Goal: Task Accomplishment & Management: Complete application form

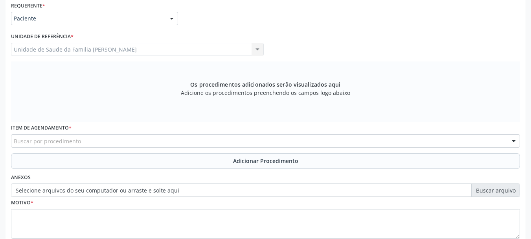
scroll to position [234, 0]
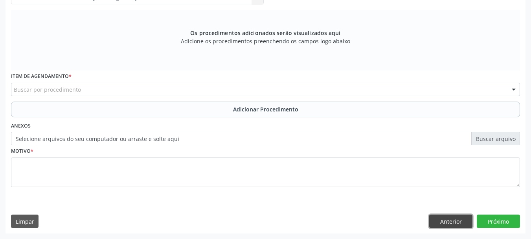
click at [445, 220] on button "Anterior" at bounding box center [451, 220] width 43 height 13
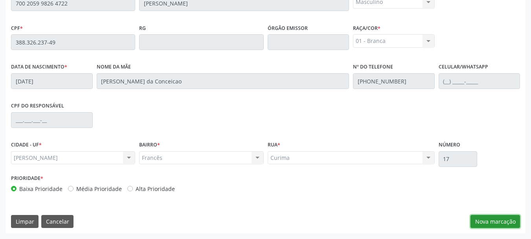
click at [509, 221] on button "Nova marcação" at bounding box center [496, 221] width 50 height 13
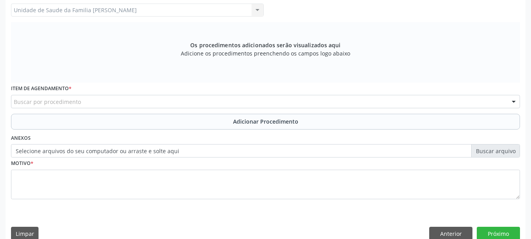
scroll to position [103, 0]
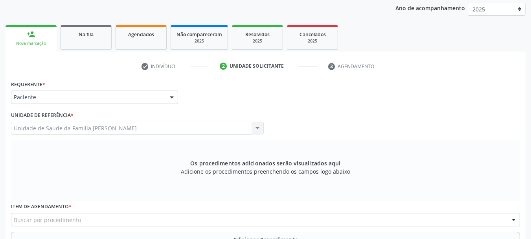
click at [170, 95] on div at bounding box center [172, 97] width 12 height 13
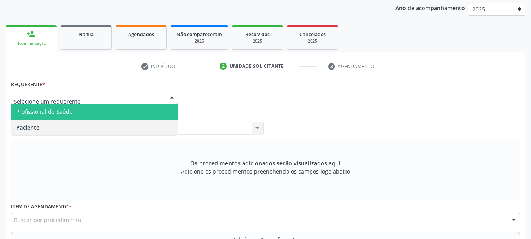
click at [100, 104] on span "Profissional de Saúde" at bounding box center [94, 112] width 166 height 16
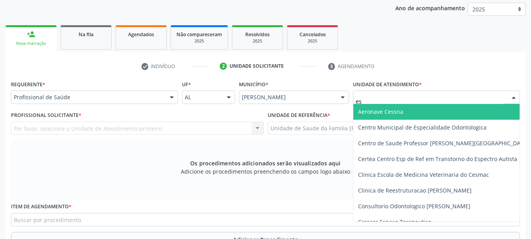
type input "est"
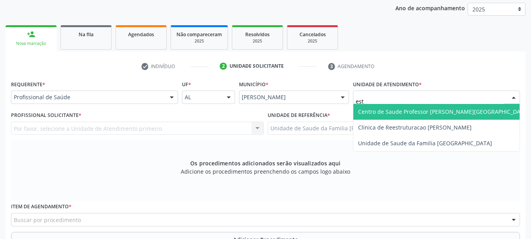
click at [409, 113] on span "Centro de Saude Professor [PERSON_NAME][GEOGRAPHIC_DATA]" at bounding box center [443, 111] width 171 height 7
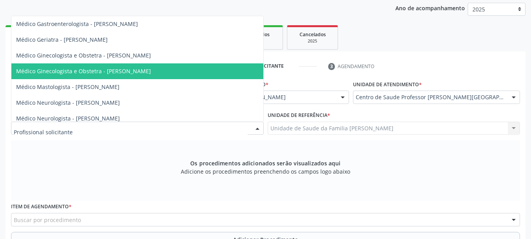
scroll to position [275, 0]
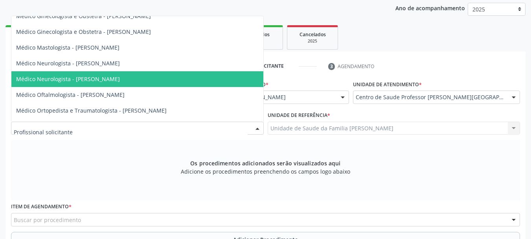
click at [102, 74] on span "Médico Neurologista - [PERSON_NAME]" at bounding box center [137, 79] width 252 height 16
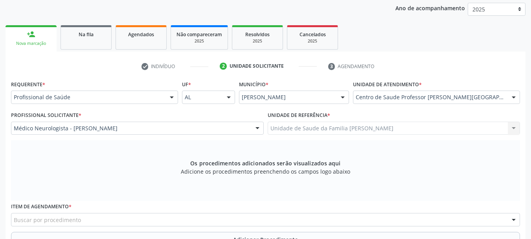
scroll to position [221, 0]
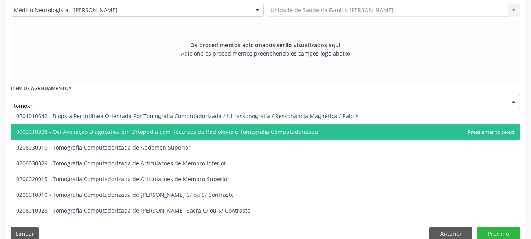
type input "tomogra"
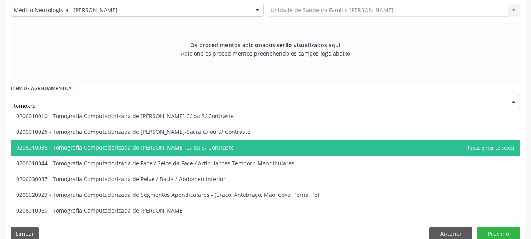
scroll to position [118, 0]
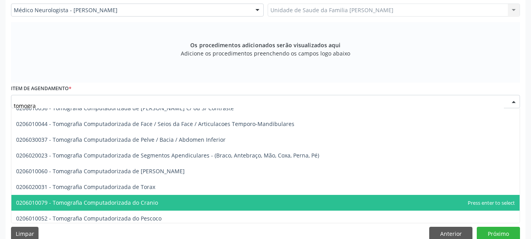
click at [207, 199] on span "0206010079 - Tomografia Computadorizada do Cranio" at bounding box center [265, 203] width 509 height 16
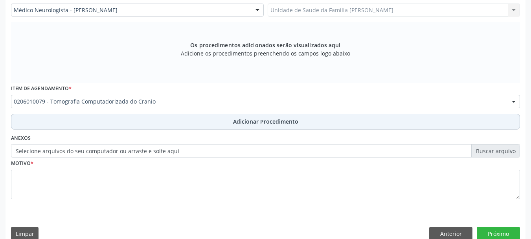
click at [245, 118] on span "Adicionar Procedimento" at bounding box center [265, 121] width 65 height 8
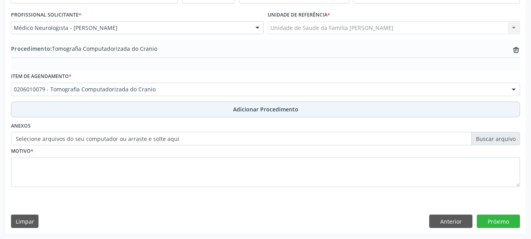
scroll to position [204, 0]
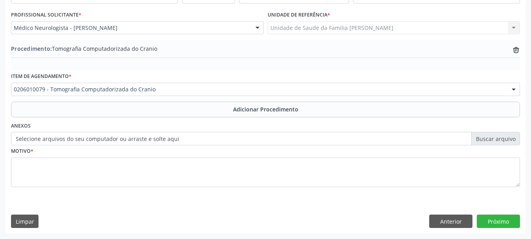
click at [170, 139] on label "Selecione arquivos do seu computador ou arraste e solte aqui" at bounding box center [265, 138] width 509 height 13
click at [170, 139] on input "Selecione arquivos do seu computador ou arraste e solte aqui" at bounding box center [265, 138] width 509 height 13
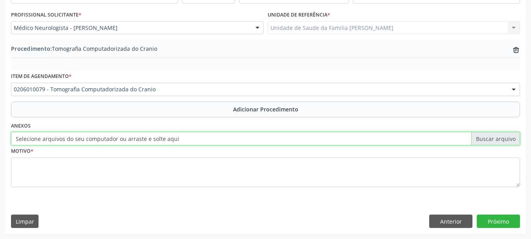
type input "C:\fakepath\[PERSON_NAME].jpeg"
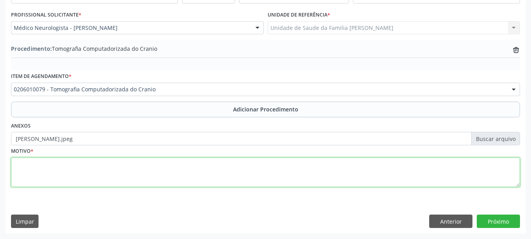
click at [45, 170] on textarea at bounding box center [265, 172] width 509 height 30
type textarea "cefaleia progressiva"
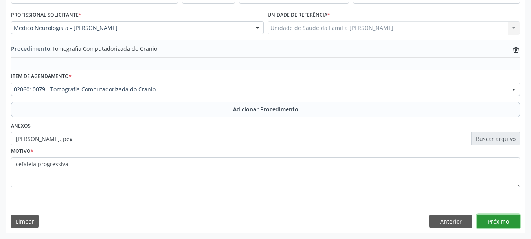
click at [507, 219] on button "Próximo" at bounding box center [498, 220] width 43 height 13
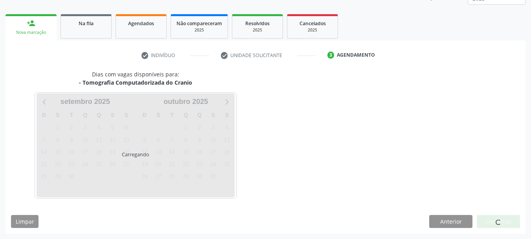
scroll to position [138, 0]
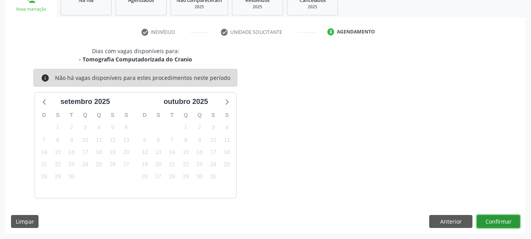
click at [507, 219] on button "Confirmar" at bounding box center [498, 221] width 43 height 13
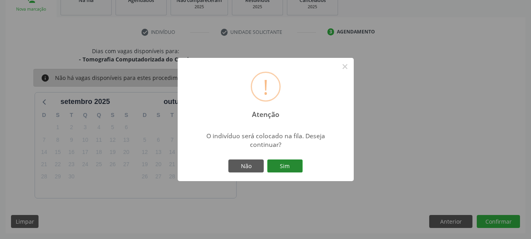
click at [298, 170] on button "Sim" at bounding box center [285, 165] width 35 height 13
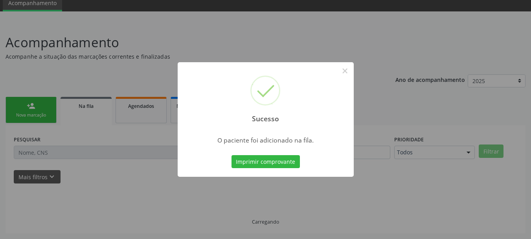
scroll to position [32, 0]
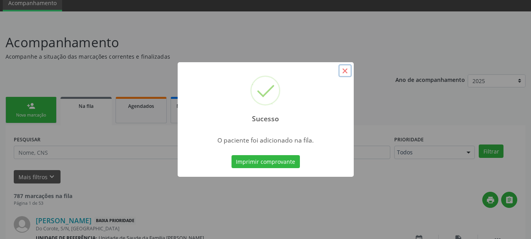
click at [345, 75] on button "×" at bounding box center [345, 70] width 13 height 13
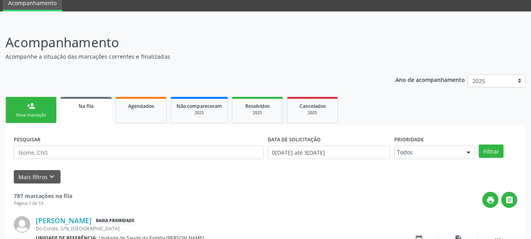
scroll to position [0, 0]
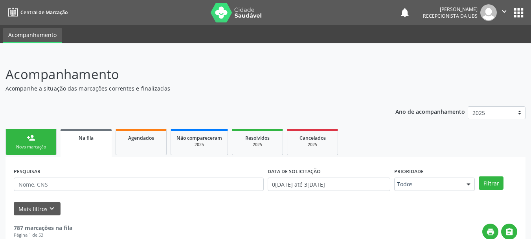
click at [45, 143] on link "person_add Nova marcação" at bounding box center [31, 142] width 51 height 26
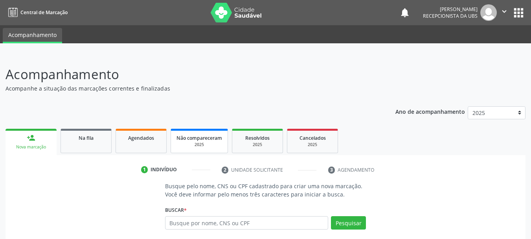
scroll to position [76, 0]
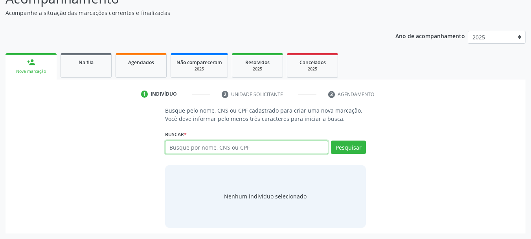
click at [232, 149] on input "text" at bounding box center [247, 146] width 164 height 13
type input "10643453105"
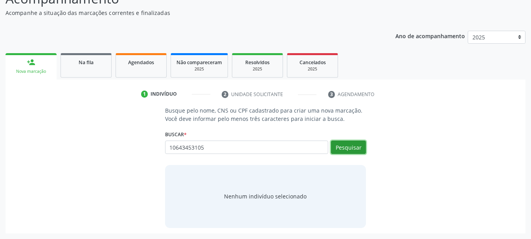
click at [342, 147] on button "Pesquisar" at bounding box center [348, 146] width 35 height 13
type input "10643453105"
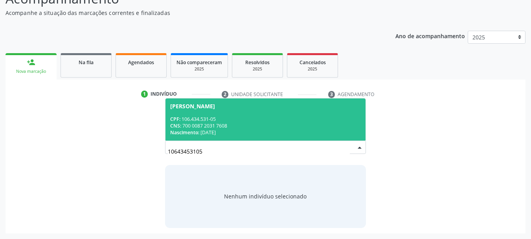
click at [200, 116] on div "CPF: 106.434.531-05" at bounding box center [265, 119] width 191 height 7
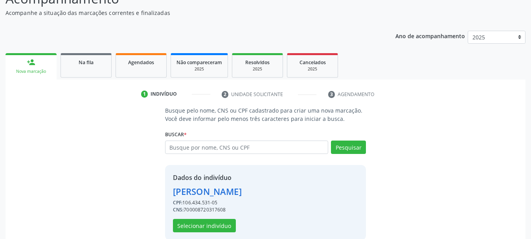
scroll to position [88, 0]
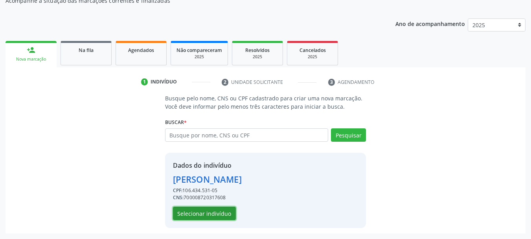
click at [186, 208] on button "Selecionar indivíduo" at bounding box center [204, 213] width 63 height 13
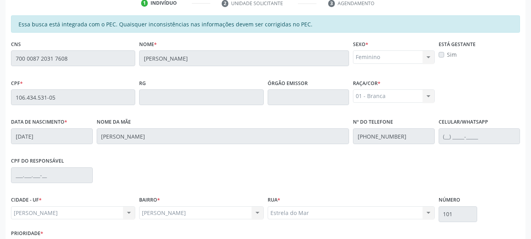
scroll to position [221, 0]
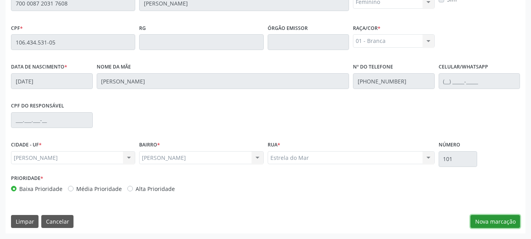
click at [510, 217] on button "Nova marcação" at bounding box center [496, 221] width 50 height 13
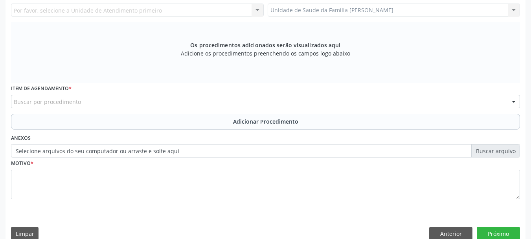
scroll to position [103, 0]
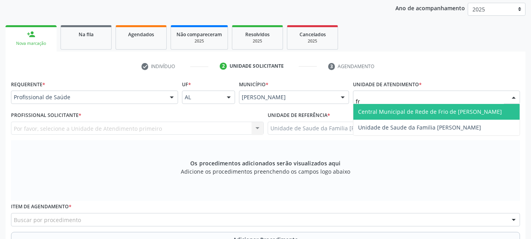
type input "fra"
click at [381, 110] on span "Unidade de Saude da Familia [PERSON_NAME]" at bounding box center [419, 111] width 123 height 7
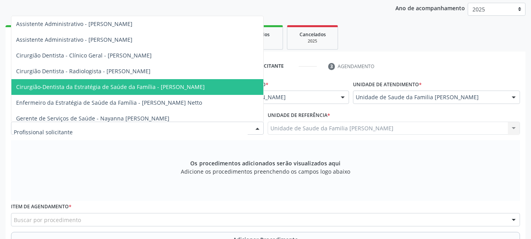
click at [174, 85] on span "Cirurgião-Dentista da Estratégia de Saúde da Família - [PERSON_NAME]" at bounding box center [110, 86] width 189 height 7
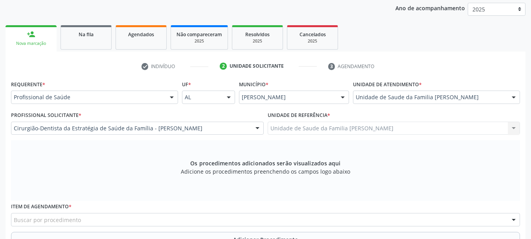
scroll to position [221, 0]
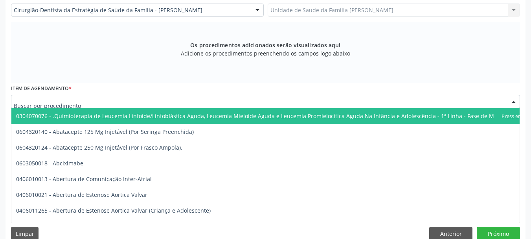
click at [161, 102] on div at bounding box center [265, 101] width 509 height 13
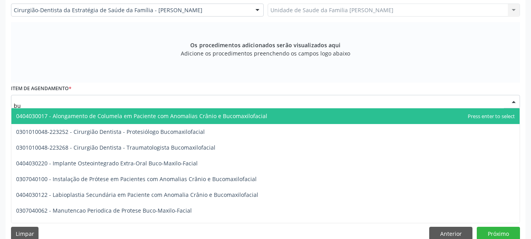
type input "b"
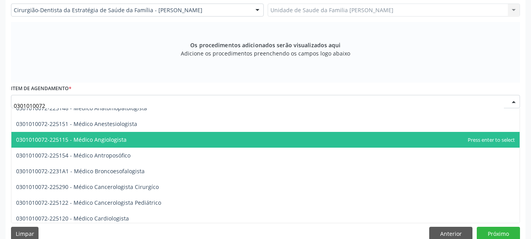
scroll to position [79, 0]
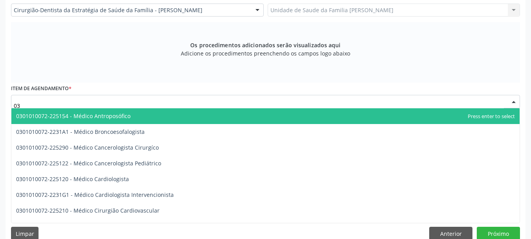
type input "0"
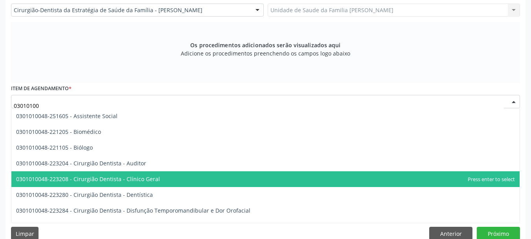
scroll to position [182, 0]
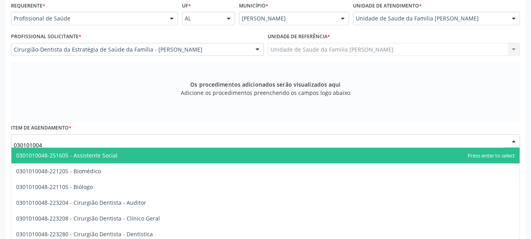
type input "0301010048"
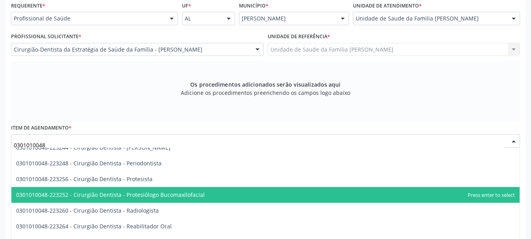
scroll to position [315, 0]
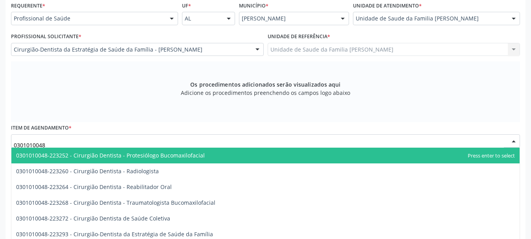
click at [170, 158] on span "0301010048-223252 - Cirurgião Dentista - Protesiólogo Bucomaxilofacial" at bounding box center [110, 154] width 189 height 7
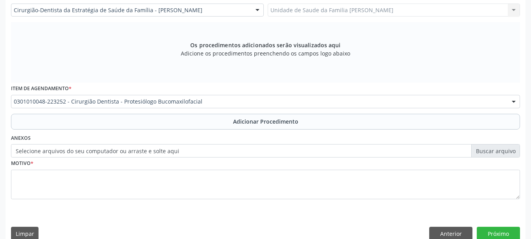
scroll to position [234, 0]
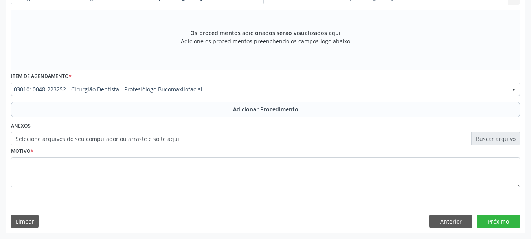
click at [101, 140] on label "Selecione arquivos do seu computador ou arraste e solte aqui" at bounding box center [265, 138] width 509 height 13
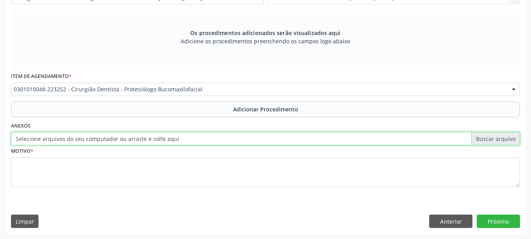
click at [101, 140] on input "Selecione arquivos do seu computador ou arraste e solte aqui" at bounding box center [265, 138] width 509 height 13
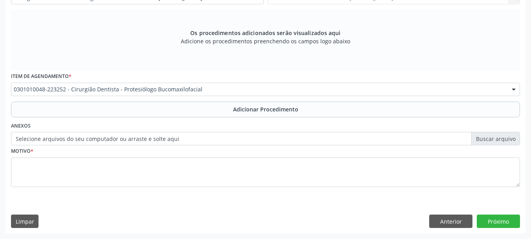
click at [60, 136] on label "Selecione arquivos do seu computador ou arraste e solte aqui" at bounding box center [265, 138] width 509 height 13
click at [60, 136] on input "Selecione arquivos do seu computador ou arraste e solte aqui" at bounding box center [265, 138] width 509 height 13
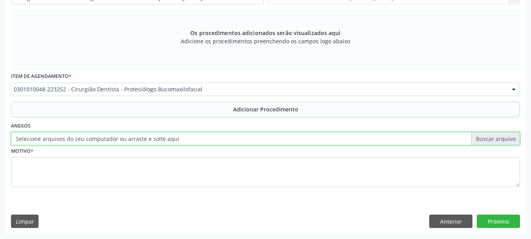
type input "C:\fakepath\[PERSON_NAME].jpeg"
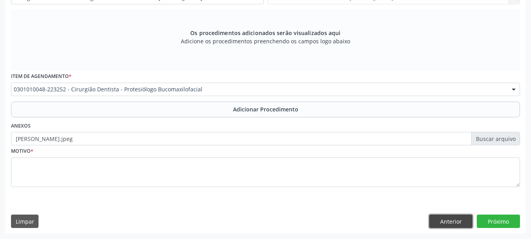
click at [445, 225] on button "Anterior" at bounding box center [451, 220] width 43 height 13
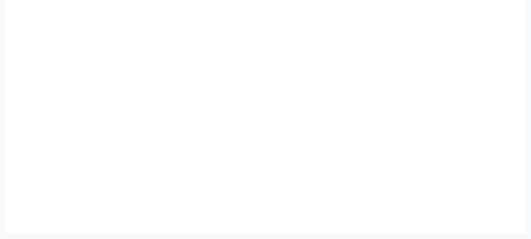
scroll to position [221, 0]
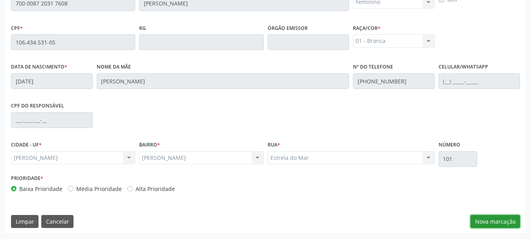
click at [496, 220] on button "Nova marcação" at bounding box center [496, 221] width 50 height 13
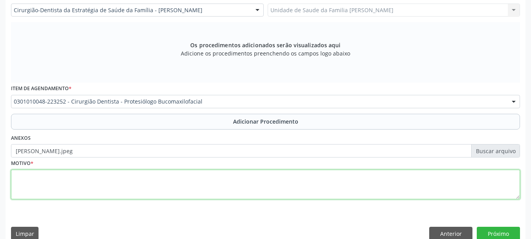
click at [14, 186] on textarea at bounding box center [265, 185] width 509 height 30
type textarea "Carie dentaria"
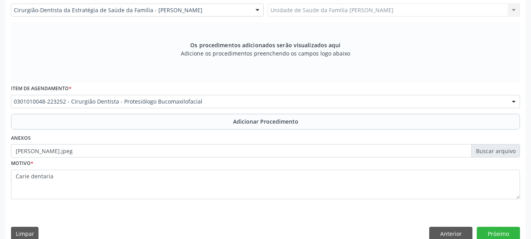
click at [522, 233] on div "Requerente * Profissional de Saúde Profissional de Saúde Paciente Nenhum result…" at bounding box center [266, 102] width 520 height 285
click at [517, 233] on button "Próximo" at bounding box center [498, 233] width 43 height 13
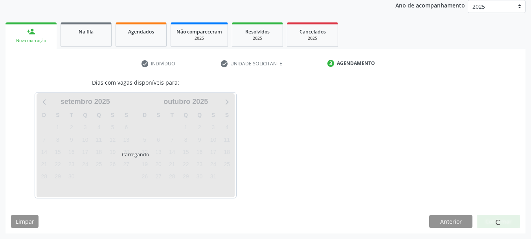
scroll to position [129, 0]
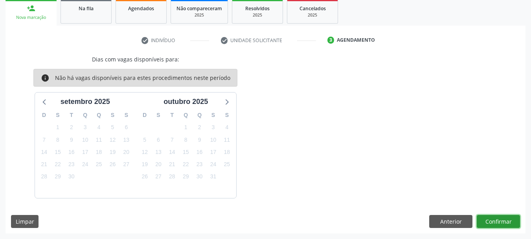
click at [492, 216] on button "Confirmar" at bounding box center [498, 221] width 43 height 13
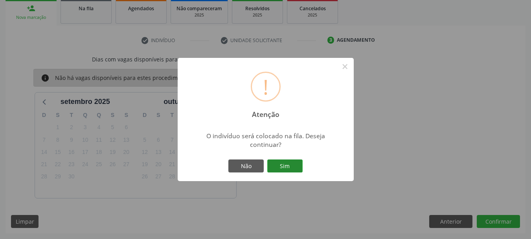
click at [295, 163] on button "Sim" at bounding box center [285, 165] width 35 height 13
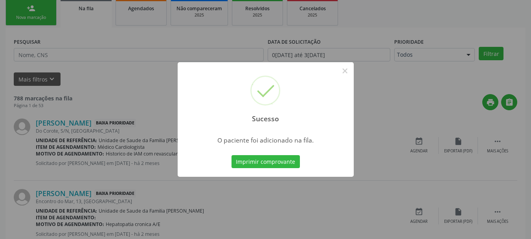
scroll to position [32, 0]
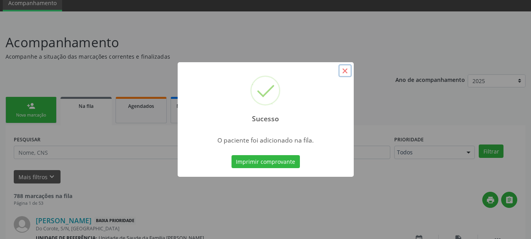
click at [344, 71] on button "×" at bounding box center [345, 70] width 13 height 13
click at [344, 71] on div "Sucesso × O paciente foi adicionado na fila. Imprimir comprovante Cancel" at bounding box center [265, 119] width 531 height 239
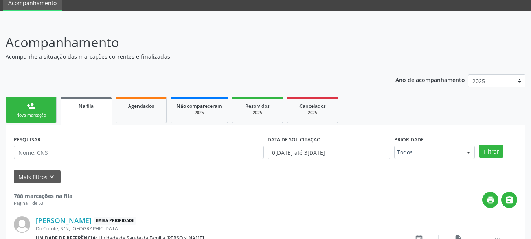
click at [20, 102] on link "person_add Nova marcação" at bounding box center [31, 110] width 51 height 26
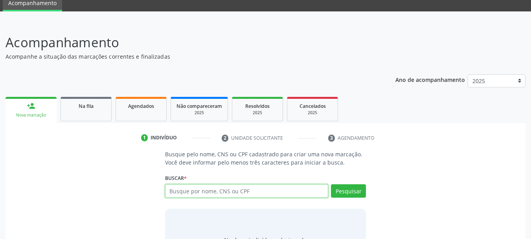
click at [177, 193] on input "text" at bounding box center [247, 190] width 164 height 13
paste input "704503380980814"
type input "704503380980814"
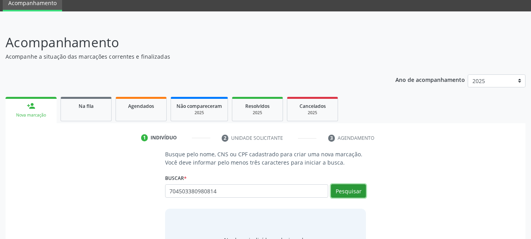
click at [354, 191] on button "Pesquisar" at bounding box center [348, 190] width 35 height 13
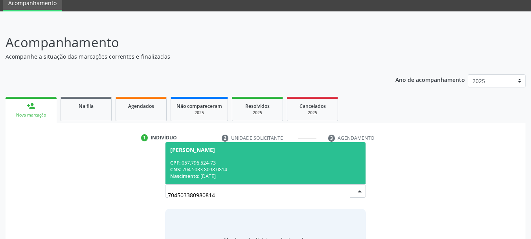
click at [205, 162] on div "CPF: 057.796.524-73" at bounding box center [265, 162] width 191 height 7
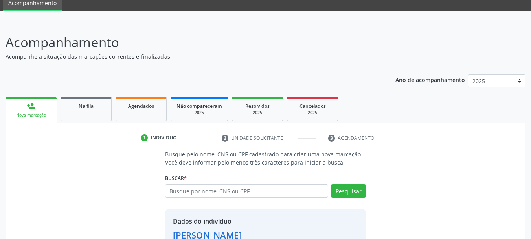
scroll to position [88, 0]
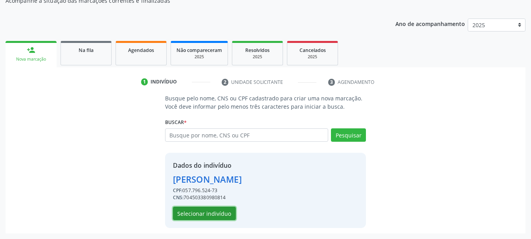
click at [213, 217] on button "Selecionar indivíduo" at bounding box center [204, 213] width 63 height 13
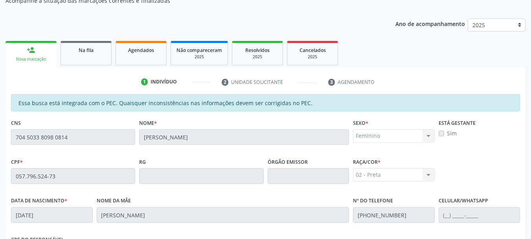
scroll to position [221, 0]
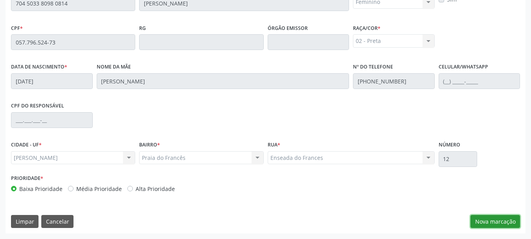
click at [476, 222] on button "Nova marcação" at bounding box center [496, 221] width 50 height 13
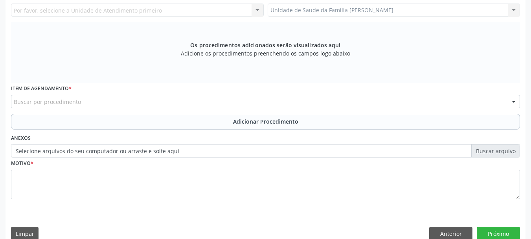
scroll to position [143, 0]
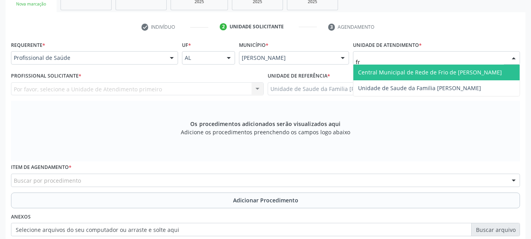
type input "fra"
click at [378, 69] on span "Unidade de Saude da Familia [PERSON_NAME]" at bounding box center [419, 71] width 123 height 7
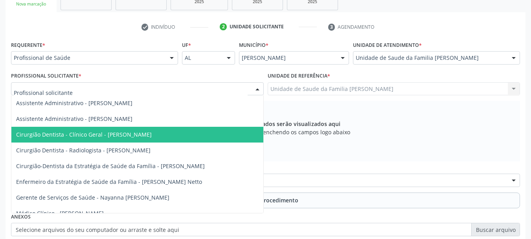
scroll to position [77, 0]
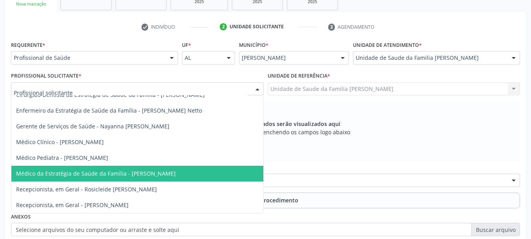
click at [126, 170] on span "Médico da Estratégia de Saúde da Família - [PERSON_NAME]" at bounding box center [96, 173] width 160 height 7
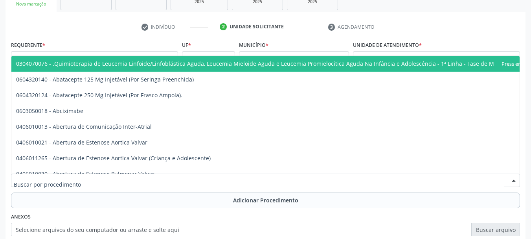
click at [125, 181] on div at bounding box center [265, 179] width 509 height 13
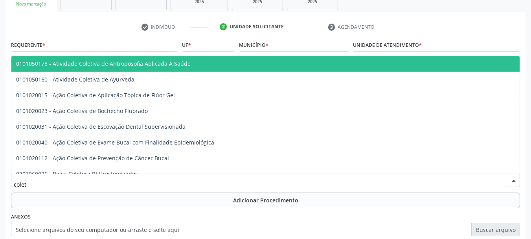
type input "coleta"
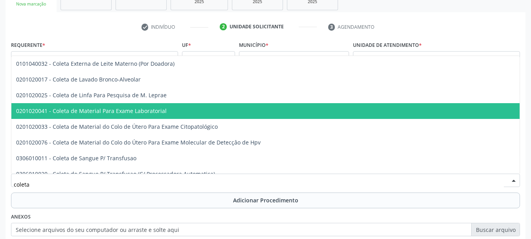
click at [129, 114] on span "0201020041 - Coleta de Material Para Exame Laboratorial" at bounding box center [91, 110] width 151 height 7
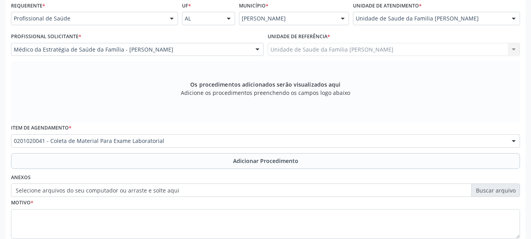
scroll to position [221, 0]
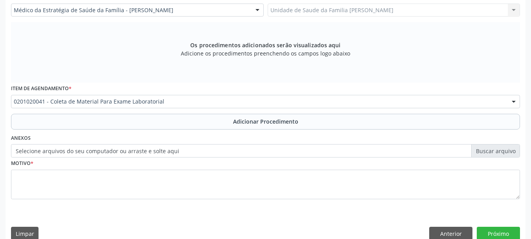
click at [147, 152] on label "Selecione arquivos do seu computador ou arraste e solte aqui" at bounding box center [265, 150] width 509 height 13
click at [147, 152] on input "Selecione arquivos do seu computador ou arraste e solte aqui" at bounding box center [265, 150] width 509 height 13
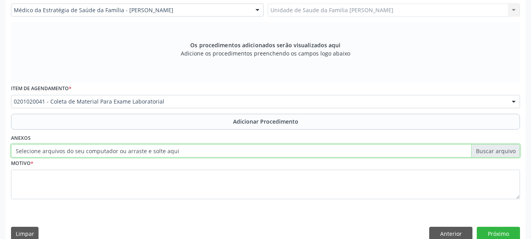
type input "C:\fakepath\luziane.jpeg"
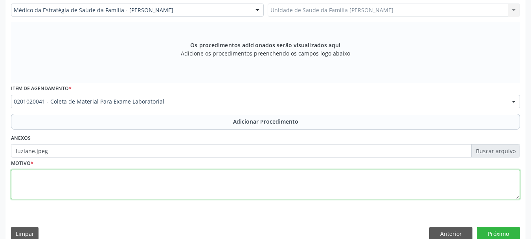
click at [15, 179] on textarea at bounding box center [265, 185] width 509 height 30
type textarea "Avaliacao clinica"
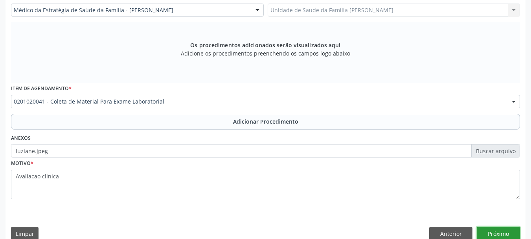
click at [510, 236] on button "Próximo" at bounding box center [498, 233] width 43 height 13
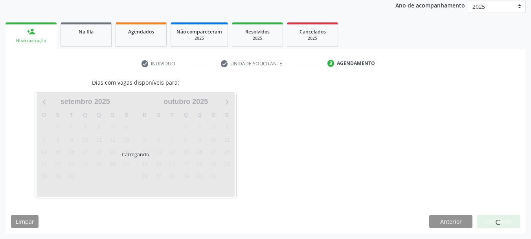
scroll to position [129, 0]
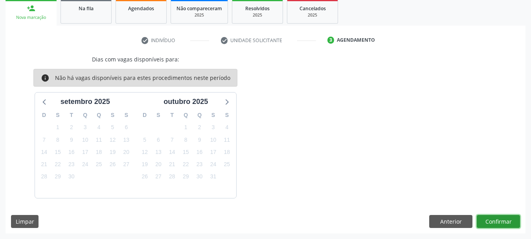
click at [496, 225] on button "Confirmar" at bounding box center [498, 221] width 43 height 13
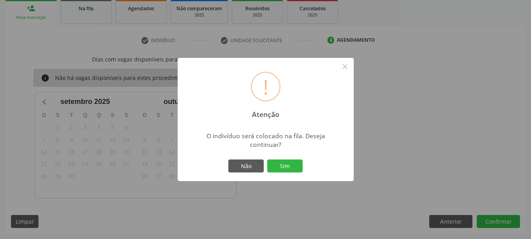
click at [292, 155] on div "! Atenção × O indivíduo será colocado na fila. Deseja continuar? Não Sim" at bounding box center [266, 120] width 176 height 124
click at [292, 164] on button "Sim" at bounding box center [285, 165] width 35 height 13
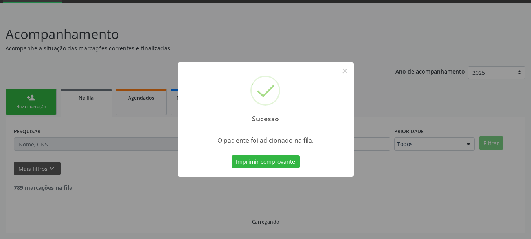
scroll to position [32, 0]
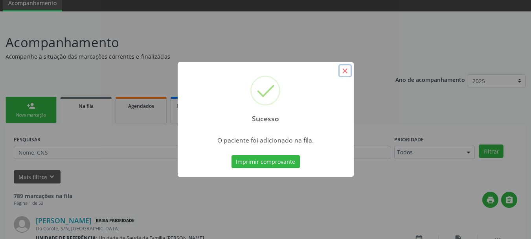
click at [347, 67] on button "×" at bounding box center [345, 70] width 13 height 13
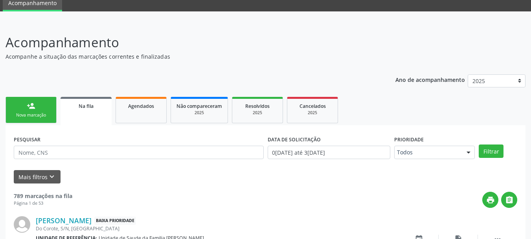
click at [48, 121] on link "person_add Nova marcação" at bounding box center [31, 110] width 51 height 26
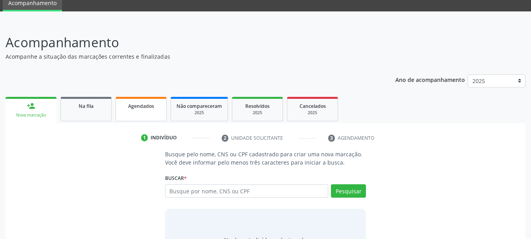
scroll to position [76, 0]
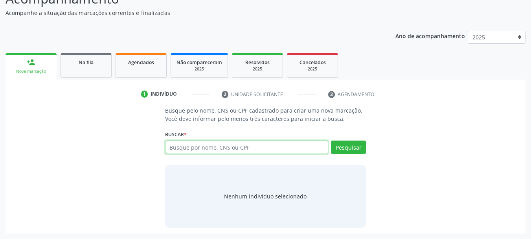
click at [176, 146] on input "text" at bounding box center [247, 146] width 164 height 13
paste input "704503380980814"
type input "704503380980814"
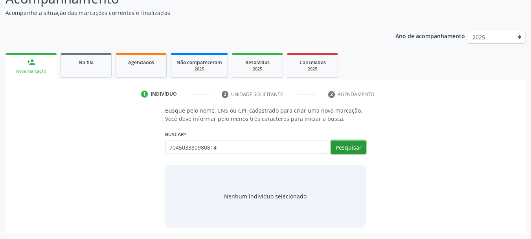
click at [344, 151] on button "Pesquisar" at bounding box center [348, 146] width 35 height 13
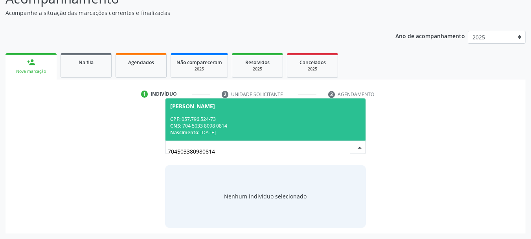
click at [193, 118] on div "CPF: 057.796.524-73" at bounding box center [265, 119] width 191 height 7
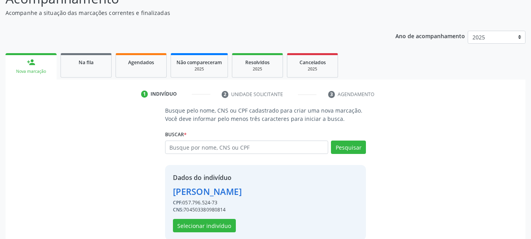
scroll to position [88, 0]
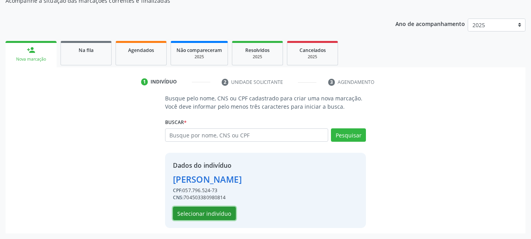
click at [201, 216] on button "Selecionar indivíduo" at bounding box center [204, 213] width 63 height 13
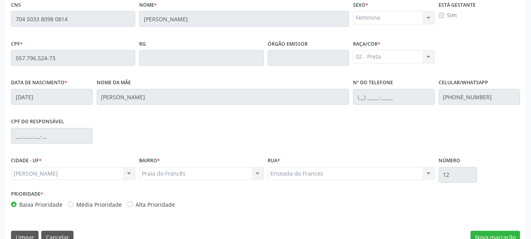
scroll to position [221, 0]
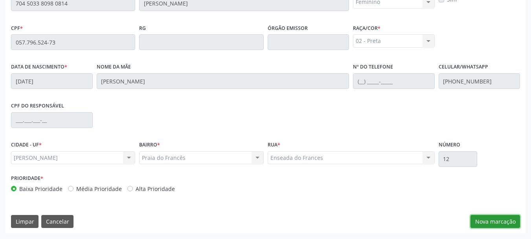
click at [497, 222] on button "Nova marcação" at bounding box center [496, 221] width 50 height 13
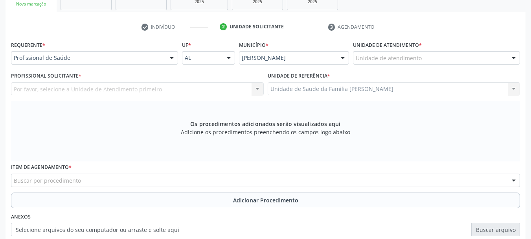
scroll to position [103, 0]
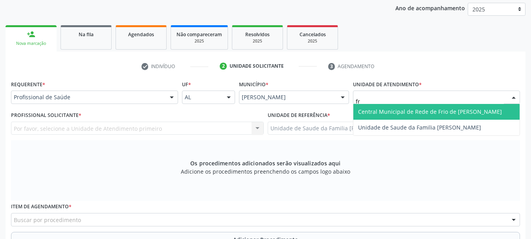
type input "fra"
click at [386, 108] on span "Unidade de Saude da Familia [PERSON_NAME]" at bounding box center [419, 111] width 123 height 7
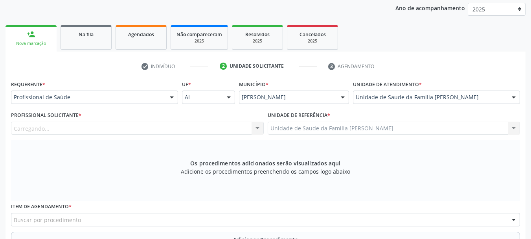
click at [35, 128] on div "Carregando... Nenhum resultado encontrado para: " " Não há nenhuma opção para s…" at bounding box center [137, 128] width 253 height 13
click at [121, 124] on div "Profissional solicitante" at bounding box center [137, 128] width 253 height 13
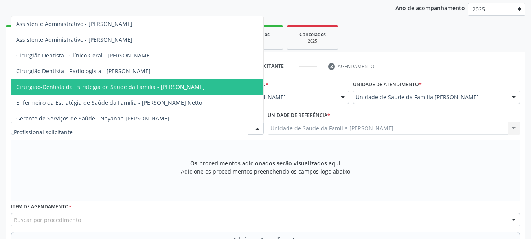
scroll to position [79, 0]
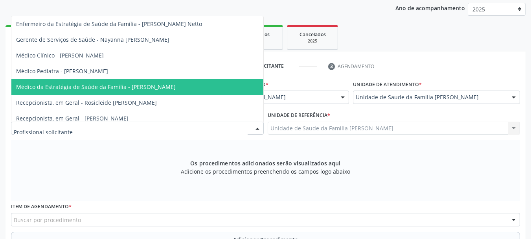
click at [144, 89] on span "Médico da Estratégia de Saúde da Família - [PERSON_NAME]" at bounding box center [96, 86] width 160 height 7
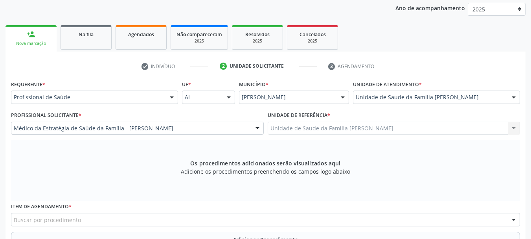
scroll to position [143, 0]
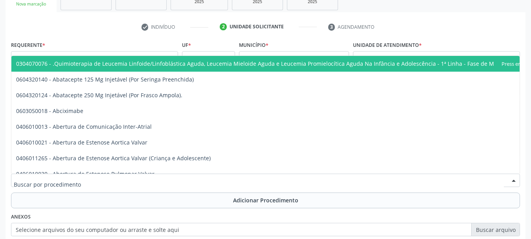
click at [142, 178] on div at bounding box center [265, 179] width 509 height 13
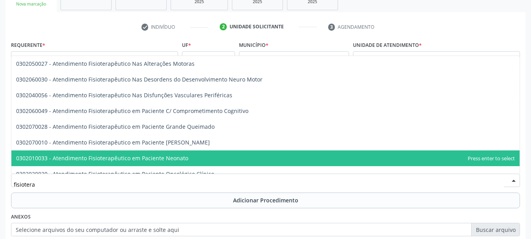
scroll to position [79, 0]
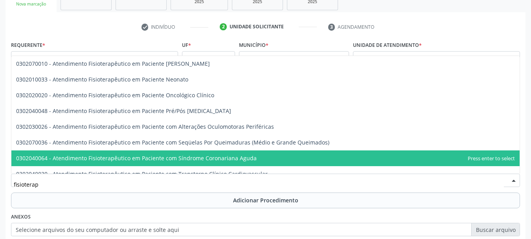
type input "fisioterape"
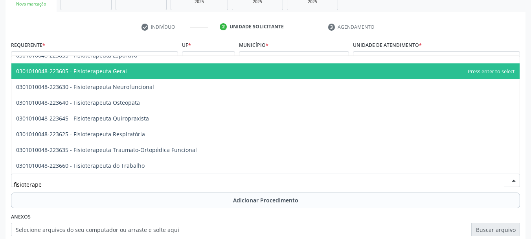
click at [121, 73] on span "0301010048-223605 - Fisioterapeuta Geral" at bounding box center [71, 70] width 111 height 7
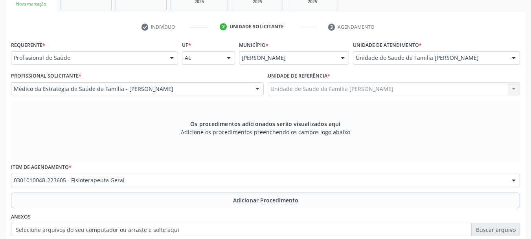
scroll to position [79, 0]
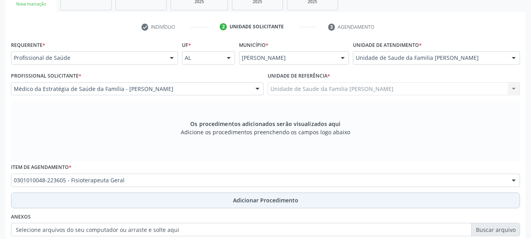
click at [263, 200] on span "Adicionar Procedimento" at bounding box center [265, 200] width 65 height 8
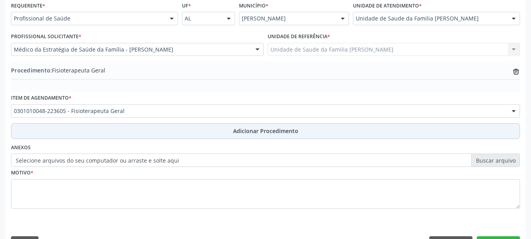
scroll to position [204, 0]
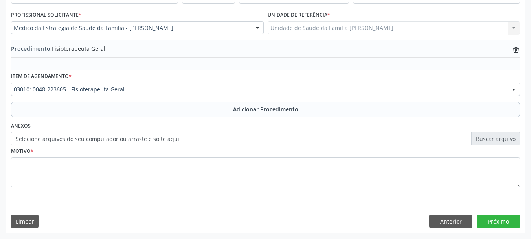
click at [135, 141] on label "Selecione arquivos do seu computador ou arraste e solte aqui" at bounding box center [265, 138] width 509 height 13
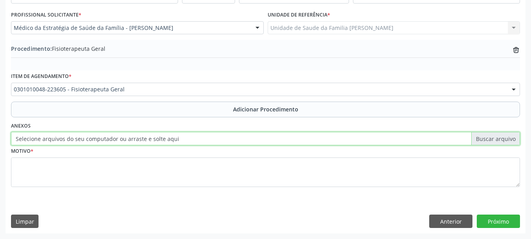
click at [135, 141] on input "Selecione arquivos do seu computador ou arraste e solte aqui" at bounding box center [265, 138] width 509 height 13
type input "C:\fakepath\luziane.jpeg"
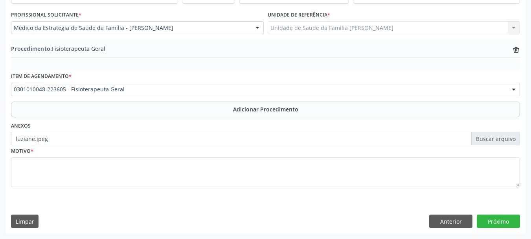
click at [10, 172] on div "Motivo *" at bounding box center [265, 171] width 513 height 53
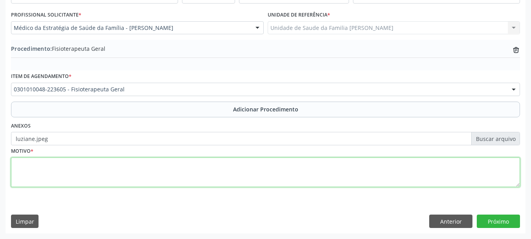
click at [20, 161] on textarea at bounding box center [265, 172] width 509 height 30
type textarea "Dor articular cronica por arbovirose"
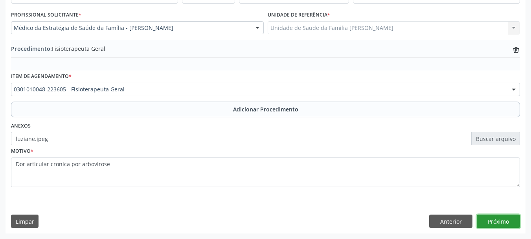
click at [496, 223] on button "Próximo" at bounding box center [498, 220] width 43 height 13
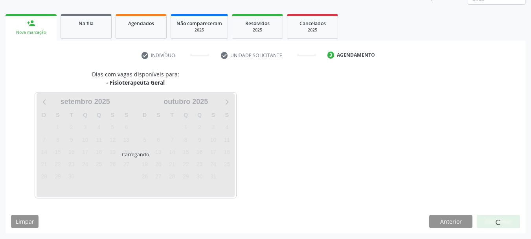
scroll to position [138, 0]
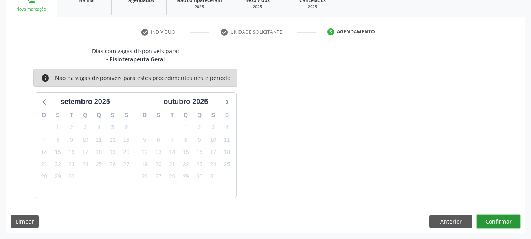
click at [498, 223] on button "Confirmar" at bounding box center [498, 221] width 43 height 13
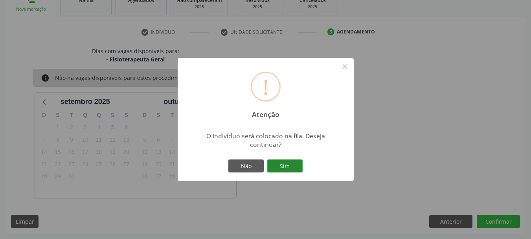
click at [291, 162] on button "Sim" at bounding box center [285, 165] width 35 height 13
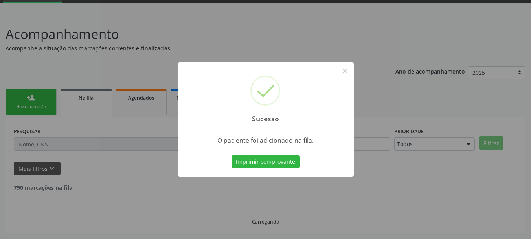
scroll to position [32, 0]
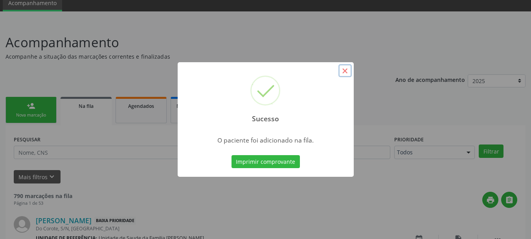
click at [344, 72] on button "×" at bounding box center [345, 70] width 13 height 13
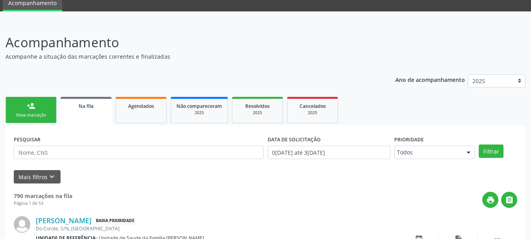
click at [33, 110] on div "person_add" at bounding box center [31, 105] width 9 height 9
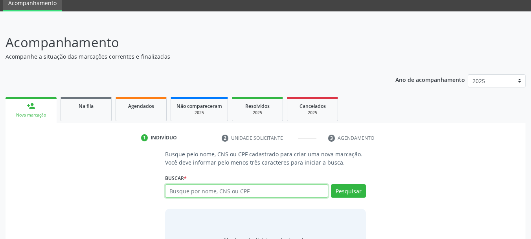
click at [210, 190] on input "text" at bounding box center [247, 190] width 164 height 13
paste input "702404551822822"
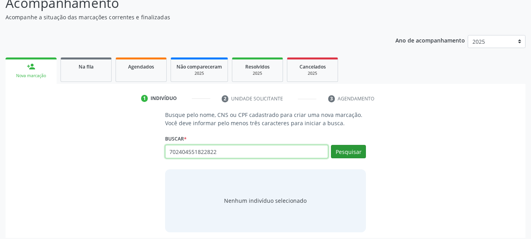
type input "702404551822822"
click at [344, 152] on button "Pesquisar" at bounding box center [348, 151] width 35 height 13
type input "702404551822822"
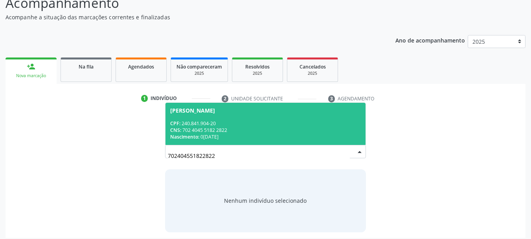
click at [195, 114] on span "[PERSON_NAME] CPF: 240.841.904-20 CNS: 702 4045 5182 2822 Nascimento: 0[DATE]" at bounding box center [266, 124] width 201 height 42
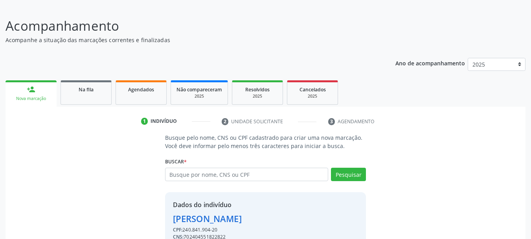
scroll to position [88, 0]
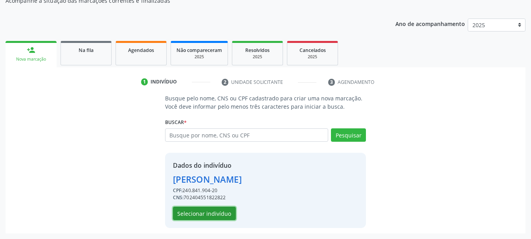
click at [202, 216] on button "Selecionar indivíduo" at bounding box center [204, 213] width 63 height 13
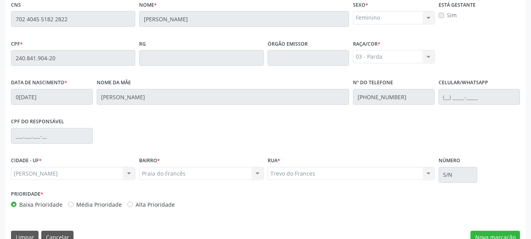
scroll to position [221, 0]
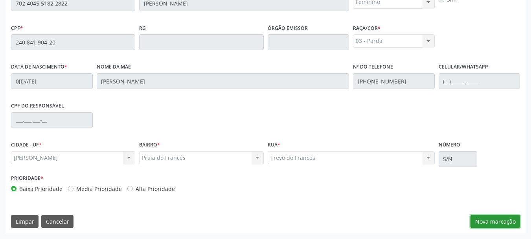
click at [486, 221] on button "Nova marcação" at bounding box center [496, 221] width 50 height 13
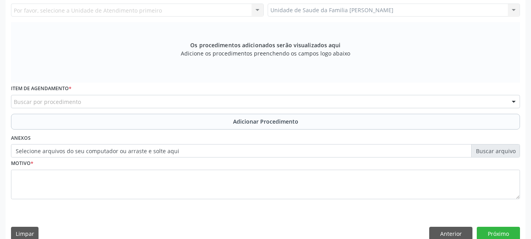
scroll to position [103, 0]
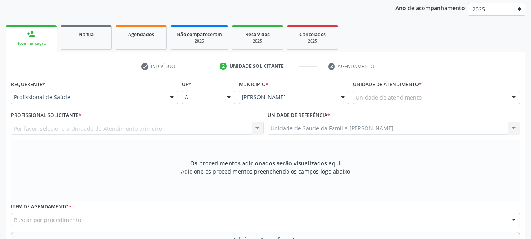
click at [369, 123] on div "Unidade de Saude da Familia [PERSON_NAME] Unidade de Saude da Familia [PERSON_N…" at bounding box center [394, 128] width 253 height 13
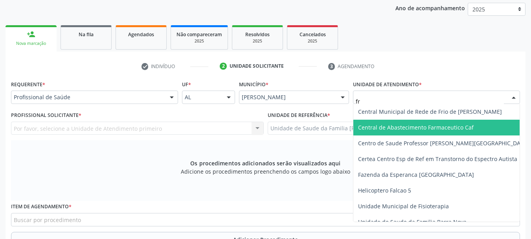
type input "fra"
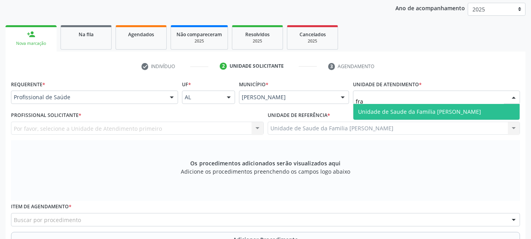
click at [393, 106] on span "Unidade de Saude da Familia [PERSON_NAME]" at bounding box center [437, 112] width 166 height 16
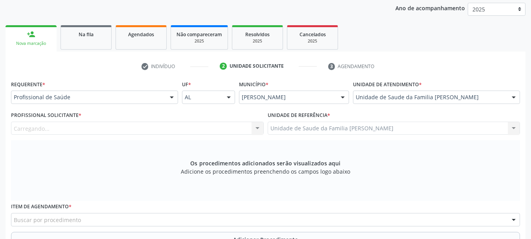
click at [73, 125] on div "Carregando..." at bounding box center [137, 128] width 253 height 13
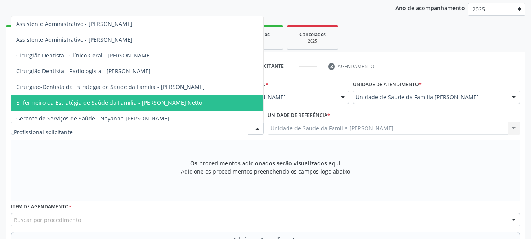
scroll to position [79, 0]
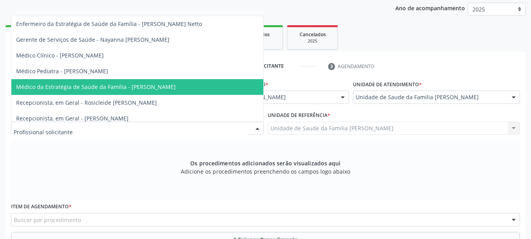
click at [114, 85] on span "Médico da Estratégia de Saúde da Família - [PERSON_NAME]" at bounding box center [96, 86] width 160 height 7
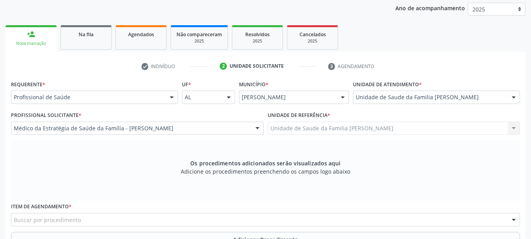
scroll to position [221, 0]
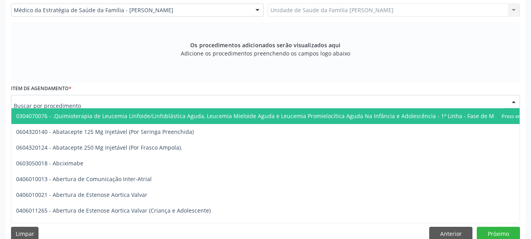
click at [132, 99] on div at bounding box center [265, 101] width 509 height 13
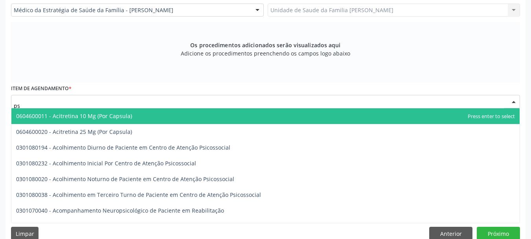
type input "p"
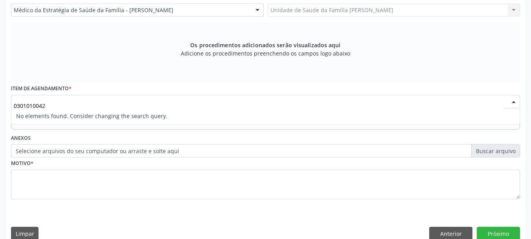
scroll to position [0, 0]
click at [42, 106] on input "030101004251510" at bounding box center [259, 106] width 491 height 16
click at [105, 101] on input "030101004-251510" at bounding box center [259, 106] width 491 height 16
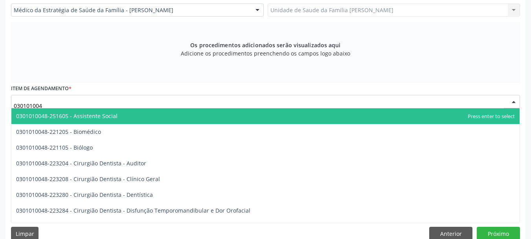
type input "0301010048"
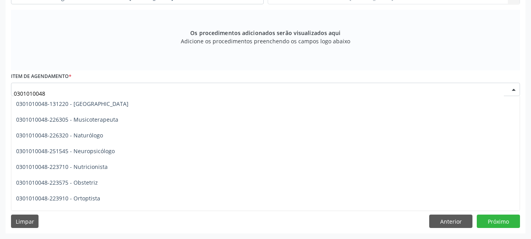
scroll to position [1219, 0]
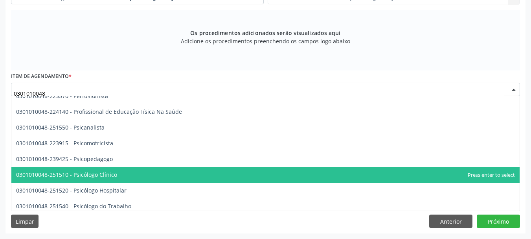
click at [128, 172] on span "0301010048-251510 - Psicólogo Clínico" at bounding box center [265, 175] width 509 height 16
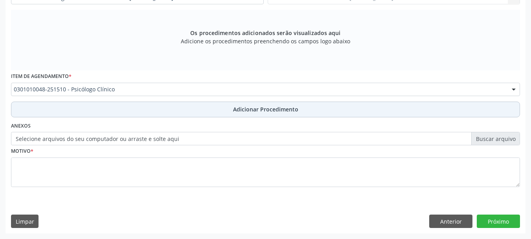
click at [249, 104] on button "Adicionar Procedimento" at bounding box center [265, 109] width 509 height 16
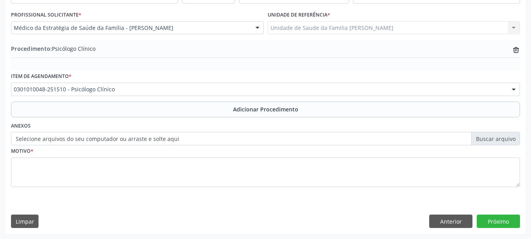
click at [68, 135] on label "Selecione arquivos do seu computador ou arraste e solte aqui" at bounding box center [265, 138] width 509 height 13
click at [68, 135] on input "Selecione arquivos do seu computador ou arraste e solte aqui" at bounding box center [265, 138] width 509 height 13
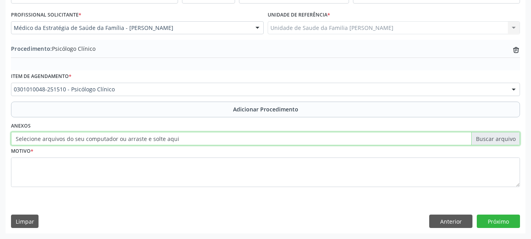
type input "C:\fakepath\[PERSON_NAME].jpeg"
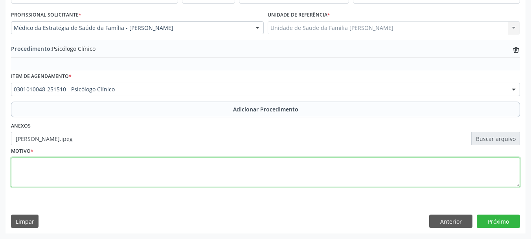
click at [24, 173] on textarea at bounding box center [265, 172] width 509 height 30
type textarea "Episodio depressivo"
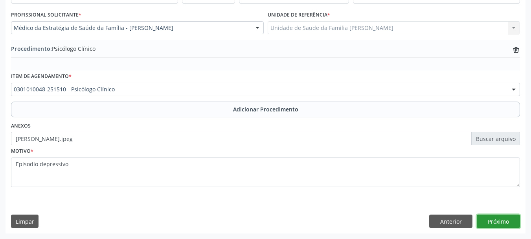
click at [502, 220] on button "Próximo" at bounding box center [498, 220] width 43 height 13
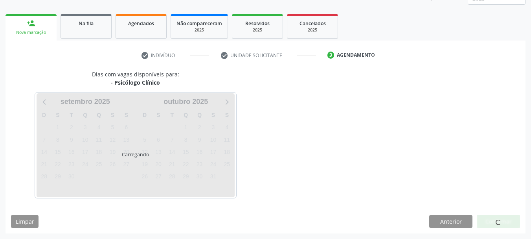
scroll to position [138, 0]
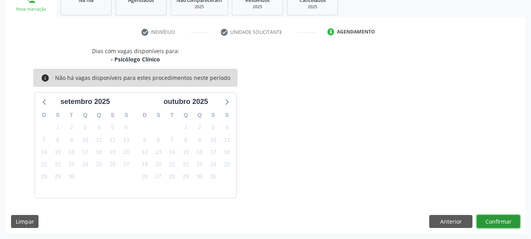
click at [482, 219] on button "Confirmar" at bounding box center [498, 221] width 43 height 13
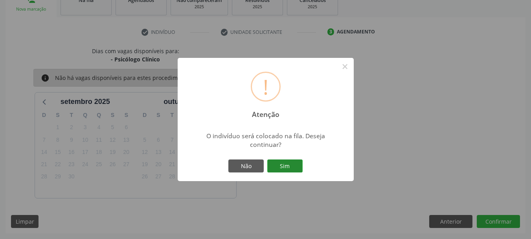
click at [291, 166] on button "Sim" at bounding box center [285, 165] width 35 height 13
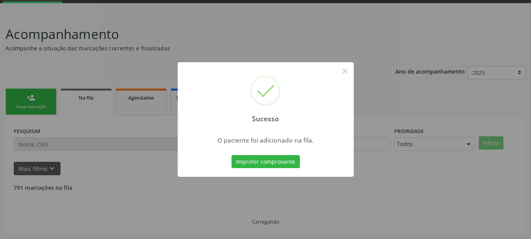
scroll to position [32, 0]
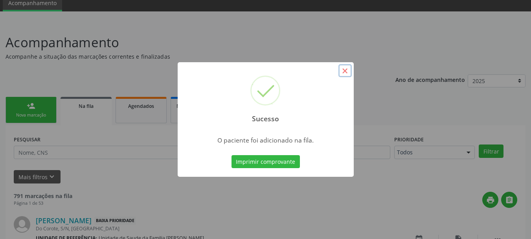
click at [340, 72] on button "×" at bounding box center [345, 70] width 13 height 13
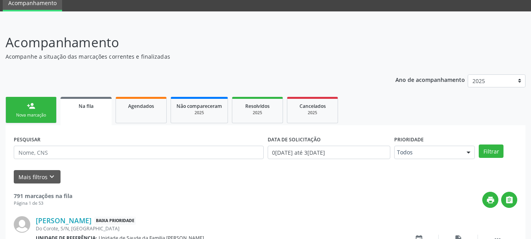
click at [47, 107] on link "person_add Nova marcação" at bounding box center [31, 110] width 51 height 26
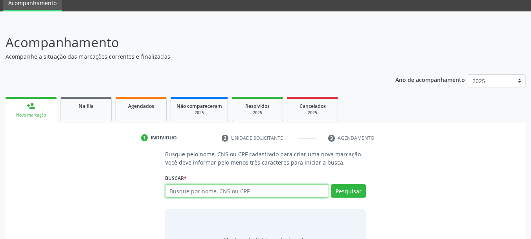
click at [214, 192] on input "text" at bounding box center [247, 190] width 164 height 13
paste input "700208922815321"
type input "700208922815321"
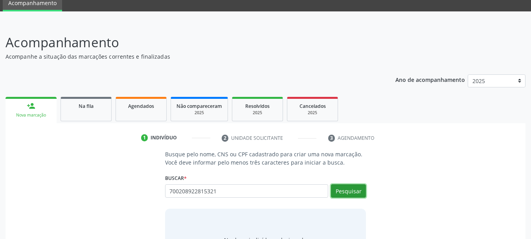
click at [360, 193] on button "Pesquisar" at bounding box center [348, 190] width 35 height 13
type input "700208922815321"
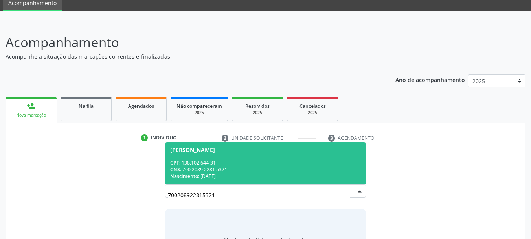
click at [190, 156] on span "[PERSON_NAME] CPF: 138.102.644-31 CNS: 700 2089 2281 5321 Nascimento: [DATE]" at bounding box center [266, 163] width 201 height 42
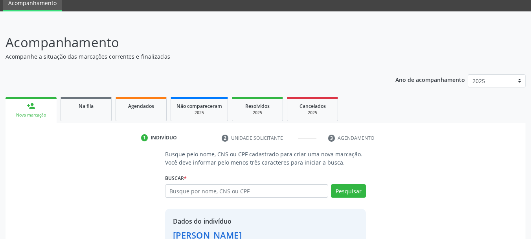
scroll to position [88, 0]
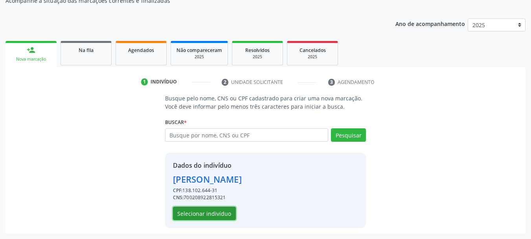
click at [193, 216] on button "Selecionar indivíduo" at bounding box center [204, 213] width 63 height 13
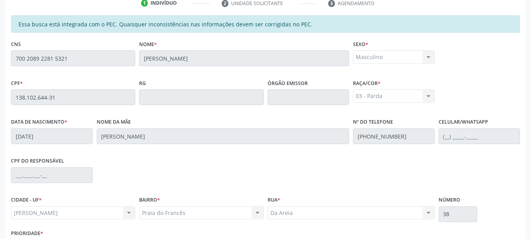
scroll to position [221, 0]
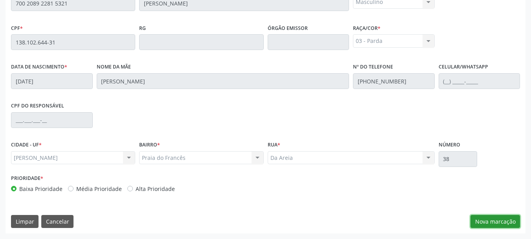
click at [495, 223] on button "Nova marcação" at bounding box center [496, 221] width 50 height 13
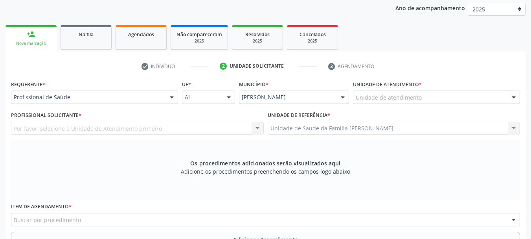
scroll to position [64, 0]
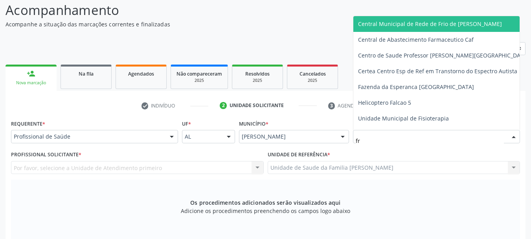
type input "fra"
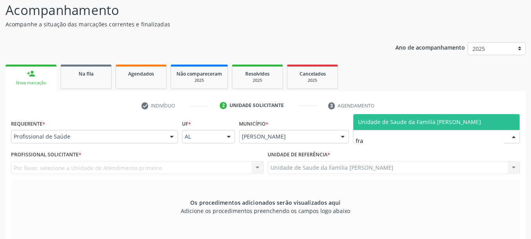
click at [374, 125] on span "Unidade de Saude da Familia [PERSON_NAME]" at bounding box center [419, 121] width 123 height 7
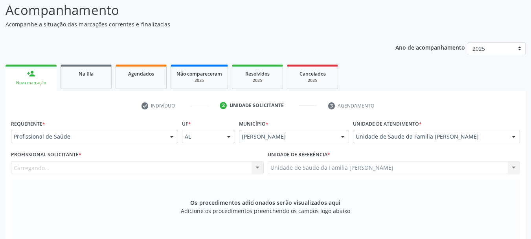
click at [90, 169] on div "Carregando... Nenhum resultado encontrado para: " " Não há nenhuma opção para s…" at bounding box center [137, 167] width 253 height 13
click at [55, 172] on div "Profissional solicitante" at bounding box center [137, 167] width 253 height 13
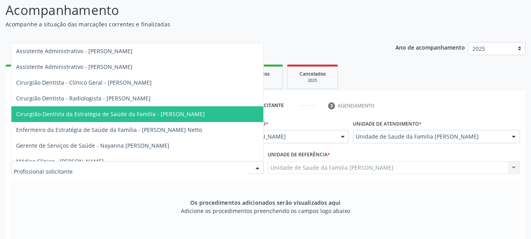
click at [150, 109] on span "Cirurgião-Dentista da Estratégia de Saúde da Família - [PERSON_NAME]" at bounding box center [137, 114] width 252 height 16
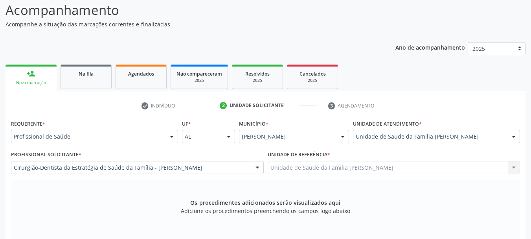
scroll to position [182, 0]
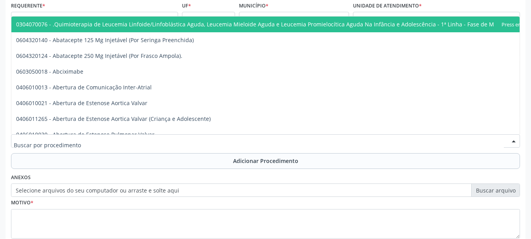
click at [174, 139] on div at bounding box center [265, 140] width 509 height 13
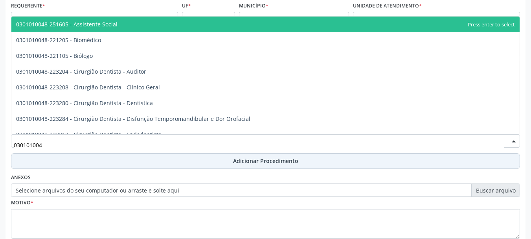
type input "0301010048"
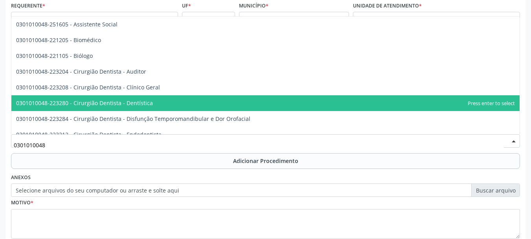
scroll to position [39, 0]
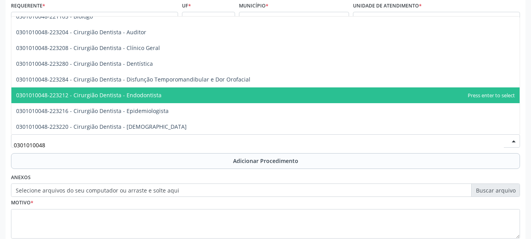
click at [138, 96] on span "0301010048-223212 - Cirurgião Dentista - Endodontista" at bounding box center [89, 94] width 146 height 7
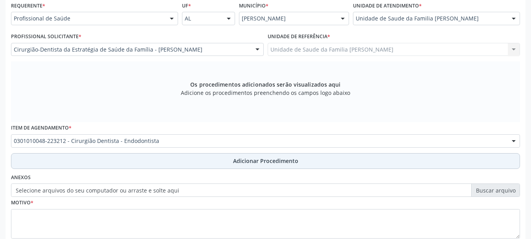
click at [256, 161] on span "Adicionar Procedimento" at bounding box center [265, 161] width 65 height 8
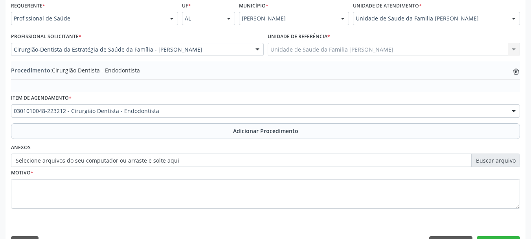
scroll to position [204, 0]
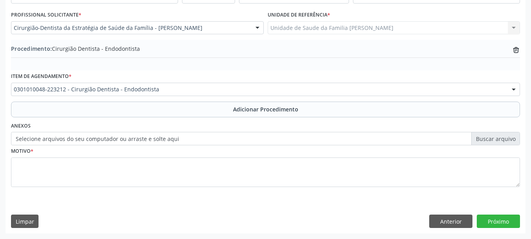
click at [107, 137] on label "Selecione arquivos do seu computador ou arraste e solte aqui" at bounding box center [265, 138] width 509 height 13
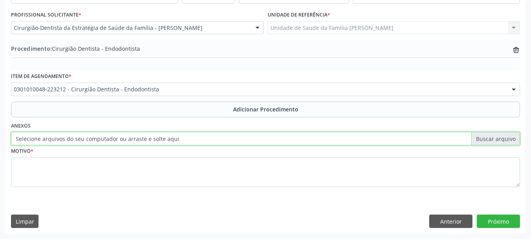
click at [107, 137] on input "Selecione arquivos do seu computador ou arraste e solte aqui" at bounding box center [265, 138] width 509 height 13
type input "C:\fakepath\[PERSON_NAME].jpeg"
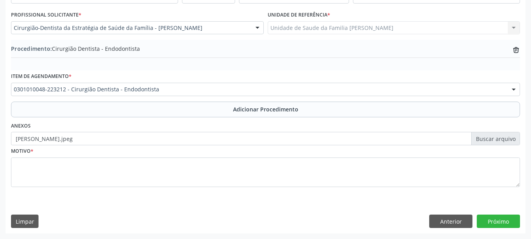
click at [6, 169] on div "Requerente * Profissional de Saúde Profissional de Saúde Paciente Nenhum result…" at bounding box center [266, 105] width 520 height 255
click at [6, 161] on div "Requerente * Profissional de Saúde Profissional de Saúde Paciente Nenhum result…" at bounding box center [266, 105] width 520 height 255
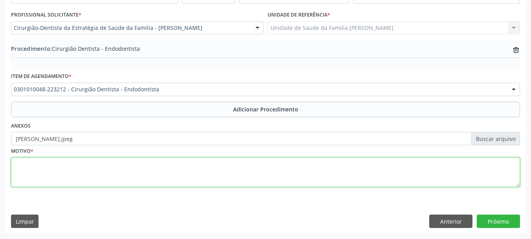
click at [20, 164] on textarea at bounding box center [265, 172] width 509 height 30
type textarea "Periodontite apical aguda de origem pulpar"
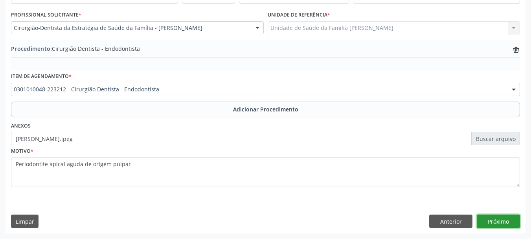
click at [513, 224] on button "Próximo" at bounding box center [498, 220] width 43 height 13
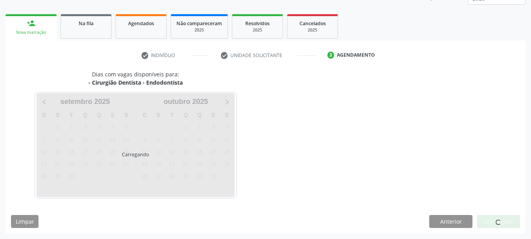
scroll to position [138, 0]
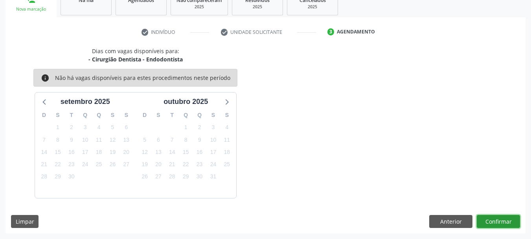
click at [513, 223] on button "Confirmar" at bounding box center [498, 221] width 43 height 13
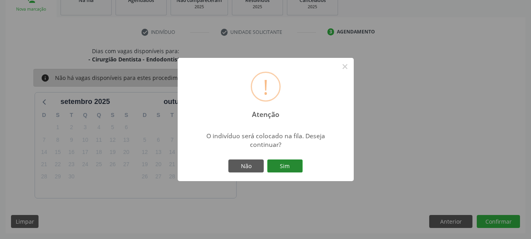
click at [285, 166] on button "Sim" at bounding box center [285, 165] width 35 height 13
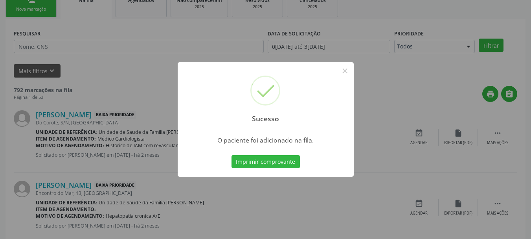
scroll to position [32, 0]
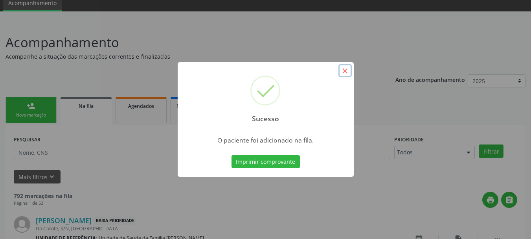
click at [351, 69] on button "×" at bounding box center [345, 70] width 13 height 13
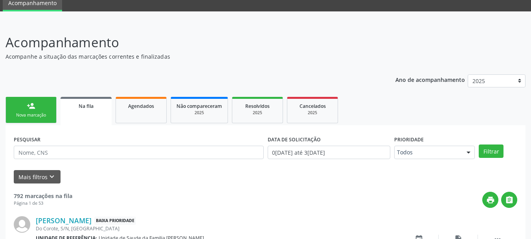
click at [32, 114] on div "Nova marcação" at bounding box center [30, 115] width 39 height 6
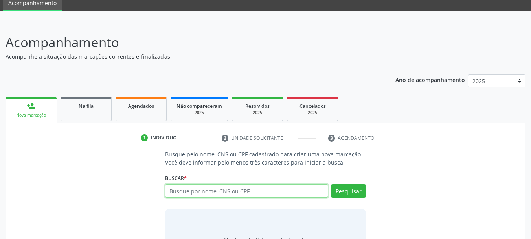
paste input "700208922815321"
type input "700208922815321"
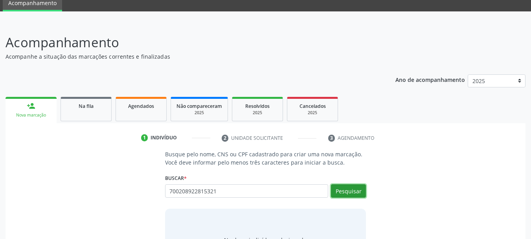
click at [343, 187] on button "Pesquisar" at bounding box center [348, 190] width 35 height 13
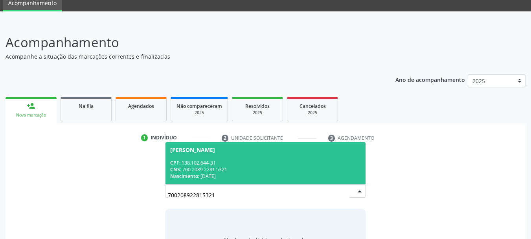
click at [202, 142] on span "[PERSON_NAME] CPF: 138.102.644-31 CNS: 700 2089 2281 5321 Nascimento: [DATE]" at bounding box center [266, 163] width 201 height 42
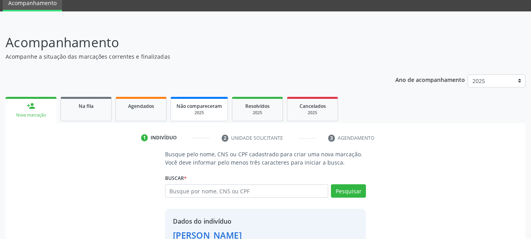
scroll to position [71, 0]
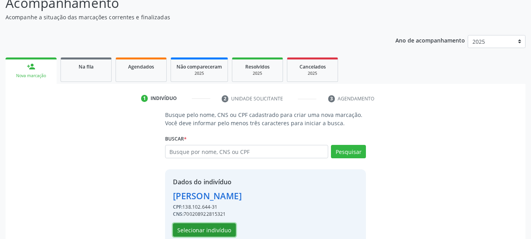
click at [221, 227] on button "Selecionar indivíduo" at bounding box center [204, 229] width 63 height 13
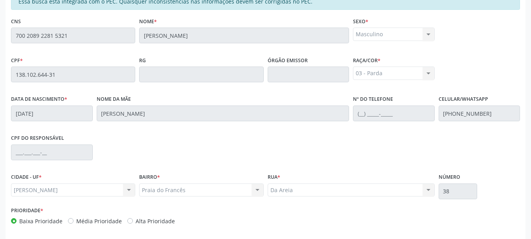
scroll to position [221, 0]
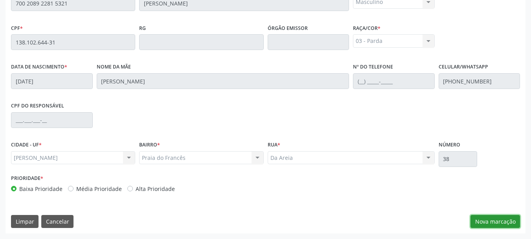
click at [480, 220] on button "Nova marcação" at bounding box center [496, 221] width 50 height 13
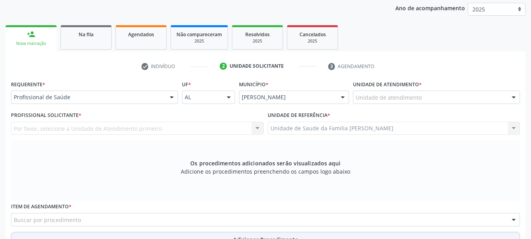
scroll to position [64, 0]
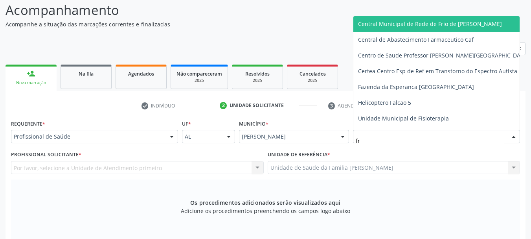
type input "fra"
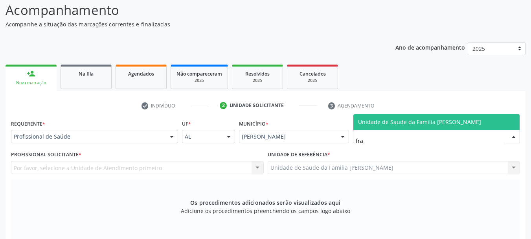
click at [395, 125] on span "Unidade de Saude da Familia [PERSON_NAME]" at bounding box center [419, 121] width 123 height 7
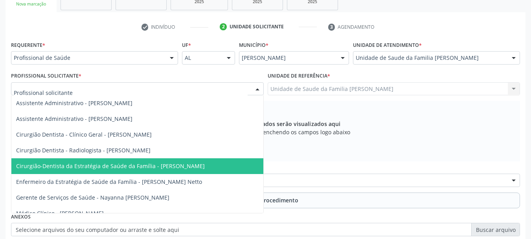
scroll to position [39, 0]
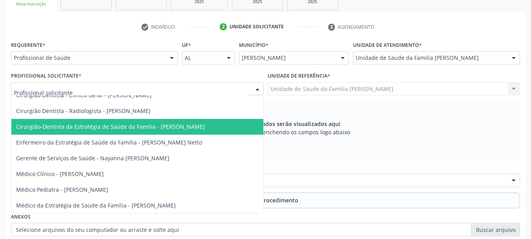
click at [157, 127] on span "Cirurgião-Dentista da Estratégia de Saúde da Família - [PERSON_NAME]" at bounding box center [110, 126] width 189 height 7
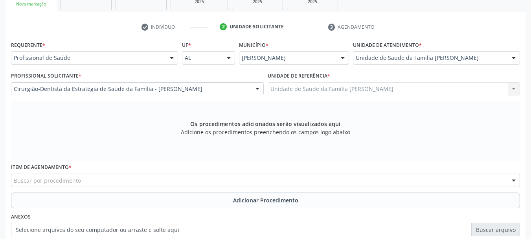
scroll to position [221, 0]
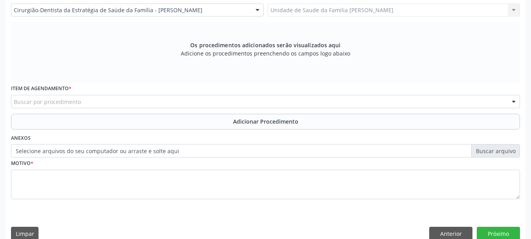
click at [138, 100] on div "Buscar por procedimento" at bounding box center [265, 101] width 509 height 13
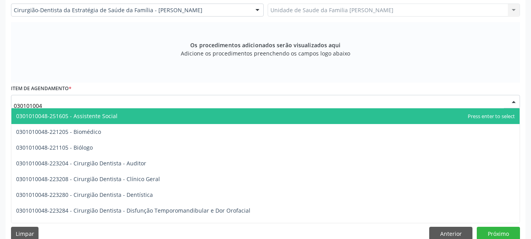
type input "0301010048"
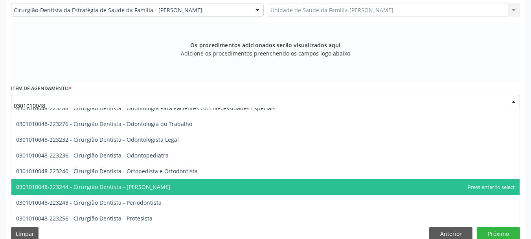
scroll to position [236, 0]
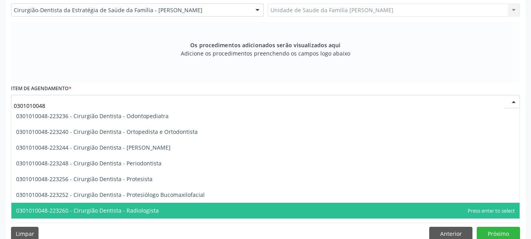
click at [152, 203] on span "0301010048-223260 - Cirurgião Dentista - Radiologista" at bounding box center [265, 211] width 509 height 16
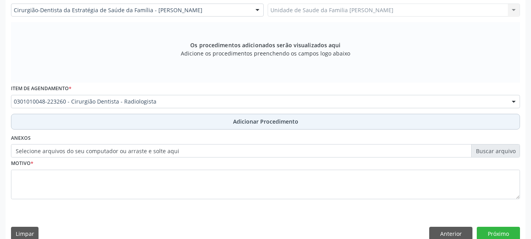
click at [241, 122] on span "Adicionar Procedimento" at bounding box center [265, 121] width 65 height 8
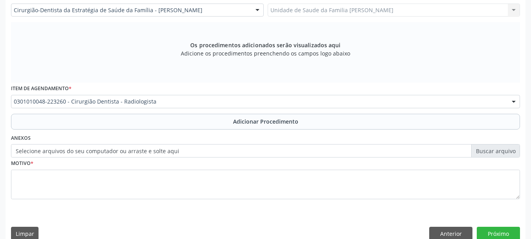
scroll to position [204, 0]
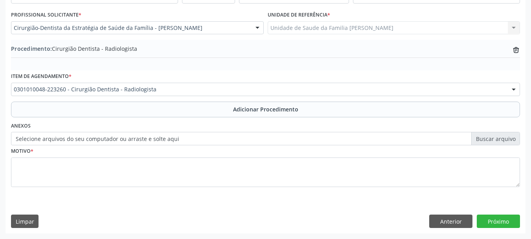
click at [182, 140] on label "Selecione arquivos do seu computador ou arraste e solte aqui" at bounding box center [265, 138] width 509 height 13
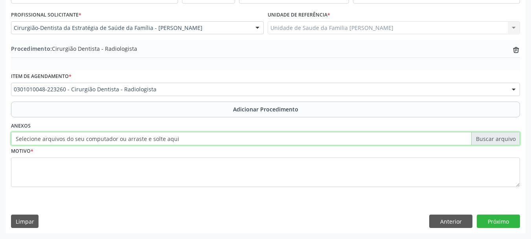
click at [182, 140] on input "Selecione arquivos do seu computador ou arraste e solte aqui" at bounding box center [265, 138] width 509 height 13
type input "C:\fakepath\[PERSON_NAME].jpeg"
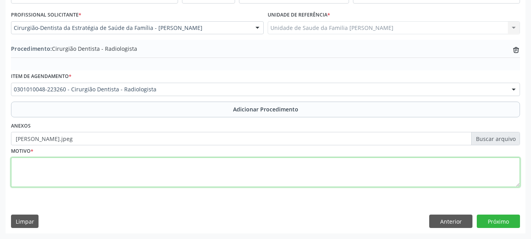
click at [23, 174] on textarea at bounding box center [265, 172] width 509 height 30
type textarea "Periodontite apical aguda de origem pulpar"
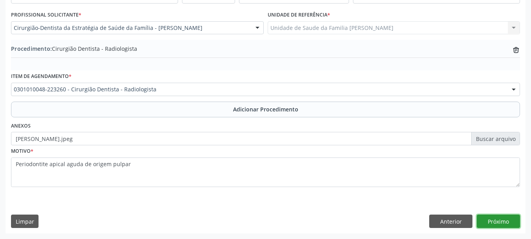
click at [490, 218] on button "Próximo" at bounding box center [498, 220] width 43 height 13
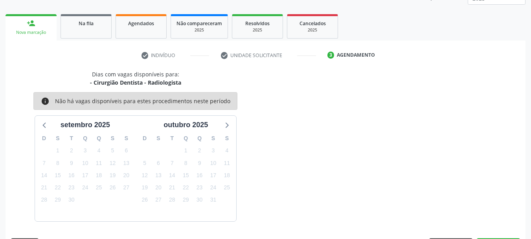
scroll to position [138, 0]
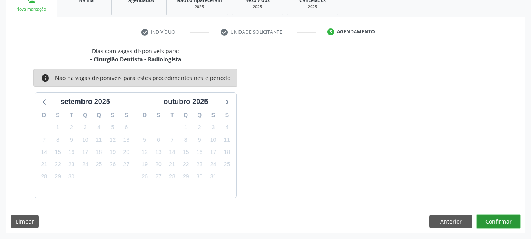
click at [504, 219] on button "Confirmar" at bounding box center [498, 221] width 43 height 13
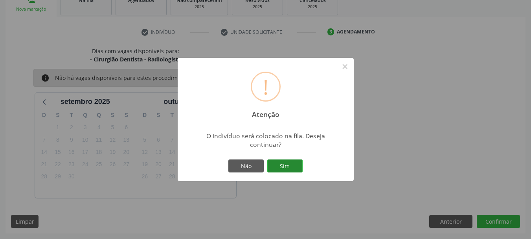
click at [288, 170] on button "Sim" at bounding box center [285, 165] width 35 height 13
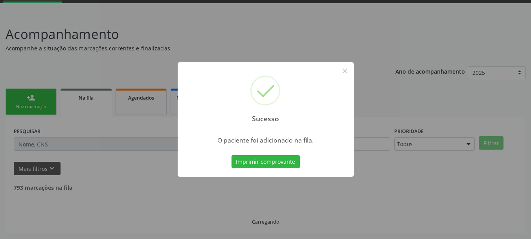
scroll to position [32, 0]
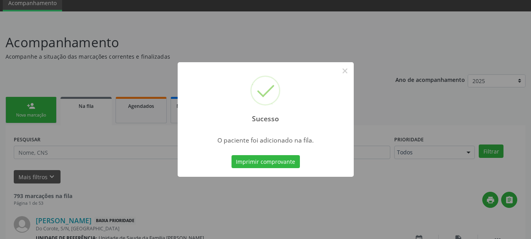
click at [353, 71] on div "Sucesso ×" at bounding box center [266, 96] width 176 height 68
click at [343, 70] on button "×" at bounding box center [345, 70] width 13 height 13
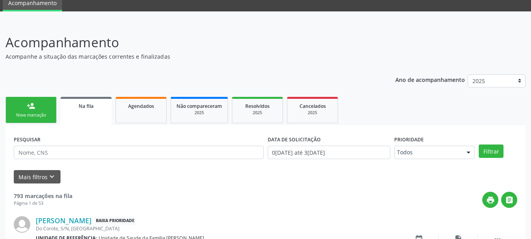
click at [34, 111] on link "person_add Nova marcação" at bounding box center [31, 110] width 51 height 26
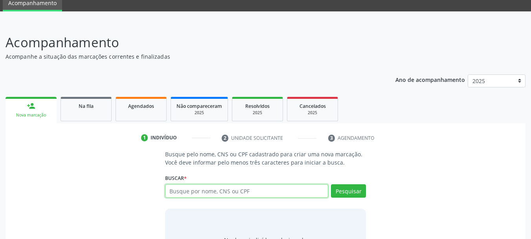
click at [212, 191] on input "text" at bounding box center [247, 190] width 164 height 13
type input "702405548427722"
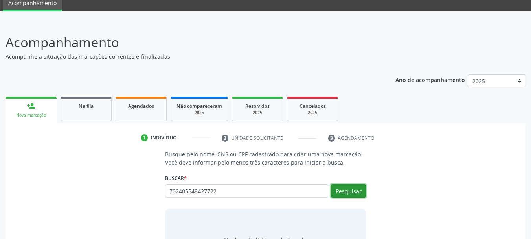
click at [353, 195] on button "Pesquisar" at bounding box center [348, 190] width 35 height 13
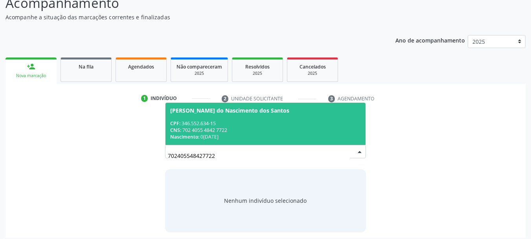
click at [232, 137] on div "Nascimento: [DATE]" at bounding box center [265, 136] width 191 height 7
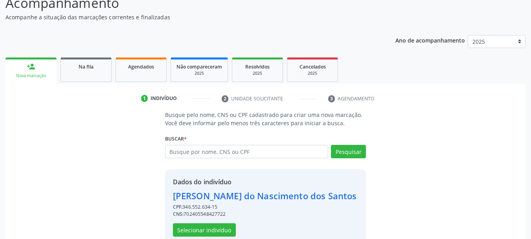
scroll to position [88, 0]
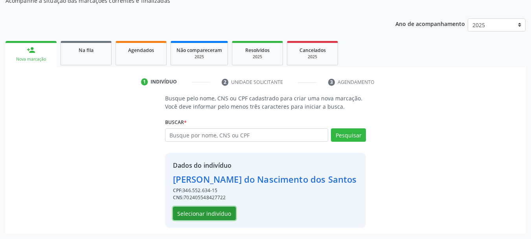
click at [205, 215] on button "Selecionar indivíduo" at bounding box center [204, 213] width 63 height 13
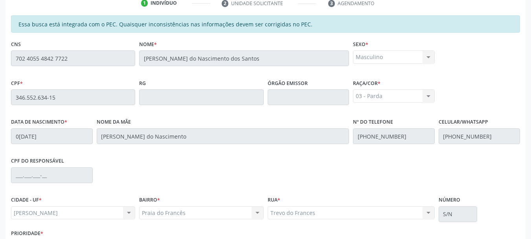
scroll to position [221, 0]
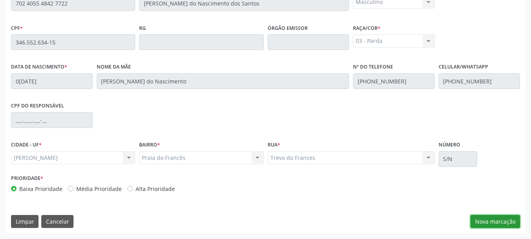
click at [493, 217] on button "Nova marcação" at bounding box center [496, 221] width 50 height 13
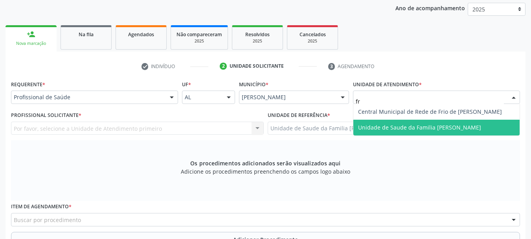
scroll to position [0, 0]
type input "fra"
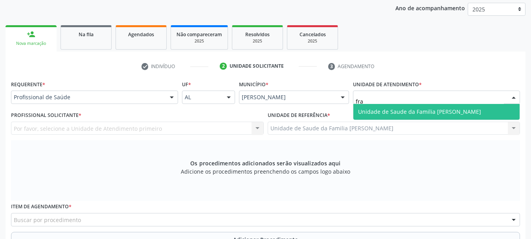
click at [399, 111] on span "Unidade de Saude da Familia [PERSON_NAME]" at bounding box center [419, 111] width 123 height 7
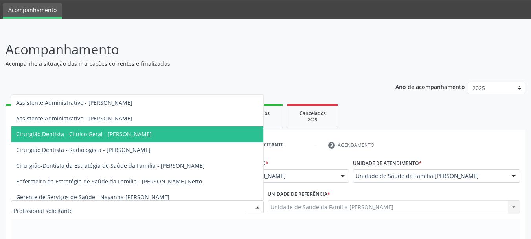
scroll to position [79, 0]
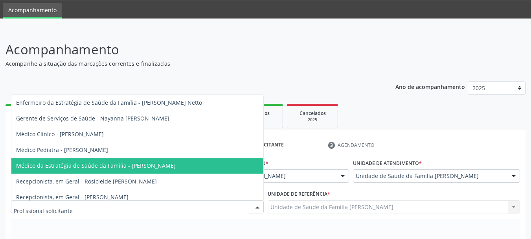
click at [151, 162] on span "Médico da Estratégia de Saúde da Família - [PERSON_NAME]" at bounding box center [96, 165] width 160 height 7
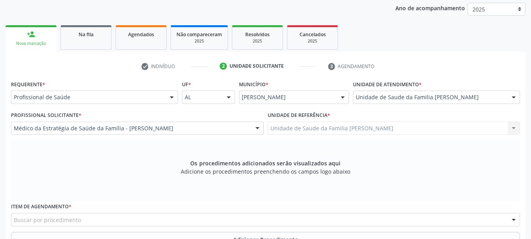
scroll to position [143, 0]
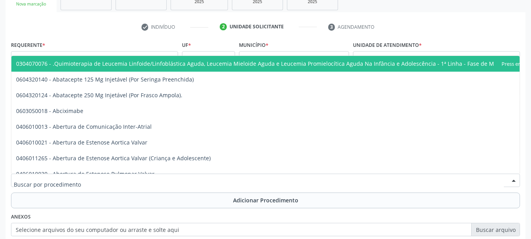
click at [187, 178] on div at bounding box center [265, 179] width 509 height 13
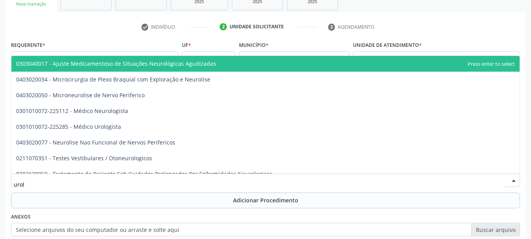
type input "urolo"
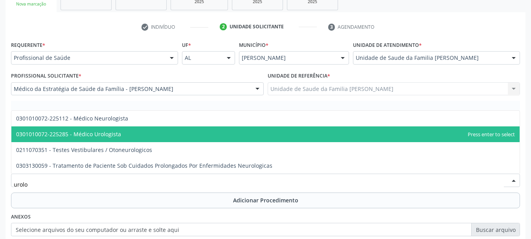
click at [130, 129] on span "0301010072-225285 - Médico Urologista" at bounding box center [265, 134] width 509 height 16
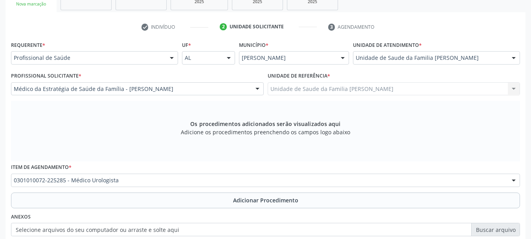
scroll to position [182, 0]
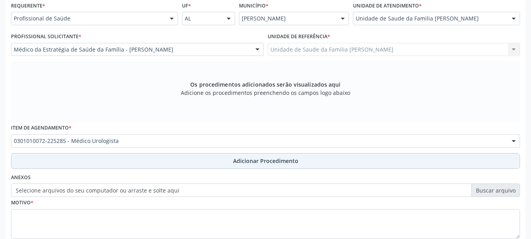
click at [242, 158] on span "Adicionar Procedimento" at bounding box center [265, 161] width 65 height 8
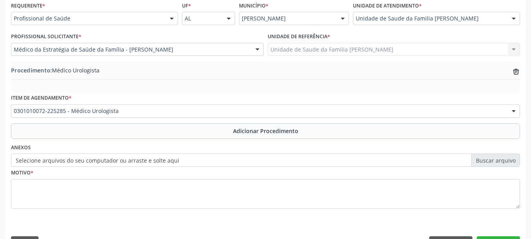
click at [121, 160] on label "Selecione arquivos do seu computador ou arraste e solte aqui" at bounding box center [265, 159] width 509 height 13
click at [121, 160] on input "Selecione arquivos do seu computador ou arraste e solte aqui" at bounding box center [265, 159] width 509 height 13
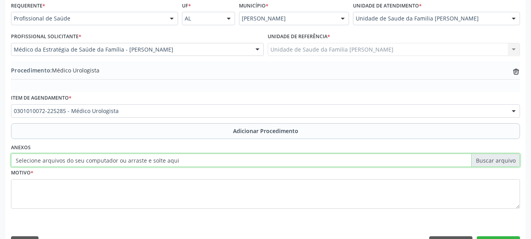
type input "C:\fakepath\[PERSON_NAME].jpeg"
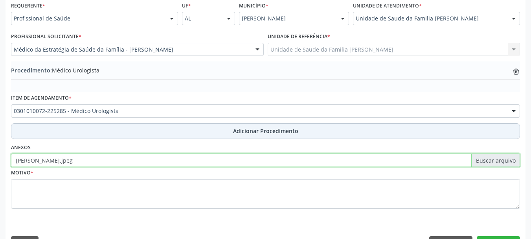
scroll to position [204, 0]
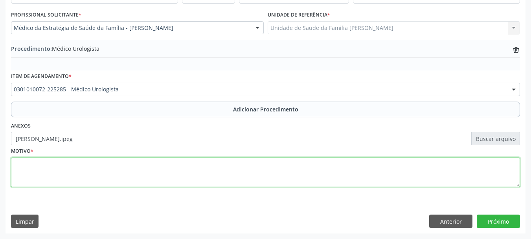
click at [29, 165] on textarea at bounding box center [265, 172] width 509 height 30
type textarea "Aumento serico de PSA,com aumento de prostata"
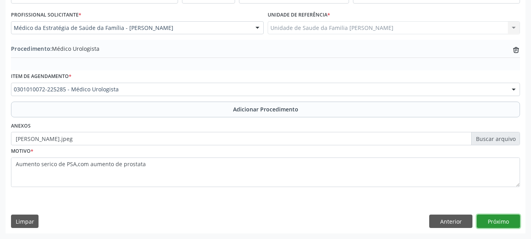
click at [495, 217] on button "Próximo" at bounding box center [498, 220] width 43 height 13
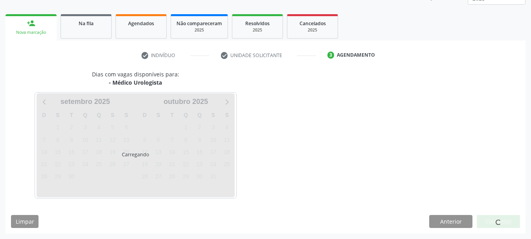
scroll to position [138, 0]
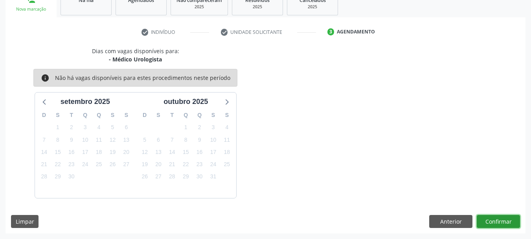
click at [494, 225] on button "Confirmar" at bounding box center [498, 221] width 43 height 13
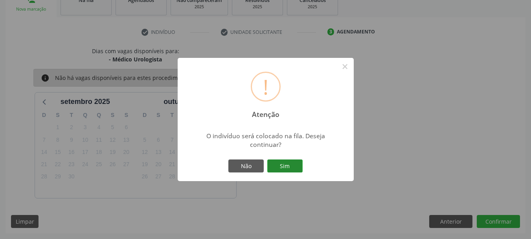
click at [296, 170] on button "Sim" at bounding box center [285, 165] width 35 height 13
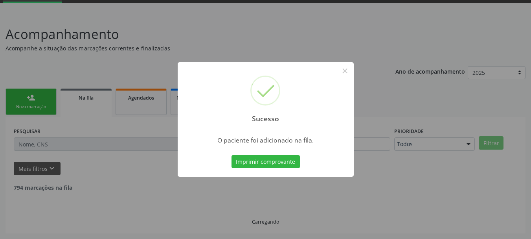
scroll to position [32, 0]
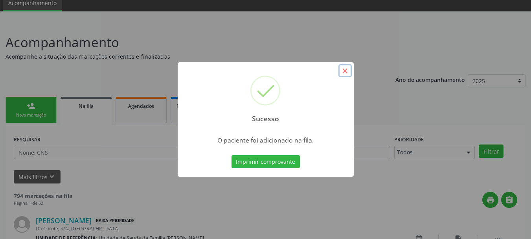
click at [348, 70] on button "×" at bounding box center [345, 70] width 13 height 13
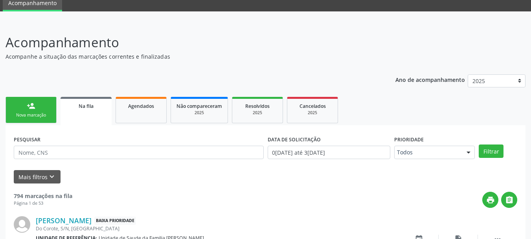
click at [26, 110] on link "person_add Nova marcação" at bounding box center [31, 110] width 51 height 26
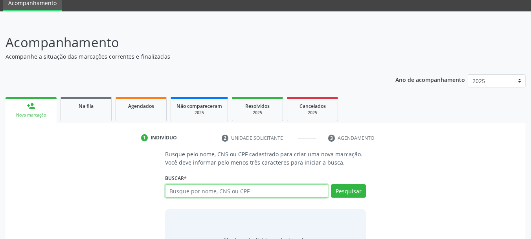
paste input "700208922815321"
type input "700208922815321"
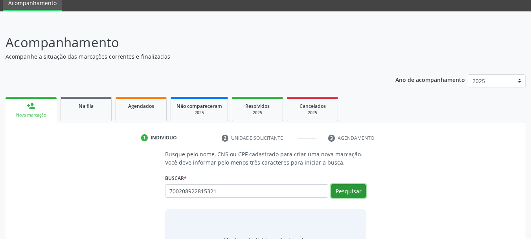
click at [333, 188] on button "Pesquisar" at bounding box center [348, 190] width 35 height 13
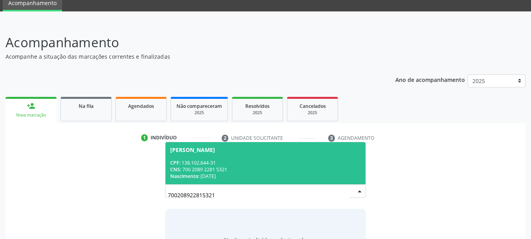
scroll to position [76, 0]
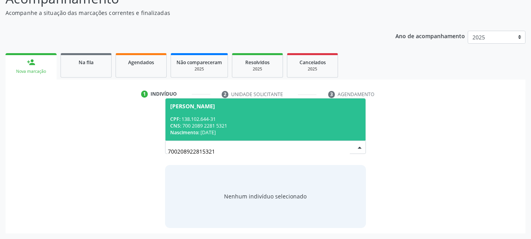
drag, startPoint x: 232, startPoint y: 150, endPoint x: 138, endPoint y: 149, distance: 94.4
click at [138, 149] on div "Busque pelo nome, CNS ou CPF cadastrado para criar uma nova marcação. Você deve…" at bounding box center [265, 166] width 509 height 121
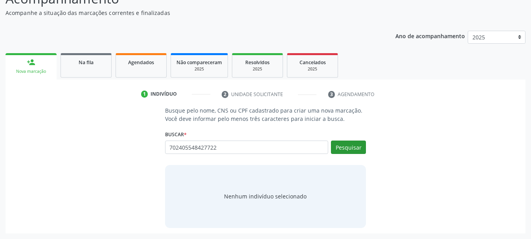
type input "702405548427722"
click at [347, 149] on button "Pesquisar" at bounding box center [348, 146] width 35 height 13
type input "702405548427722"
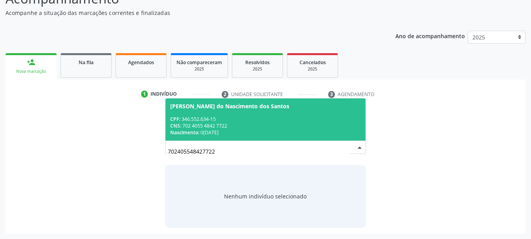
click at [211, 129] on div "Nascimento: [DATE]" at bounding box center [265, 132] width 191 height 7
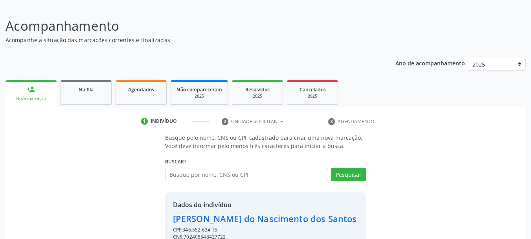
scroll to position [88, 0]
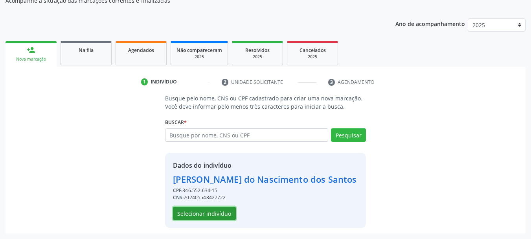
click at [208, 213] on button "Selecionar indivíduo" at bounding box center [204, 213] width 63 height 13
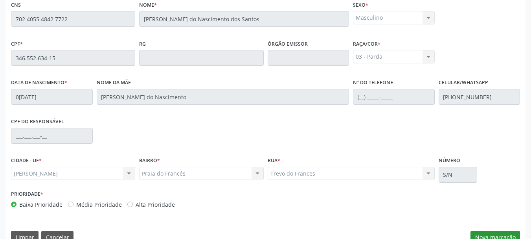
scroll to position [221, 0]
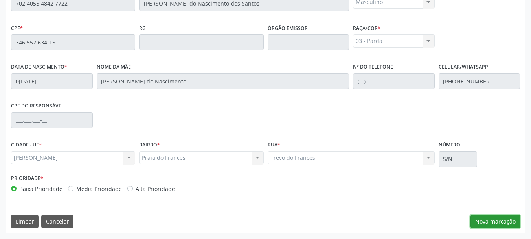
click at [487, 215] on button "Nova marcação" at bounding box center [496, 221] width 50 height 13
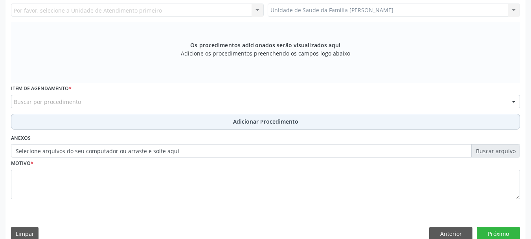
scroll to position [103, 0]
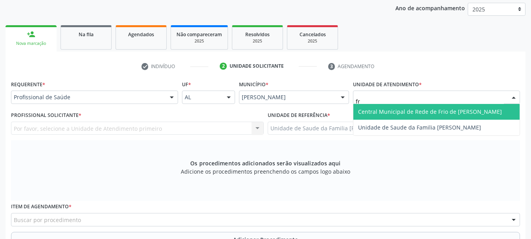
type input "fra"
click at [388, 111] on span "Unidade de Saude da Familia [PERSON_NAME]" at bounding box center [419, 111] width 123 height 7
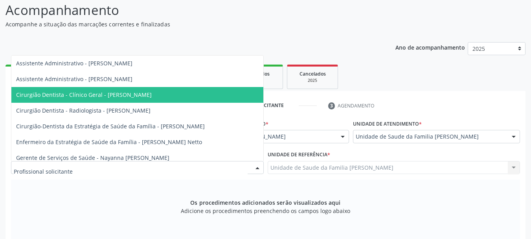
scroll to position [79, 0]
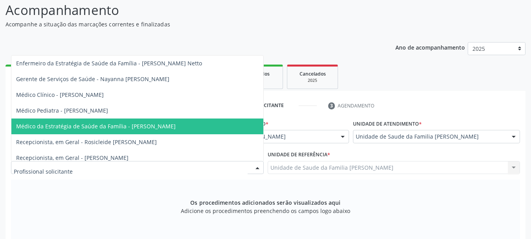
click at [164, 125] on span "Médico da Estratégia de Saúde da Família - [PERSON_NAME]" at bounding box center [96, 125] width 160 height 7
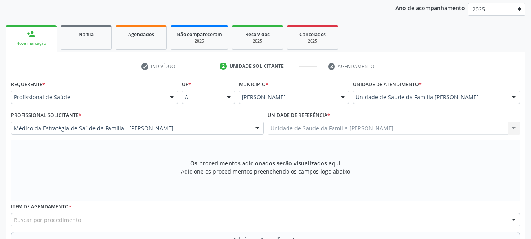
scroll to position [221, 0]
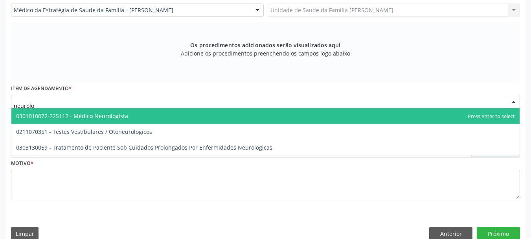
type input "neurolog"
click at [101, 116] on span "0301010072-225112 - Médico Neurologista" at bounding box center [72, 115] width 112 height 7
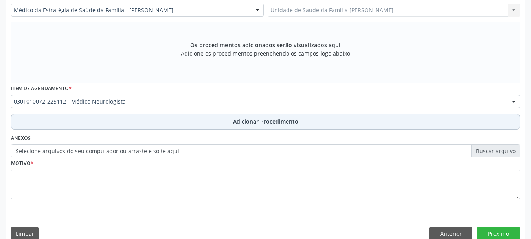
click at [257, 115] on button "Adicionar Procedimento" at bounding box center [265, 122] width 509 height 16
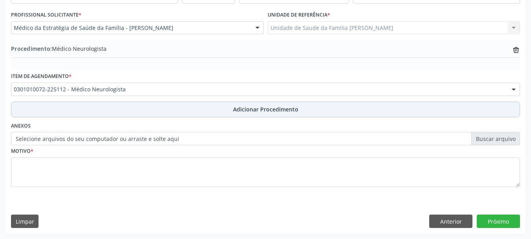
scroll to position [204, 0]
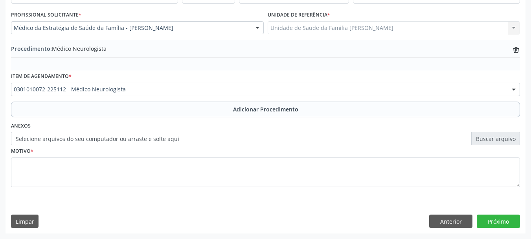
click at [167, 138] on label "Selecione arquivos do seu computador ou arraste e solte aqui" at bounding box center [265, 138] width 509 height 13
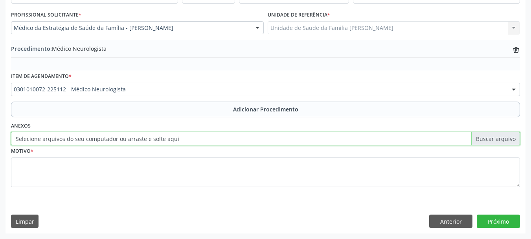
click at [167, 138] on input "Selecione arquivos do seu computador ou arraste e solte aqui" at bounding box center [265, 138] width 509 height 13
type input "C:\fakepath\[PERSON_NAME].jpeg"
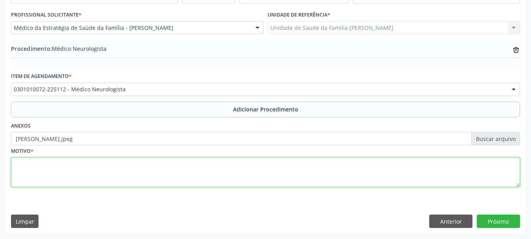
click at [16, 174] on textarea at bounding box center [265, 172] width 509 height 30
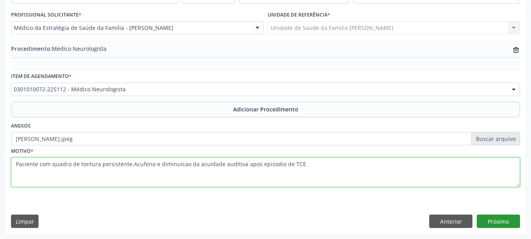
type textarea "Paciente com quadro de tontura persistente.Acufeno e diminuicao da acuidade aud…"
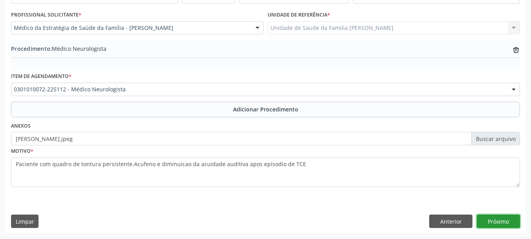
click at [503, 217] on button "Próximo" at bounding box center [498, 220] width 43 height 13
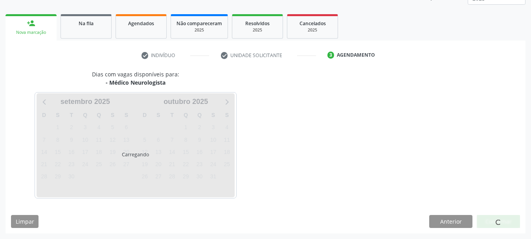
scroll to position [138, 0]
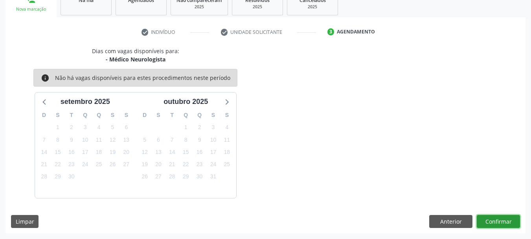
click at [488, 220] on button "Confirmar" at bounding box center [498, 221] width 43 height 13
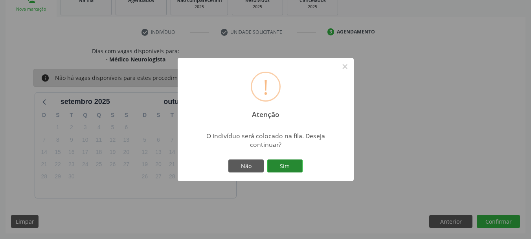
click at [293, 161] on button "Sim" at bounding box center [285, 165] width 35 height 13
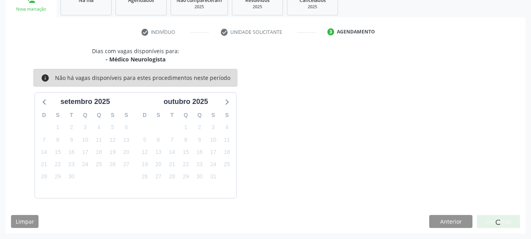
scroll to position [32, 0]
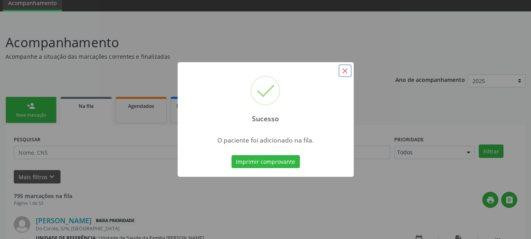
click at [351, 68] on button "×" at bounding box center [345, 70] width 13 height 13
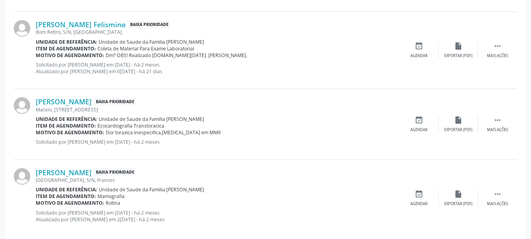
scroll to position [1128, 0]
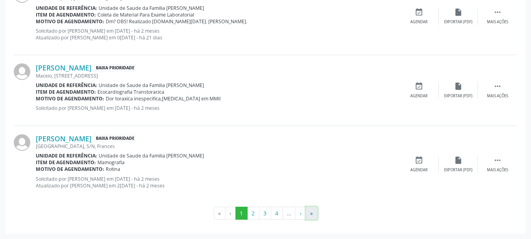
click at [314, 212] on button "»" at bounding box center [312, 213] width 12 height 13
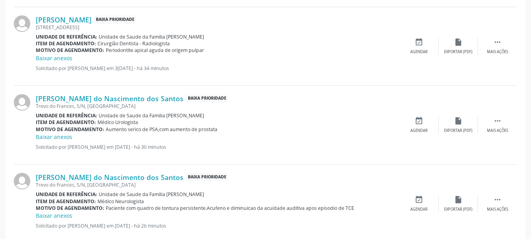
scroll to position [1218, 0]
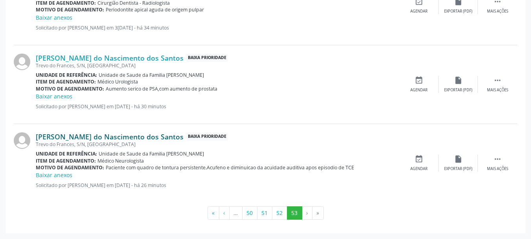
click at [151, 135] on link "[PERSON_NAME] do Nascimento dos Santos" at bounding box center [110, 136] width 148 height 9
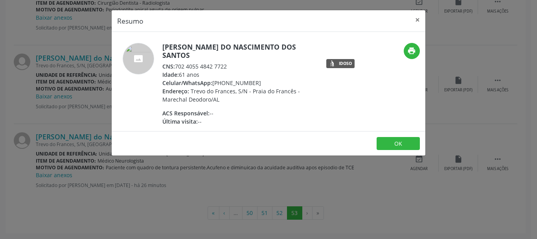
drag, startPoint x: 242, startPoint y: 68, endPoint x: 177, endPoint y: 65, distance: 65.4
click at [177, 65] on div "CNS: 702 4055 4842 7722" at bounding box center [238, 66] width 153 height 8
copy div "702 4055 4842 7722"
click at [417, 18] on button "×" at bounding box center [418, 19] width 16 height 19
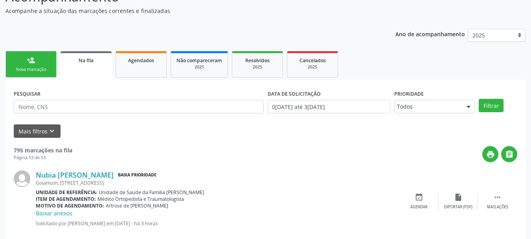
scroll to position [0, 0]
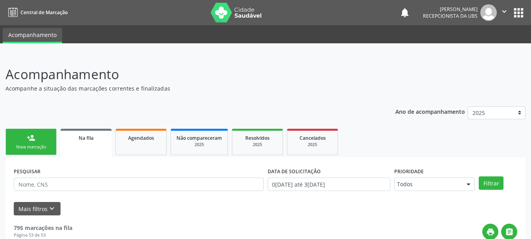
click at [37, 138] on link "person_add Nova marcação" at bounding box center [31, 142] width 51 height 26
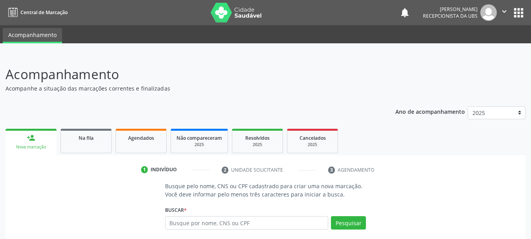
scroll to position [76, 0]
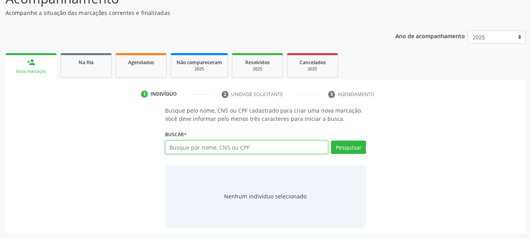
click at [197, 146] on input "text" at bounding box center [247, 146] width 164 height 13
paste input "702 4055 4842 7722"
type input "702 4055 4842 7722"
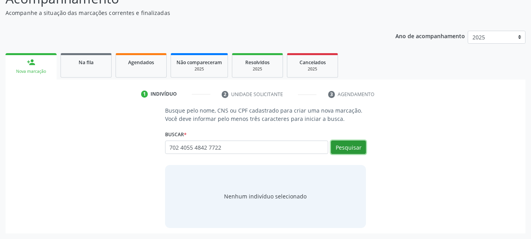
click at [345, 150] on button "Pesquisar" at bounding box center [348, 146] width 35 height 13
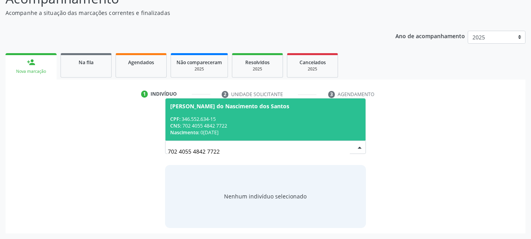
click at [177, 117] on span "CPF:" at bounding box center [175, 119] width 10 height 7
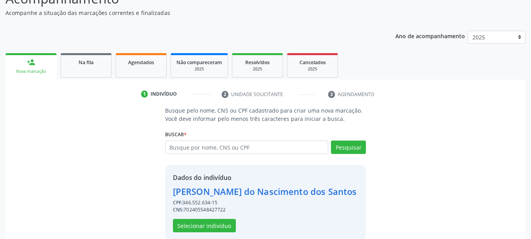
scroll to position [88, 0]
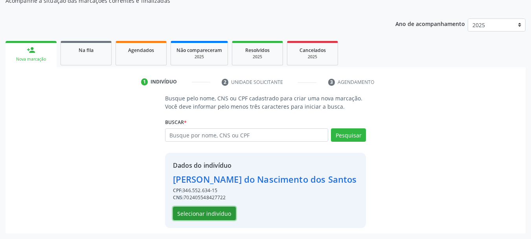
click at [207, 214] on button "Selecionar indivíduo" at bounding box center [204, 213] width 63 height 13
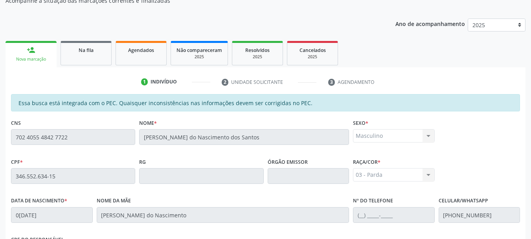
scroll to position [221, 0]
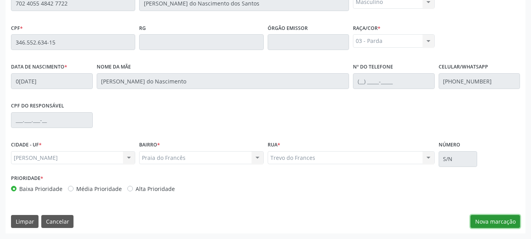
click at [478, 218] on button "Nova marcação" at bounding box center [496, 221] width 50 height 13
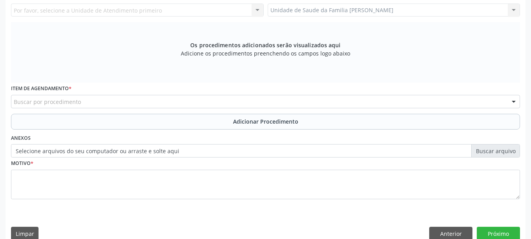
scroll to position [103, 0]
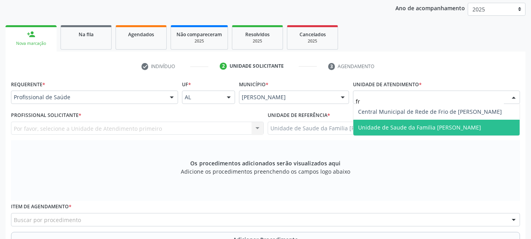
type input "fra"
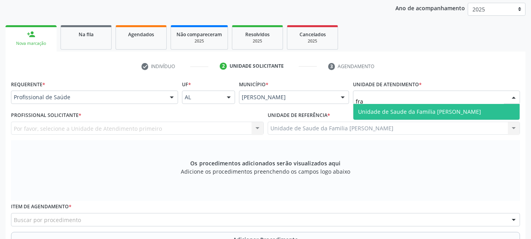
click at [404, 110] on span "Unidade de Saude da Familia [PERSON_NAME]" at bounding box center [419, 111] width 123 height 7
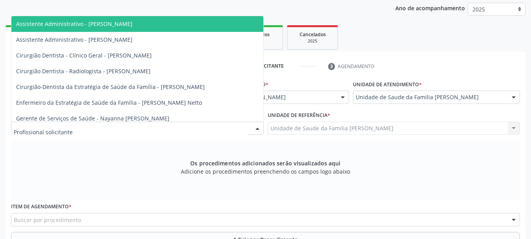
click at [33, 133] on div at bounding box center [137, 128] width 253 height 13
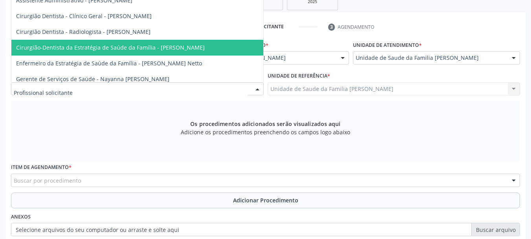
scroll to position [79, 0]
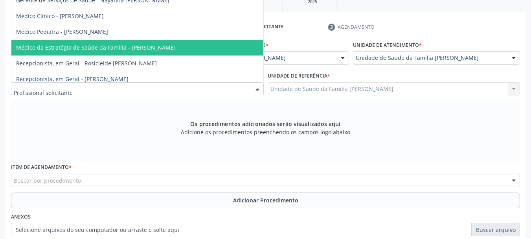
click at [144, 41] on span "Médico da Estratégia de Saúde da Família - [PERSON_NAME]" at bounding box center [137, 48] width 252 height 16
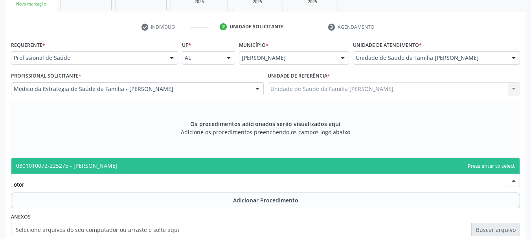
type input "otorr"
click at [96, 170] on span "0301010072-225275 - [PERSON_NAME]" at bounding box center [265, 166] width 509 height 16
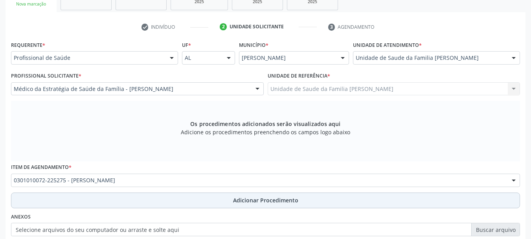
click at [236, 197] on span "Adicionar Procedimento" at bounding box center [265, 200] width 65 height 8
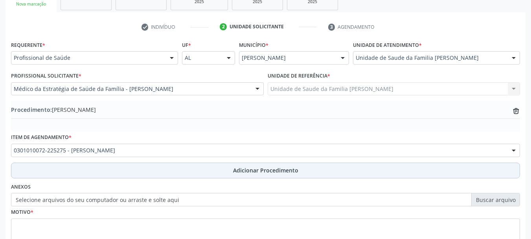
scroll to position [204, 0]
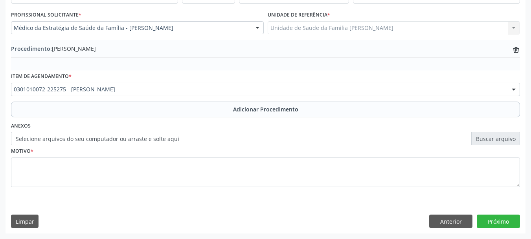
click at [114, 138] on label "Selecione arquivos do seu computador ou arraste e solte aqui" at bounding box center [265, 138] width 509 height 13
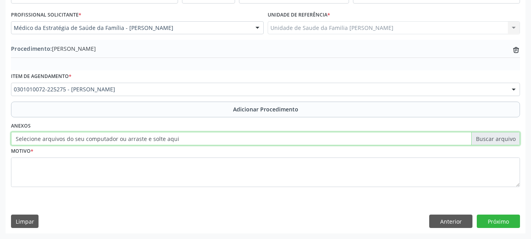
click at [114, 138] on input "Selecione arquivos do seu computador ou arraste e solte aqui" at bounding box center [265, 138] width 509 height 13
type input "C:\fakepath\[PERSON_NAME].jpeg"
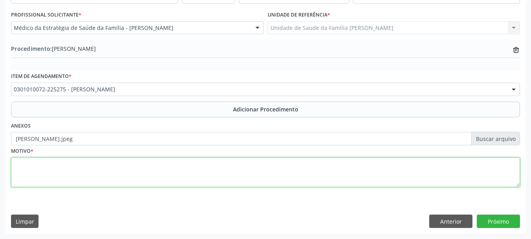
click at [24, 170] on textarea at bounding box center [265, 172] width 509 height 30
type textarea "Diminuicao da acuidade auditiva"
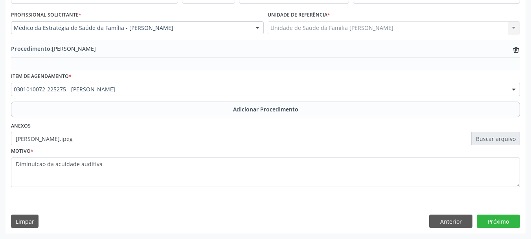
click at [504, 214] on div "Requerente * Profissional de Saúde Profissional de Saúde Paciente Nenhum result…" at bounding box center [266, 105] width 520 height 255
click at [500, 218] on button "Próximo" at bounding box center [498, 220] width 43 height 13
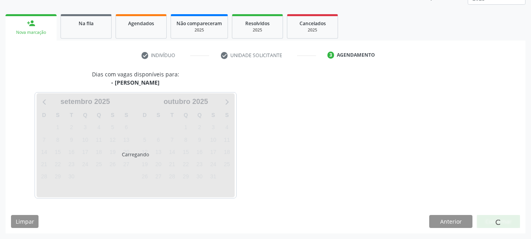
scroll to position [138, 0]
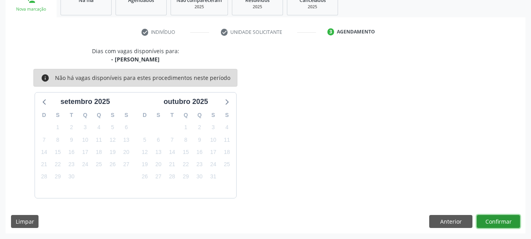
click at [500, 218] on button "Confirmar" at bounding box center [498, 221] width 43 height 13
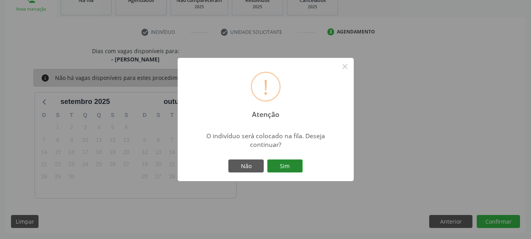
click at [291, 165] on button "Sim" at bounding box center [285, 165] width 35 height 13
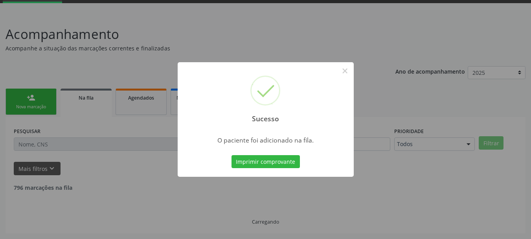
scroll to position [32, 0]
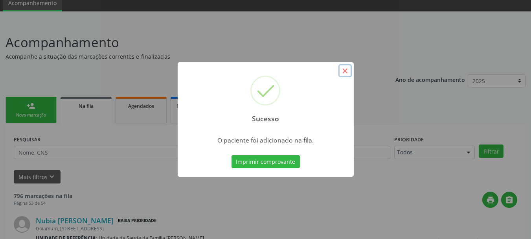
click at [347, 74] on button "×" at bounding box center [345, 70] width 13 height 13
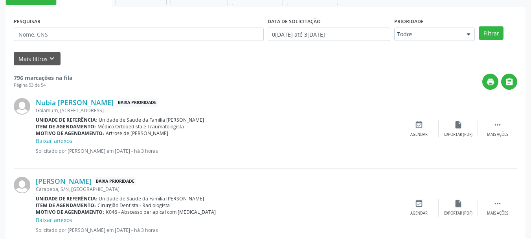
scroll to position [0, 0]
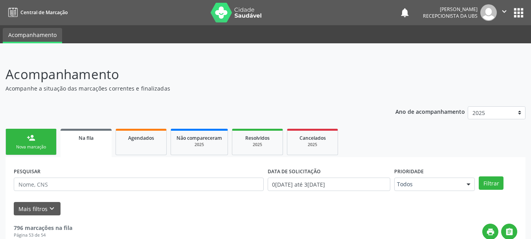
click at [28, 143] on link "person_add Nova marcação" at bounding box center [31, 142] width 51 height 26
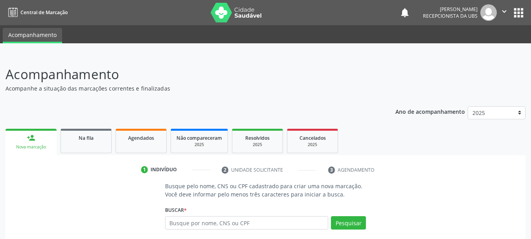
scroll to position [76, 0]
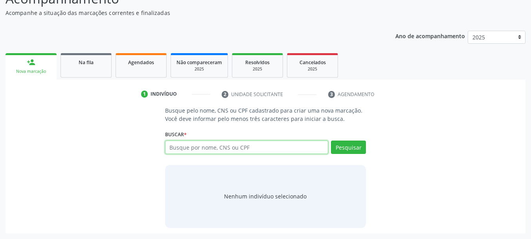
click at [194, 142] on input "text" at bounding box center [247, 146] width 164 height 13
paste input "898006217202214"
type input "898006217202214"
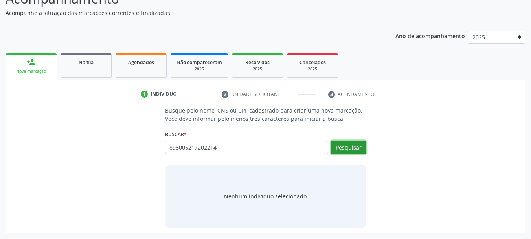
click at [333, 146] on button "Pesquisar" at bounding box center [348, 146] width 35 height 13
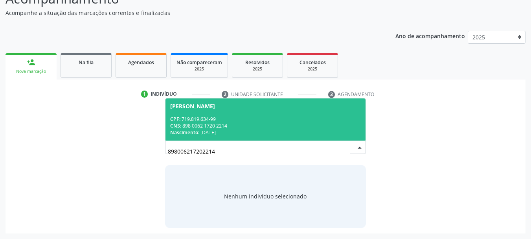
click at [208, 120] on div "CPF: 719.819.634-99" at bounding box center [265, 119] width 191 height 7
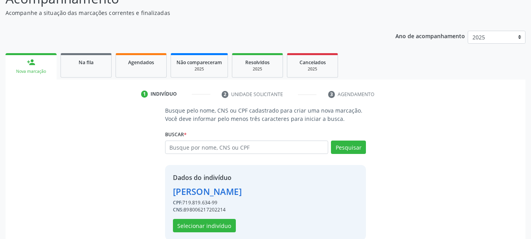
scroll to position [88, 0]
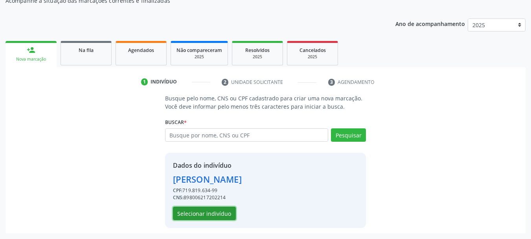
click at [189, 209] on button "Selecionar indivíduo" at bounding box center [204, 213] width 63 height 13
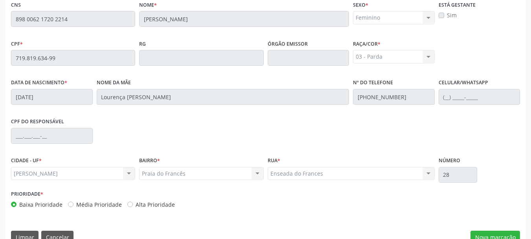
scroll to position [221, 0]
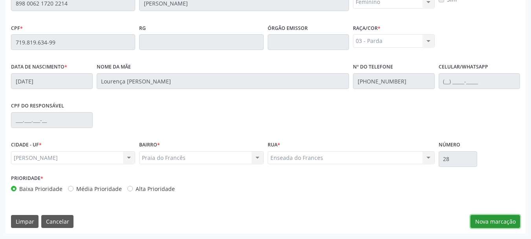
click at [518, 217] on button "Nova marcação" at bounding box center [496, 221] width 50 height 13
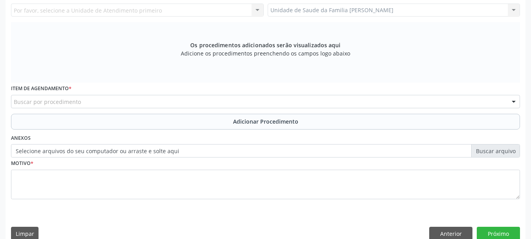
scroll to position [103, 0]
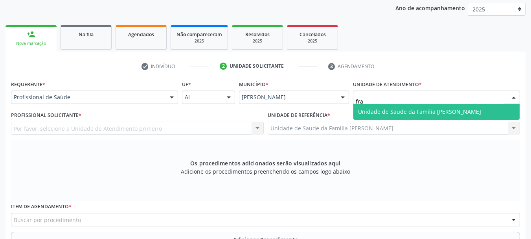
click at [394, 108] on span "Unidade de Saude da Familia [PERSON_NAME]" at bounding box center [419, 111] width 123 height 7
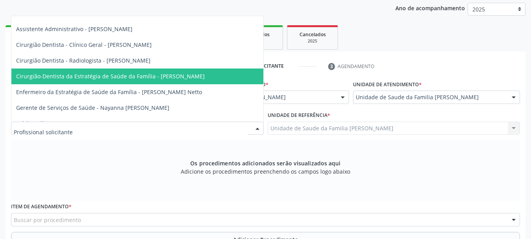
scroll to position [0, 0]
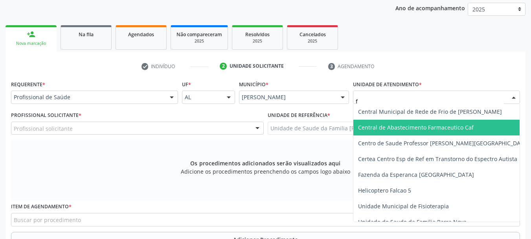
type input "fl"
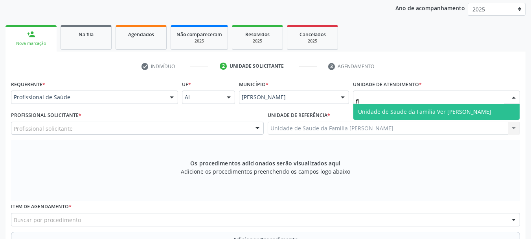
click at [469, 109] on span "Unidade de Saude da Familia Ver [PERSON_NAME]" at bounding box center [424, 111] width 133 height 7
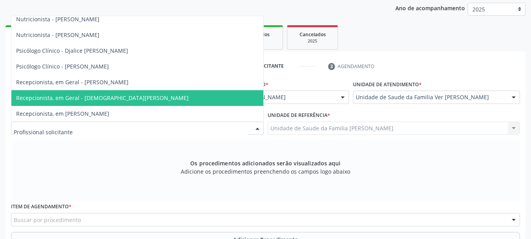
scroll to position [296, 0]
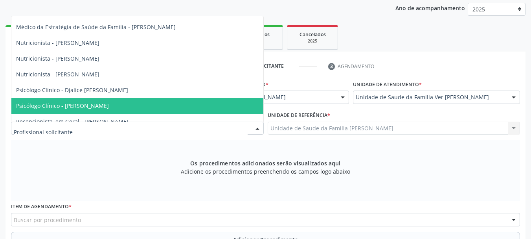
click at [134, 104] on span "Psicólogo Clínico - [PERSON_NAME]" at bounding box center [137, 106] width 252 height 16
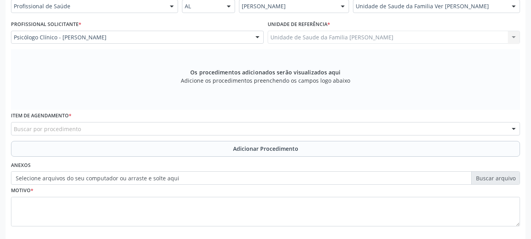
scroll to position [234, 0]
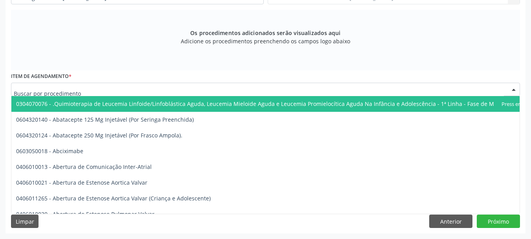
click at [135, 90] on div at bounding box center [265, 89] width 509 height 13
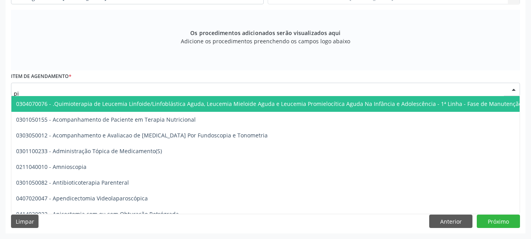
type input "p"
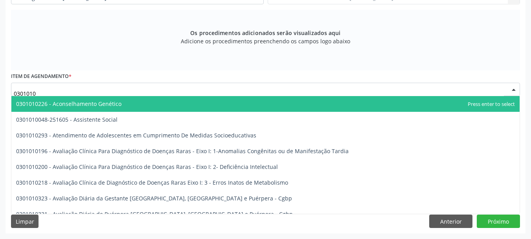
type input "03010100"
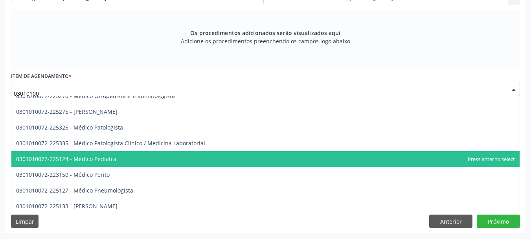
scroll to position [2006, 0]
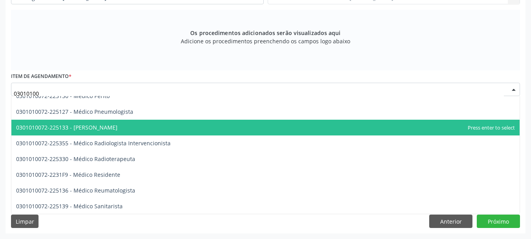
click at [128, 130] on span "0301010072-225133 - [PERSON_NAME]" at bounding box center [265, 128] width 509 height 16
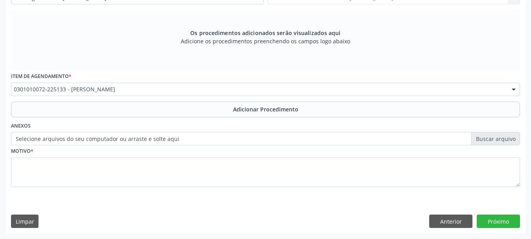
click at [129, 138] on label "Selecione arquivos do seu computador ou arraste e solte aqui" at bounding box center [265, 138] width 509 height 13
click at [129, 138] on input "Selecione arquivos do seu computador ou arraste e solte aqui" at bounding box center [265, 138] width 509 height 13
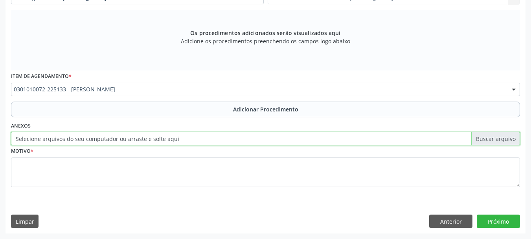
type input "C:\fakepath\verena.jpeg"
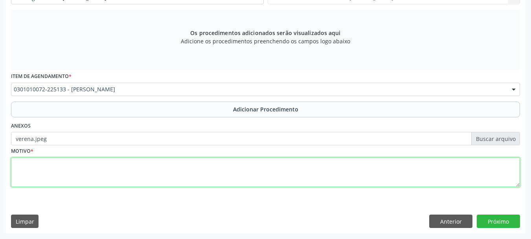
click at [15, 166] on textarea at bounding box center [265, 172] width 509 height 30
type textarea "CID 10,F90,0"
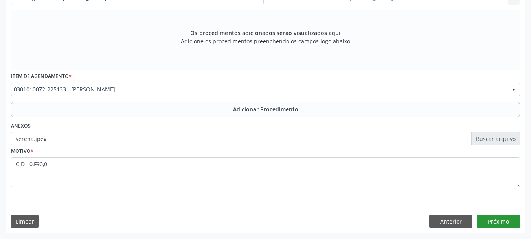
click at [497, 228] on div "Requerente * Profissional de Saúde Profissional de Saúde Paciente Nenhum result…" at bounding box center [266, 90] width 520 height 285
click at [497, 222] on button "Próximo" at bounding box center [498, 220] width 43 height 13
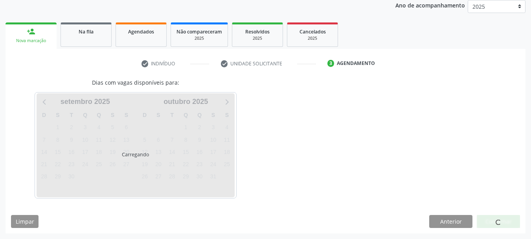
scroll to position [129, 0]
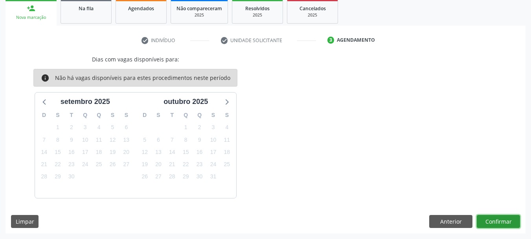
click at [506, 222] on button "Confirmar" at bounding box center [498, 221] width 43 height 13
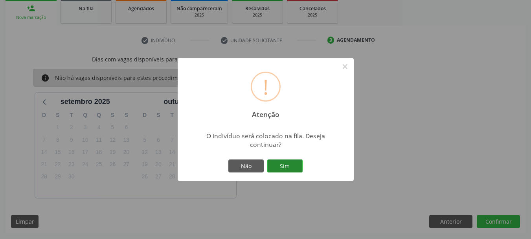
click at [291, 164] on button "Sim" at bounding box center [285, 165] width 35 height 13
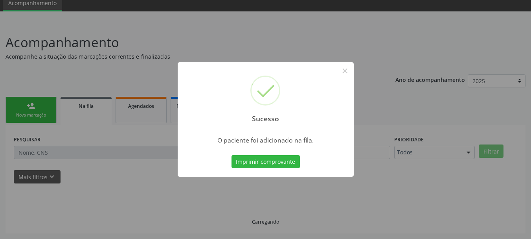
scroll to position [32, 0]
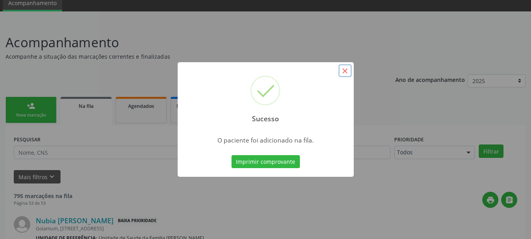
click at [351, 74] on button "×" at bounding box center [345, 70] width 13 height 13
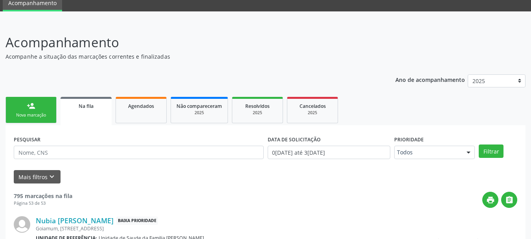
click at [35, 111] on link "person_add Nova marcação" at bounding box center [31, 110] width 51 height 26
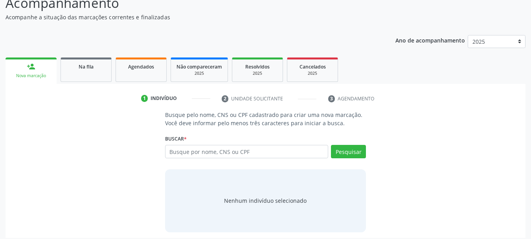
scroll to position [36, 0]
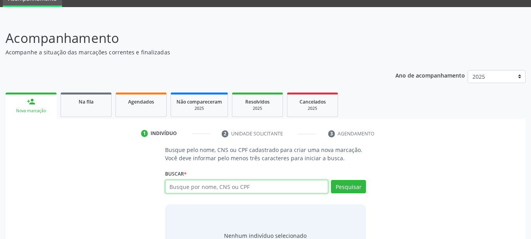
click at [197, 184] on input "text" at bounding box center [247, 186] width 164 height 13
type input "12287462490"
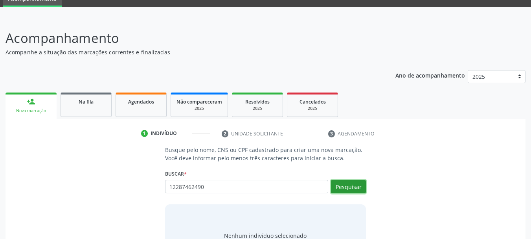
click at [335, 188] on button "Pesquisar" at bounding box center [348, 186] width 35 height 13
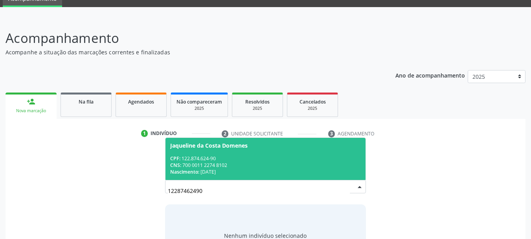
click at [188, 157] on div "CPF: 122.874.624-90" at bounding box center [265, 158] width 191 height 7
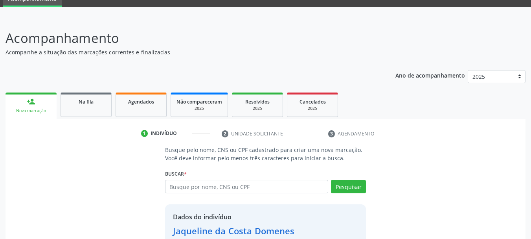
scroll to position [88, 0]
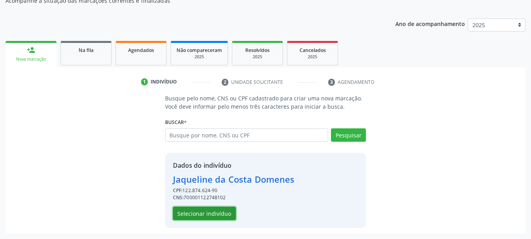
click at [218, 209] on button "Selecionar indivíduo" at bounding box center [204, 213] width 63 height 13
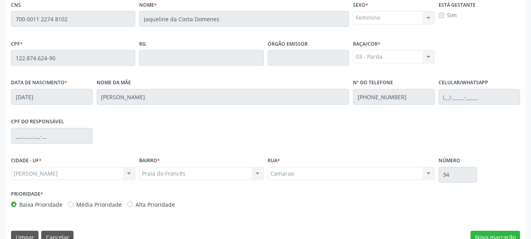
scroll to position [221, 0]
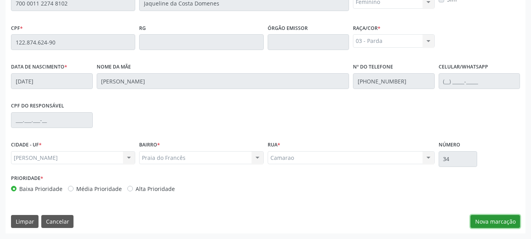
click at [502, 217] on button "Nova marcação" at bounding box center [496, 221] width 50 height 13
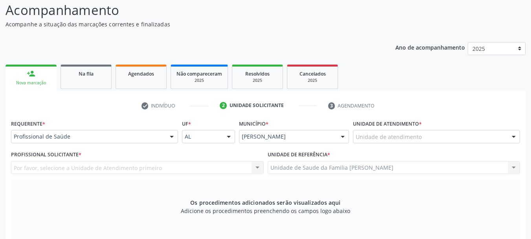
scroll to position [143, 0]
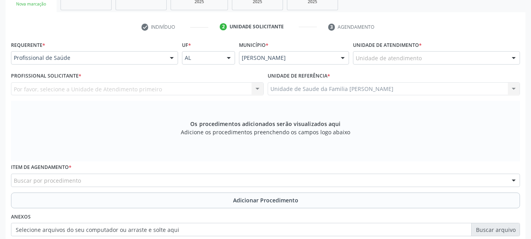
click at [50, 84] on div "Por favor, selecione a Unidade de Atendimento primeiro Nenhum resultado encontr…" at bounding box center [137, 88] width 253 height 13
click at [50, 87] on div "Por favor, selecione a Unidade de Atendimento primeiro Nenhum resultado encontr…" at bounding box center [137, 88] width 253 height 13
click at [66, 88] on div "Por favor, selecione a Unidade de Atendimento primeiro Nenhum resultado encontr…" at bounding box center [137, 88] width 253 height 13
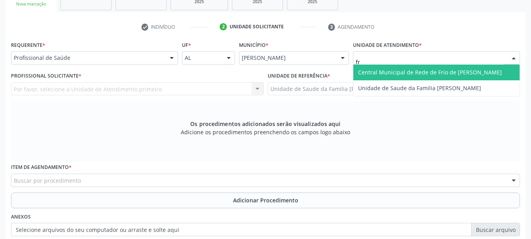
type input "fra"
click at [360, 72] on span "Unidade de Saude da Familia [PERSON_NAME]" at bounding box center [419, 71] width 123 height 7
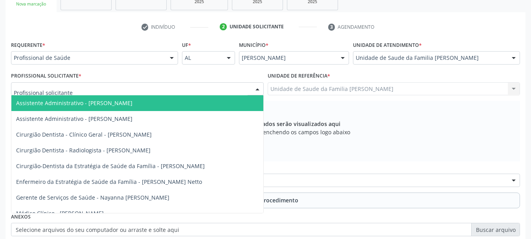
click at [82, 90] on div at bounding box center [137, 88] width 253 height 13
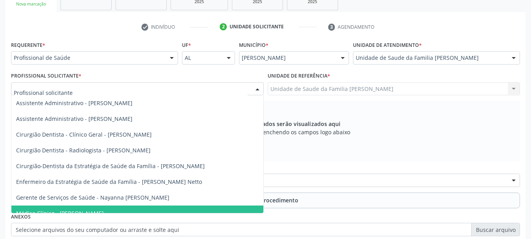
scroll to position [77, 0]
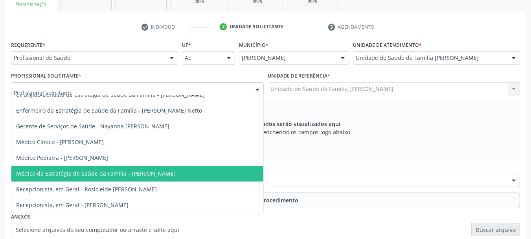
click at [141, 173] on span "Médico da Estratégia de Saúde da Família - [PERSON_NAME]" at bounding box center [137, 174] width 252 height 16
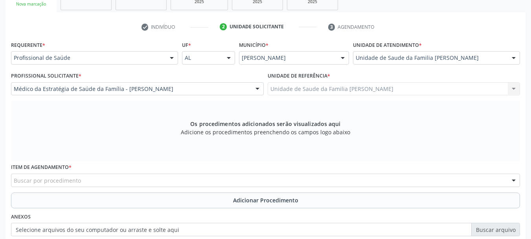
scroll to position [234, 0]
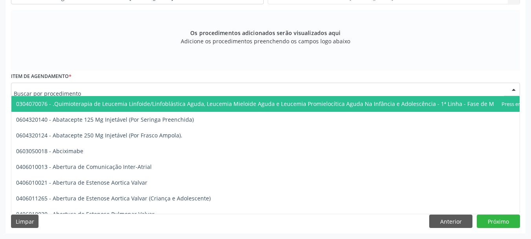
click at [92, 89] on div at bounding box center [265, 89] width 509 height 13
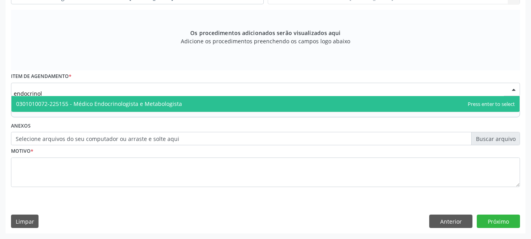
type input "endocrinolo"
click at [128, 97] on span "0301010072-225155 - Médico Endocrinologista e Metabologista" at bounding box center [265, 104] width 509 height 16
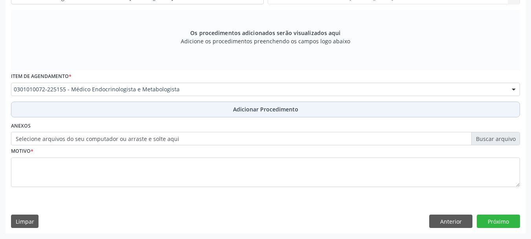
click at [227, 109] on button "Adicionar Procedimento" at bounding box center [265, 109] width 509 height 16
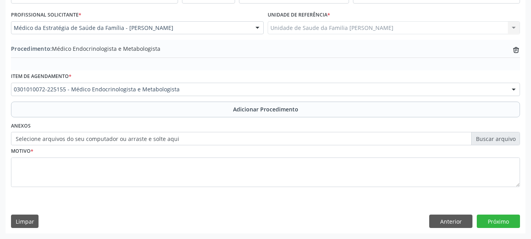
click at [192, 142] on label "Selecione arquivos do seu computador ou arraste e solte aqui" at bounding box center [265, 138] width 509 height 13
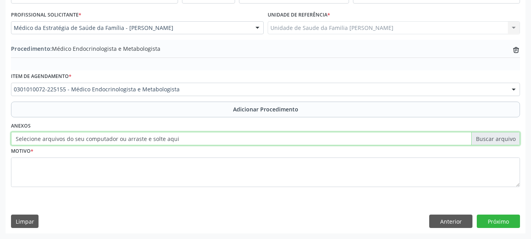
click at [192, 142] on input "Selecione arquivos do seu computador ou arraste e solte aqui" at bounding box center [265, 138] width 509 height 13
type input "C:\fakepath\jaqueline.jpeg"
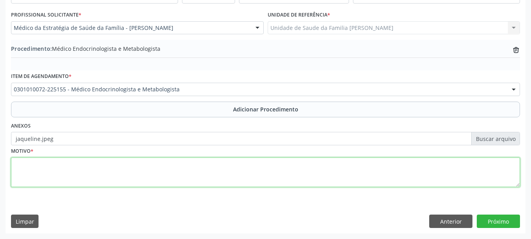
click at [26, 171] on textarea at bounding box center [265, 172] width 509 height 30
type textarea "DM tipo 1"
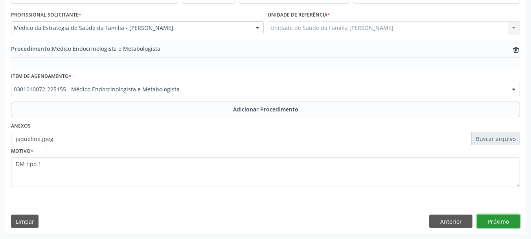
click at [493, 220] on button "Próximo" at bounding box center [498, 220] width 43 height 13
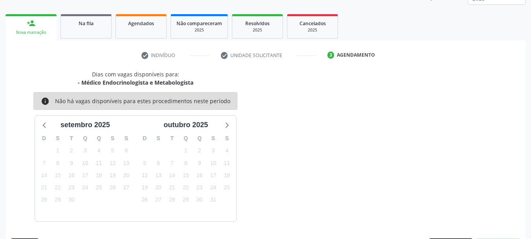
scroll to position [138, 0]
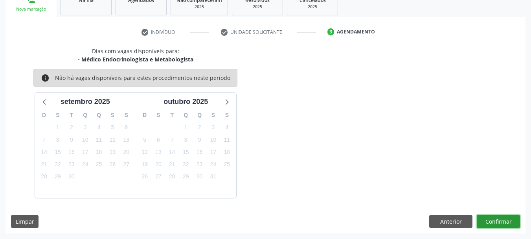
click at [493, 220] on button "Confirmar" at bounding box center [498, 221] width 43 height 13
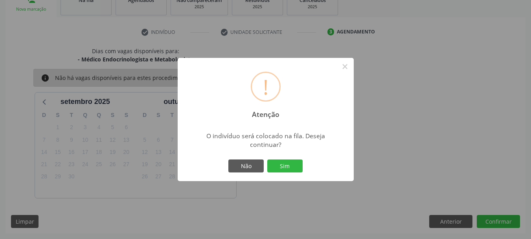
click at [280, 157] on div "! Atenção × O indivíduo será colocado na fila. Deseja continuar? Não Sim" at bounding box center [266, 120] width 176 height 124
click at [286, 165] on button "Sim" at bounding box center [285, 165] width 35 height 13
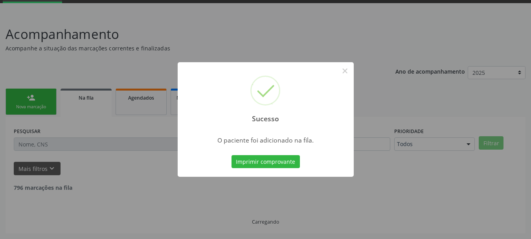
scroll to position [32, 0]
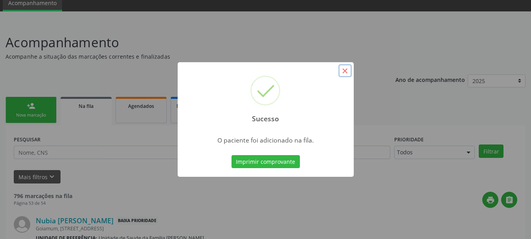
click at [347, 76] on button "×" at bounding box center [345, 70] width 13 height 13
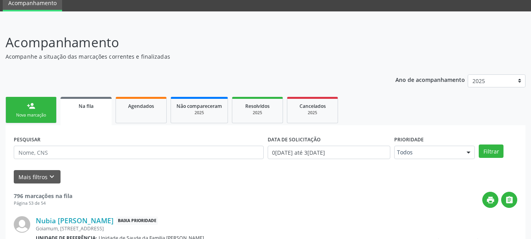
click at [22, 109] on link "person_add Nova marcação" at bounding box center [31, 110] width 51 height 26
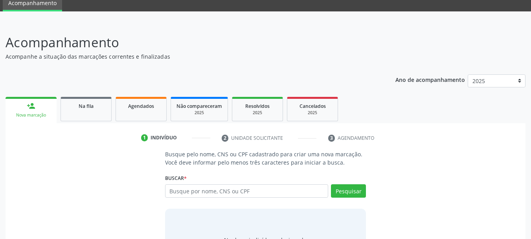
scroll to position [71, 0]
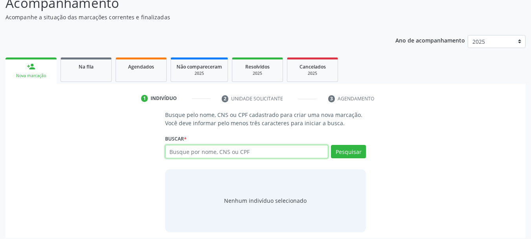
click at [194, 147] on input "text" at bounding box center [247, 151] width 164 height 13
type input "12287462490"
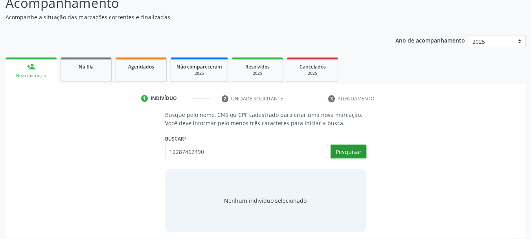
click at [359, 153] on button "Pesquisar" at bounding box center [348, 151] width 35 height 13
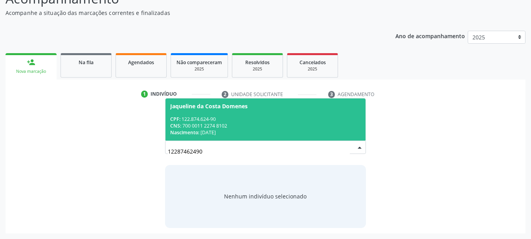
click at [205, 109] on div "Jaqueline da Costa Domenes" at bounding box center [208, 106] width 77 height 6
click at [205, 109] on p "Busque pelo nome, CNS ou CPF cadastrado para criar uma nova marcação. Você deve…" at bounding box center [265, 114] width 201 height 17
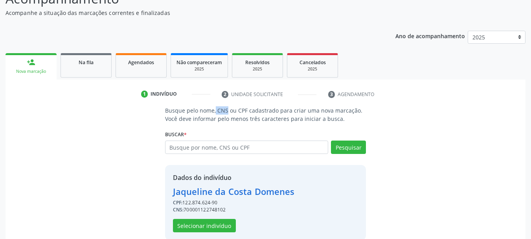
scroll to position [88, 0]
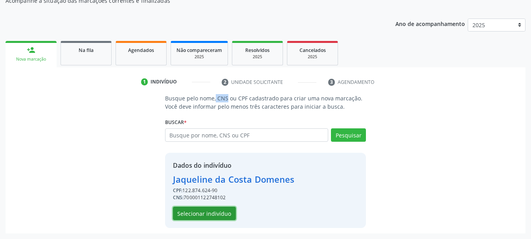
click at [205, 212] on button "Selecionar indivíduo" at bounding box center [204, 213] width 63 height 13
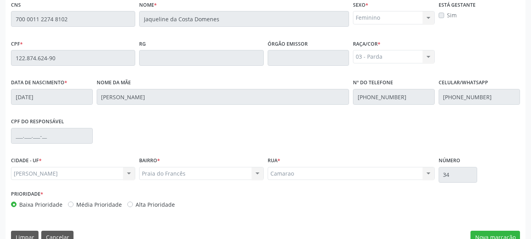
scroll to position [221, 0]
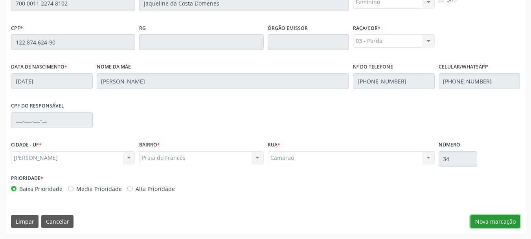
click at [483, 224] on button "Nova marcação" at bounding box center [496, 221] width 50 height 13
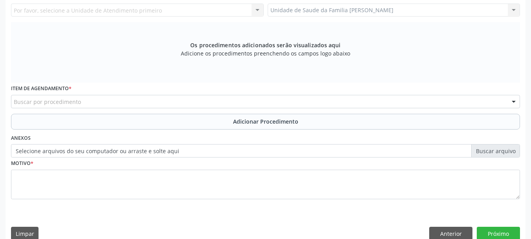
scroll to position [143, 0]
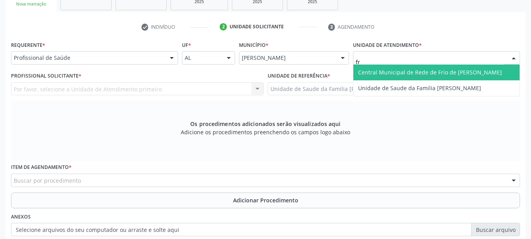
type input "fra"
click at [378, 68] on span "Unidade de Saude da Familia [PERSON_NAME]" at bounding box center [419, 71] width 123 height 7
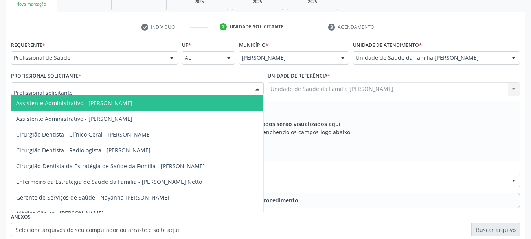
click at [17, 84] on div at bounding box center [137, 88] width 253 height 13
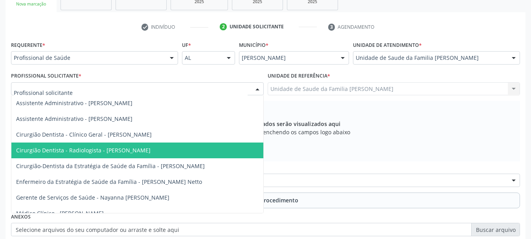
scroll to position [77, 0]
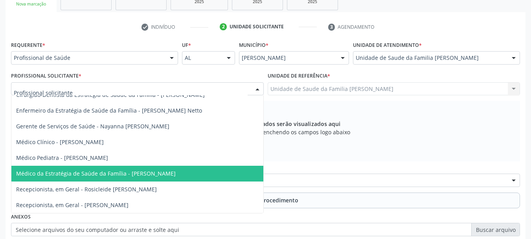
click at [133, 170] on span "Médico da Estratégia de Saúde da Família - [PERSON_NAME]" at bounding box center [96, 173] width 160 height 7
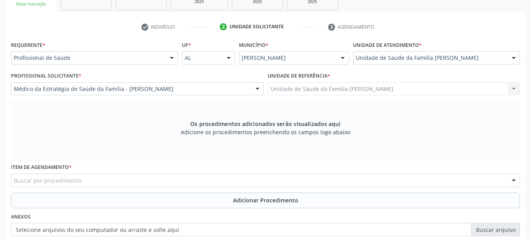
click at [142, 181] on div "Buscar por procedimento" at bounding box center [265, 179] width 509 height 13
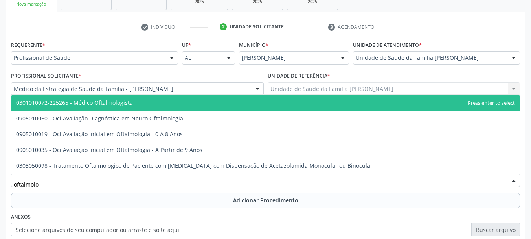
click at [98, 105] on span "0301010072-225265 - Médico Oftalmologista" at bounding box center [74, 102] width 117 height 7
type input "oftalmolo"
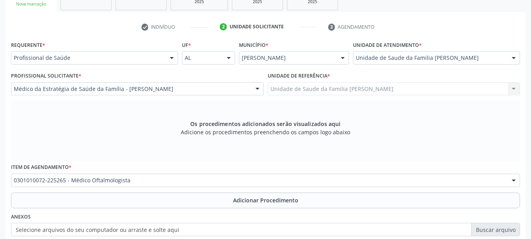
scroll to position [221, 0]
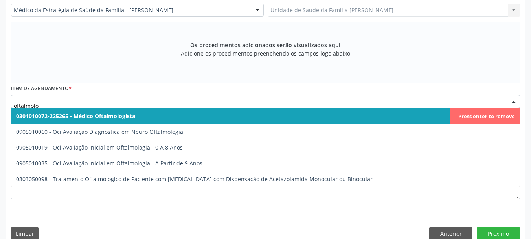
click at [100, 113] on span "0301010072-225265 - Médico Oftalmologista" at bounding box center [75, 115] width 119 height 7
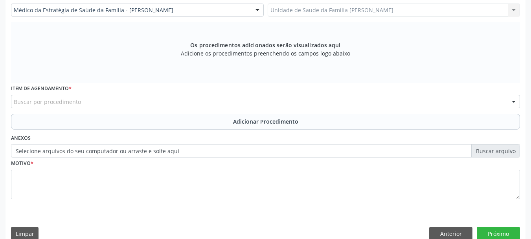
click at [90, 89] on div "Item de agendamento * Buscar por procedimento 0304070076 - .Quimioterapia de Le…" at bounding box center [265, 95] width 509 height 25
click at [84, 104] on div "Buscar por procedimento" at bounding box center [265, 101] width 509 height 13
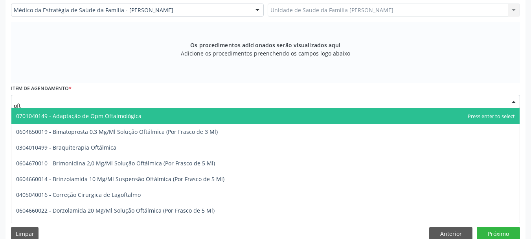
type input "ofta"
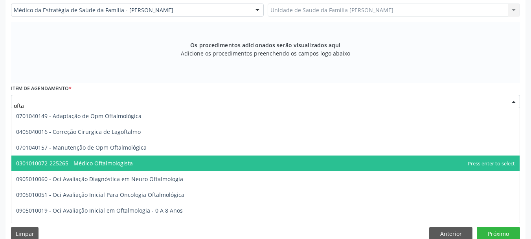
click at [109, 160] on span "0301010072-225265 - Médico Oftalmologista" at bounding box center [74, 162] width 117 height 7
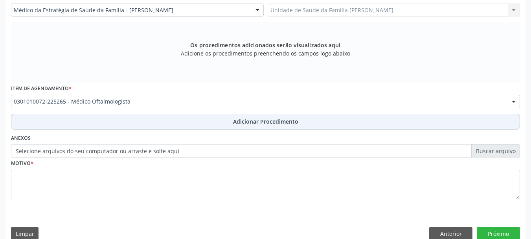
click at [242, 126] on button "Adicionar Procedimento" at bounding box center [265, 122] width 509 height 16
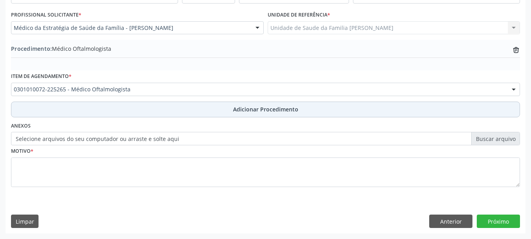
scroll to position [204, 0]
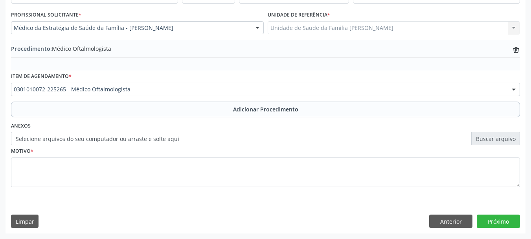
click at [109, 140] on label "Selecione arquivos do seu computador ou arraste e solte aqui" at bounding box center [265, 138] width 509 height 13
click at [109, 140] on input "Selecione arquivos do seu computador ou arraste e solte aqui" at bounding box center [265, 138] width 509 height 13
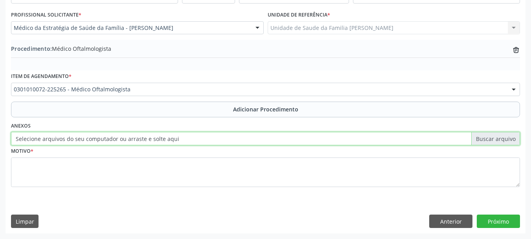
type input "C:\fakepath\jaqueline.jpeg"
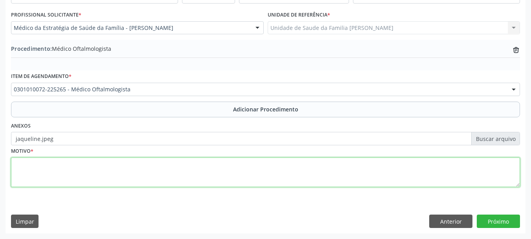
click at [19, 161] on textarea at bounding box center [265, 172] width 509 height 30
type textarea "DM 1"
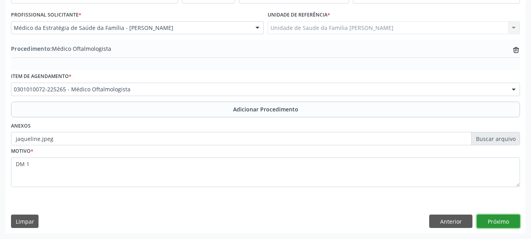
click at [513, 218] on button "Próximo" at bounding box center [498, 220] width 43 height 13
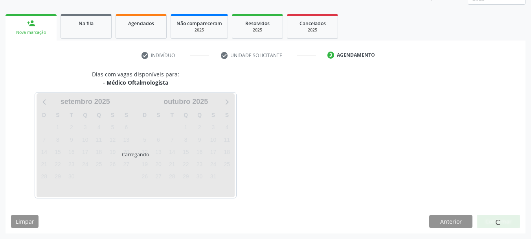
scroll to position [138, 0]
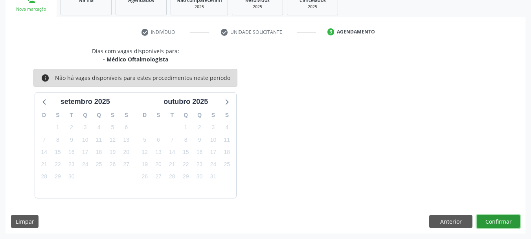
click at [499, 222] on button "Confirmar" at bounding box center [498, 221] width 43 height 13
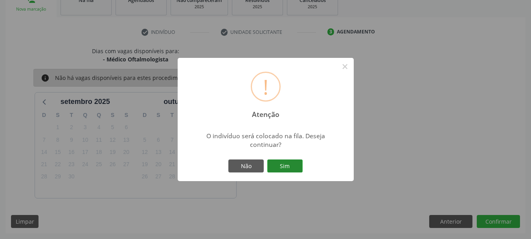
click at [288, 164] on button "Sim" at bounding box center [285, 165] width 35 height 13
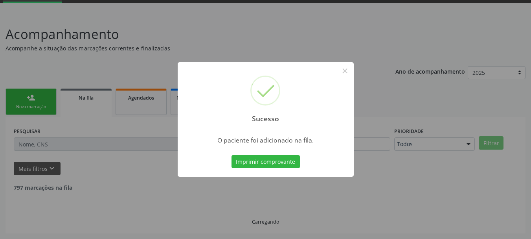
scroll to position [32, 0]
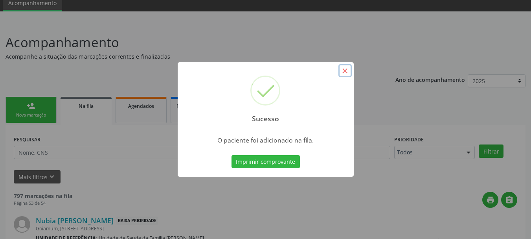
click at [342, 73] on button "×" at bounding box center [345, 70] width 13 height 13
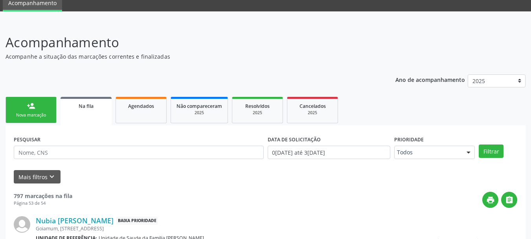
click at [42, 118] on div "Nova marcação" at bounding box center [30, 115] width 39 height 6
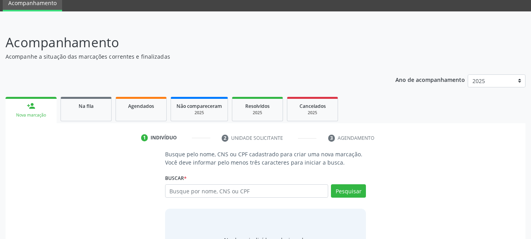
scroll to position [76, 0]
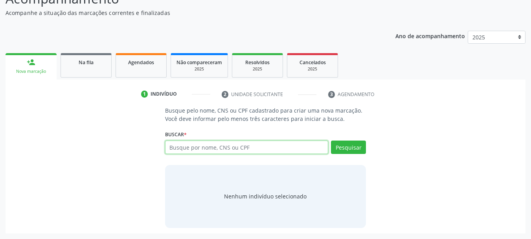
click at [233, 147] on input "text" at bounding box center [247, 146] width 164 height 13
type input "700005643317103"
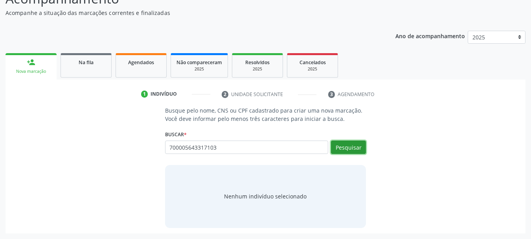
click at [353, 143] on button "Pesquisar" at bounding box center [348, 146] width 35 height 13
type input "700005643317103"
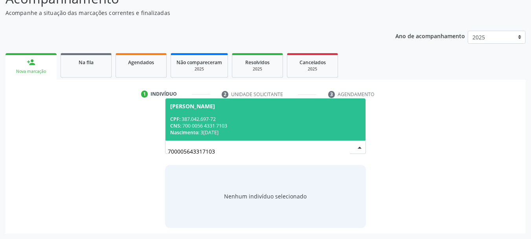
click at [197, 113] on span "[PERSON_NAME] CPF: 387.042.697-72 CNS: 700 0056 4331 7103 Nascimento: 3[DATE]" at bounding box center [266, 119] width 201 height 42
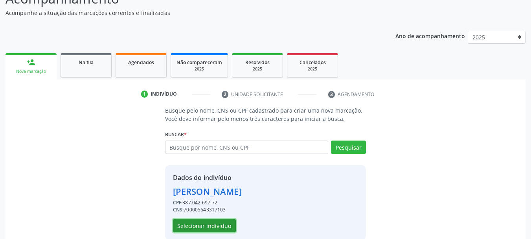
click at [200, 228] on button "Selecionar indivíduo" at bounding box center [204, 225] width 63 height 13
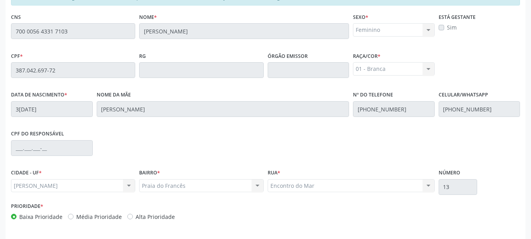
scroll to position [221, 0]
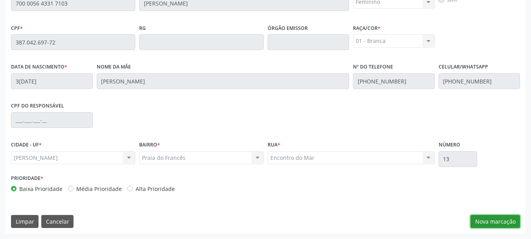
click at [510, 217] on button "Nova marcação" at bounding box center [496, 221] width 50 height 13
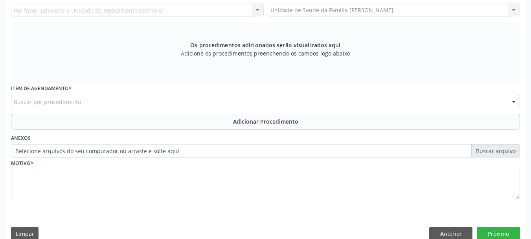
scroll to position [143, 0]
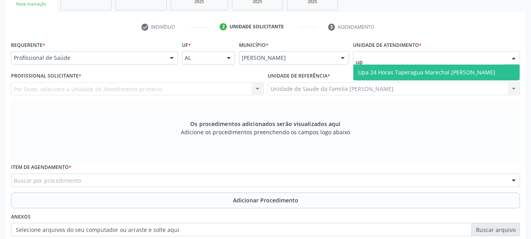
type input "upa"
click at [408, 76] on span "Upa 24 Horas Taperagua Marechal [PERSON_NAME]" at bounding box center [426, 71] width 137 height 7
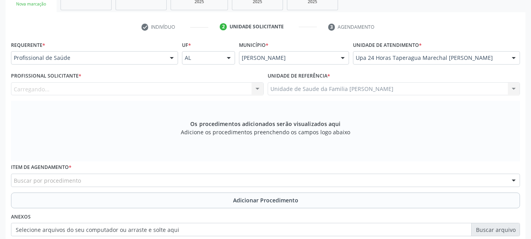
click at [54, 92] on div "Carregando... Nenhum resultado encontrado para: " " Não há nenhuma opção para s…" at bounding box center [137, 88] width 253 height 13
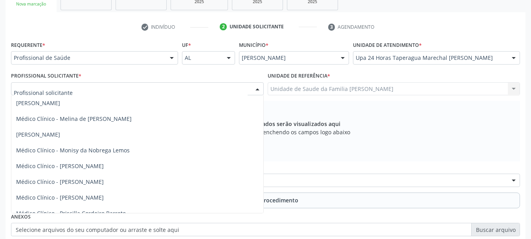
scroll to position [1298, 0]
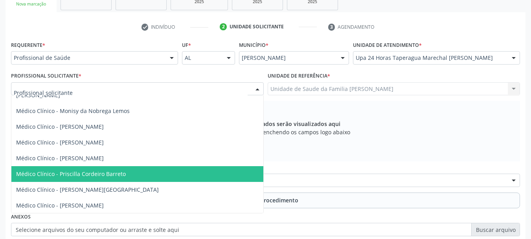
click at [122, 172] on span "Médico Clínico - Priscilla Cordeiro Barreto" at bounding box center [71, 173] width 110 height 7
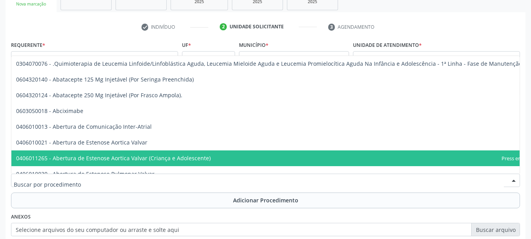
drag, startPoint x: 266, startPoint y: 165, endPoint x: 58, endPoint y: 182, distance: 208.8
click at [58, 182] on input "text" at bounding box center [259, 184] width 491 height 16
click at [57, 183] on input "text" at bounding box center [259, 184] width 491 height 16
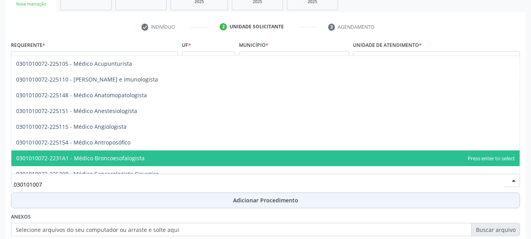
type input "0301010072"
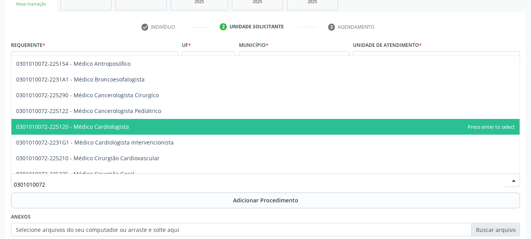
scroll to position [118, 0]
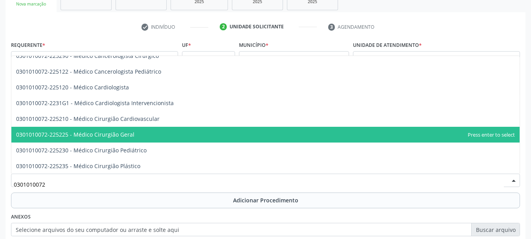
click at [172, 132] on span "0301010072-225225 - Médico Cirurgião Geral" at bounding box center [265, 135] width 509 height 16
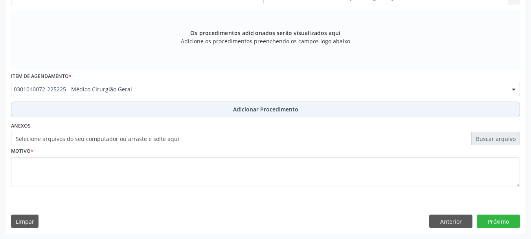
click at [282, 111] on span "Adicionar Procedimento" at bounding box center [265, 109] width 65 height 8
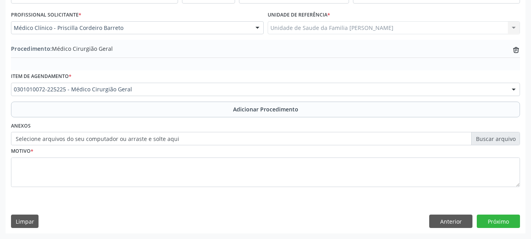
click at [129, 141] on label "Selecione arquivos do seu computador ou arraste e solte aqui" at bounding box center [265, 138] width 509 height 13
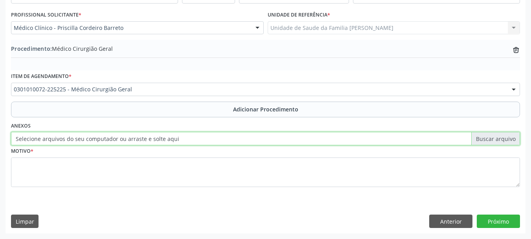
click at [129, 141] on input "Selecione arquivos do seu computador ou arraste e solte aqui" at bounding box center [265, 138] width 509 height 13
type input "C:\fakepath\[PERSON_NAME].jpeg"
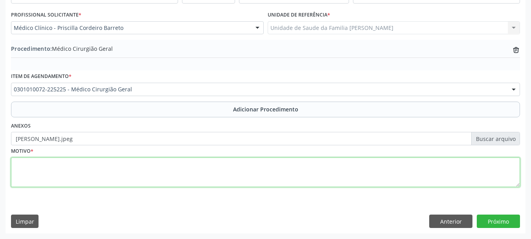
click at [18, 172] on textarea at bounding box center [265, 172] width 509 height 30
type textarea "[MEDICAL_DATA] [MEDICAL_DATA]"
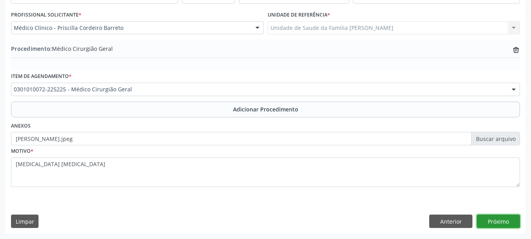
click at [494, 225] on button "Próximo" at bounding box center [498, 220] width 43 height 13
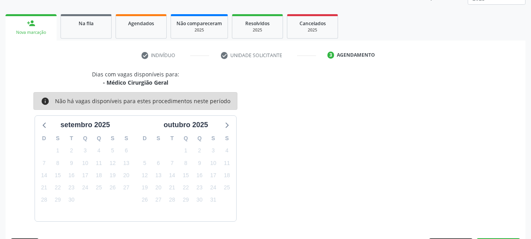
scroll to position [138, 0]
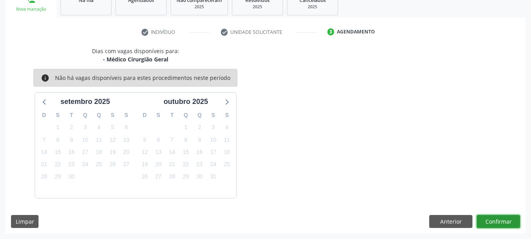
click at [500, 221] on button "Confirmar" at bounding box center [498, 221] width 43 height 13
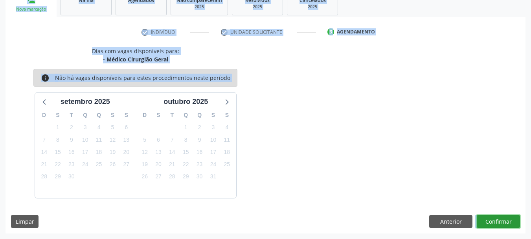
click at [500, 221] on button "Confirmar" at bounding box center [498, 221] width 43 height 13
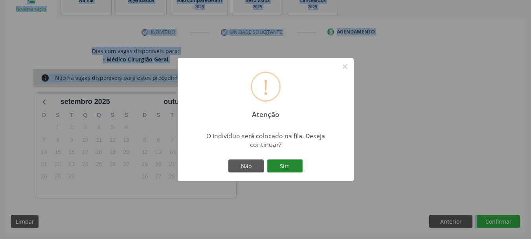
click at [297, 166] on button "Sim" at bounding box center [285, 165] width 35 height 13
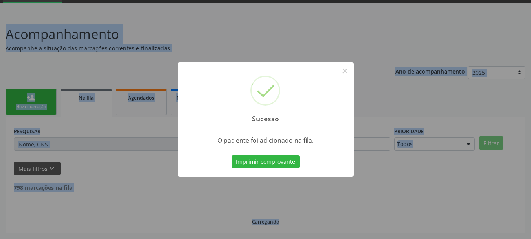
scroll to position [32, 0]
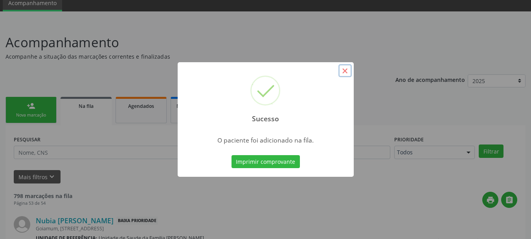
click at [347, 71] on button "×" at bounding box center [345, 70] width 13 height 13
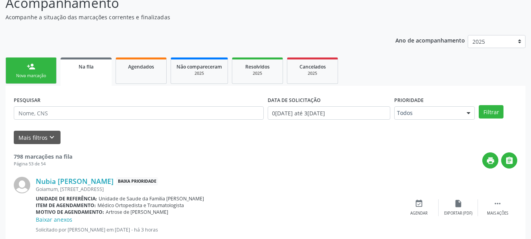
scroll to position [0, 0]
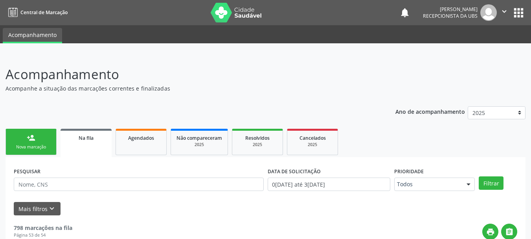
click at [30, 137] on div "person_add" at bounding box center [31, 137] width 9 height 9
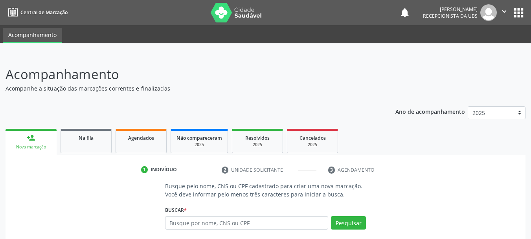
scroll to position [76, 0]
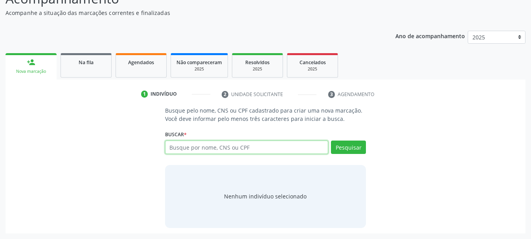
click at [216, 148] on input "text" at bounding box center [247, 146] width 164 height 13
type input "700005643317103"
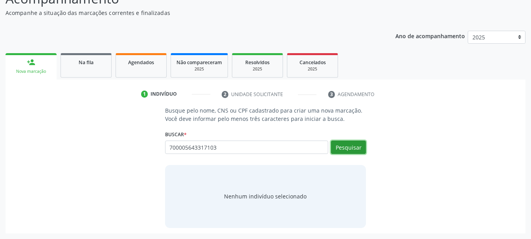
click at [339, 145] on button "Pesquisar" at bounding box center [348, 146] width 35 height 13
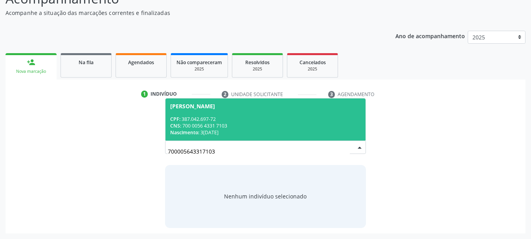
click at [184, 117] on div "CPF: 387.042.697-72" at bounding box center [265, 119] width 191 height 7
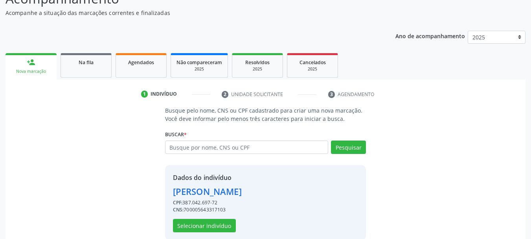
scroll to position [88, 0]
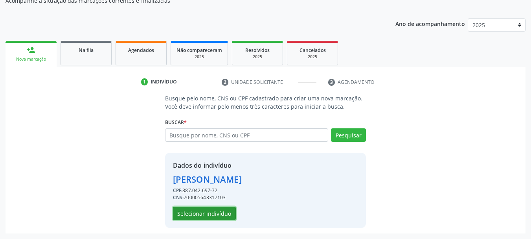
click at [204, 211] on button "Selecionar indivíduo" at bounding box center [204, 213] width 63 height 13
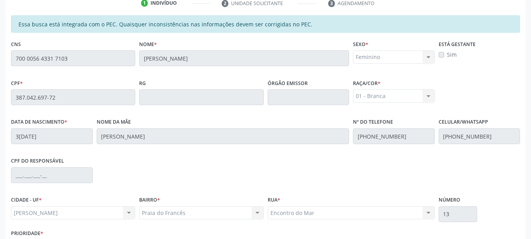
scroll to position [221, 0]
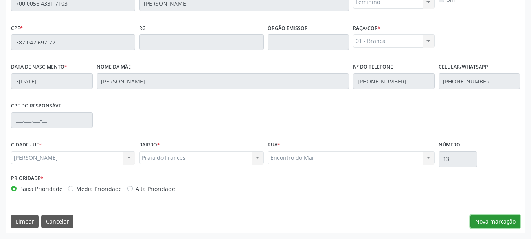
click at [490, 225] on button "Nova marcação" at bounding box center [496, 221] width 50 height 13
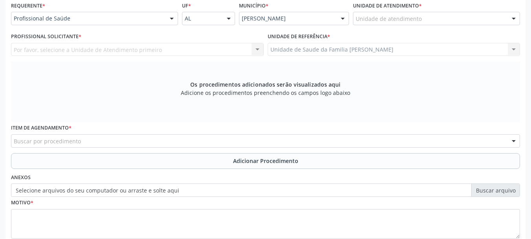
scroll to position [234, 0]
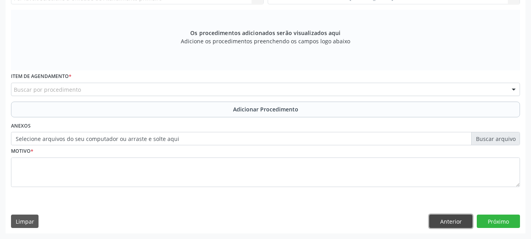
click at [430, 217] on button "Anterior" at bounding box center [451, 220] width 43 height 13
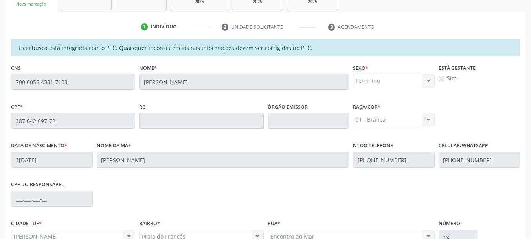
scroll to position [221, 0]
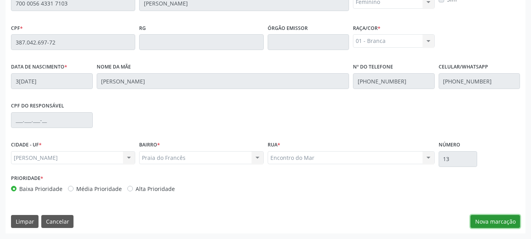
click at [487, 224] on button "Nova marcação" at bounding box center [496, 221] width 50 height 13
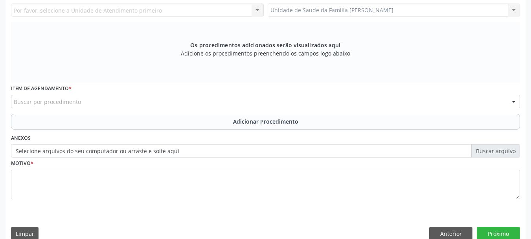
scroll to position [143, 0]
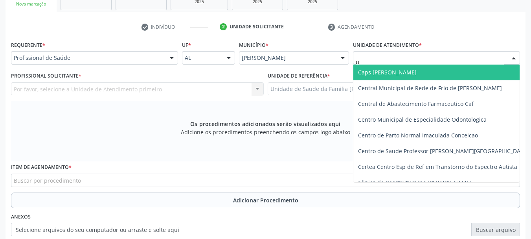
type input "up"
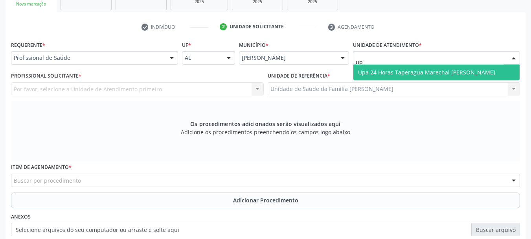
click at [409, 73] on span "Upa 24 Horas Taperagua Marechal [PERSON_NAME]" at bounding box center [426, 71] width 137 height 7
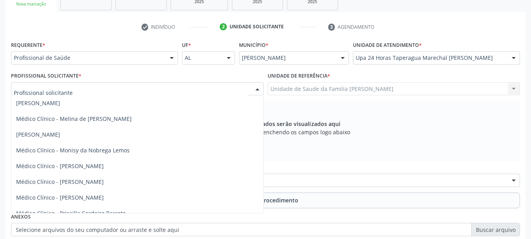
scroll to position [1298, 0]
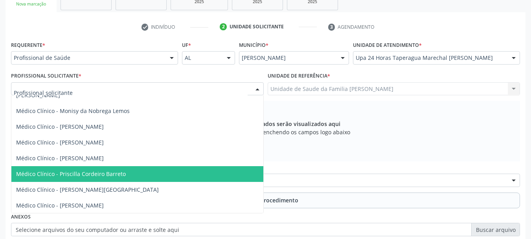
click at [124, 166] on span "Médico Clínico - Priscilla Cordeiro Barreto" at bounding box center [137, 174] width 252 height 16
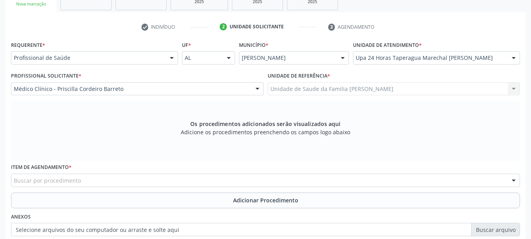
click at [127, 180] on div "Buscar por procedimento" at bounding box center [265, 179] width 509 height 13
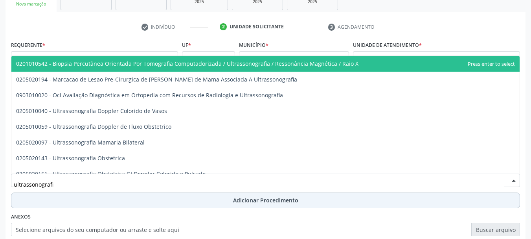
type input "ultrassonografia"
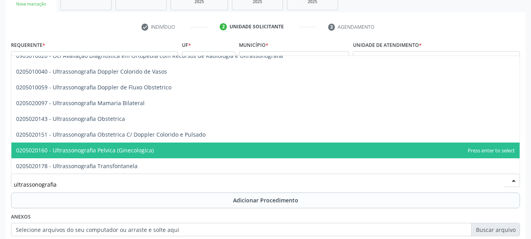
scroll to position [79, 0]
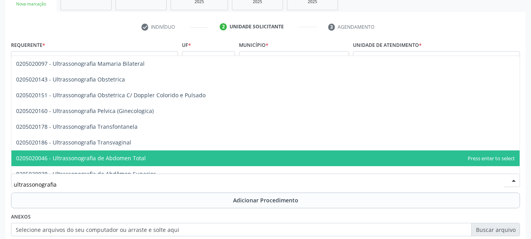
click at [158, 153] on span "0205020046 - Ultrassonografia de Abdomen Total" at bounding box center [265, 158] width 509 height 16
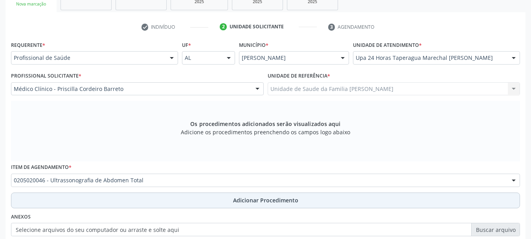
click at [255, 203] on span "Adicionar Procedimento" at bounding box center [265, 200] width 65 height 8
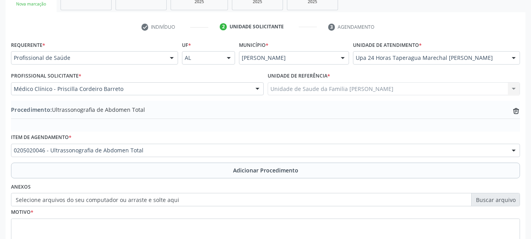
scroll to position [204, 0]
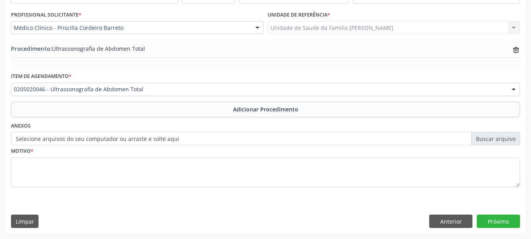
click at [124, 136] on label "Selecione arquivos do seu computador ou arraste e solte aqui" at bounding box center [265, 138] width 509 height 13
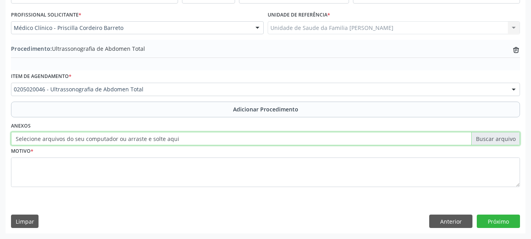
click at [124, 136] on input "Selecione arquivos do seu computador ou arraste e solte aqui" at bounding box center [265, 138] width 509 height 13
type input "C:\fakepath\[PERSON_NAME].jpeg"
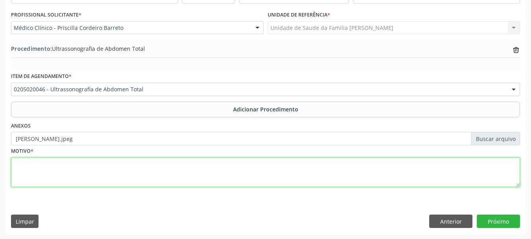
click at [27, 167] on textarea at bounding box center [265, 172] width 509 height 30
type textarea "[MEDICAL_DATA] [MEDICAL_DATA]"
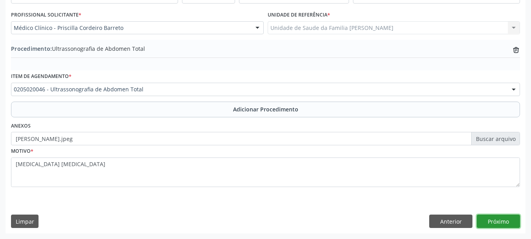
click at [506, 221] on button "Próximo" at bounding box center [498, 220] width 43 height 13
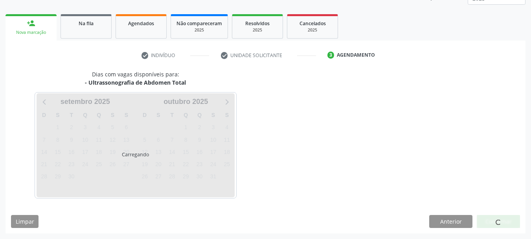
scroll to position [138, 0]
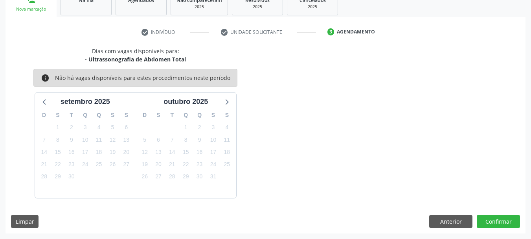
click at [506, 228] on div "Dias com vagas disponíveis para: - Ultrassonografia de Abdomen Total info Não h…" at bounding box center [266, 140] width 520 height 186
click at [507, 216] on button "Confirmar" at bounding box center [498, 221] width 43 height 13
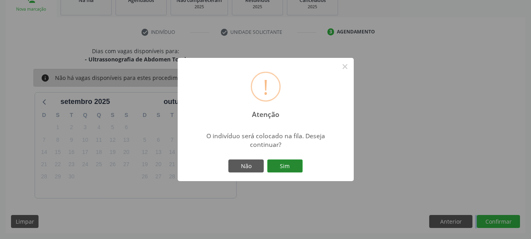
click at [286, 167] on button "Sim" at bounding box center [285, 165] width 35 height 13
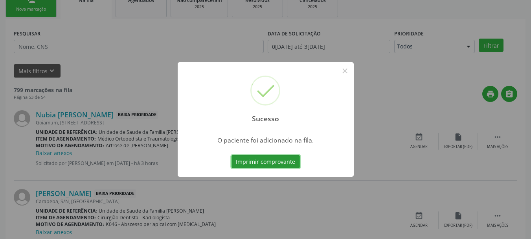
scroll to position [32, 0]
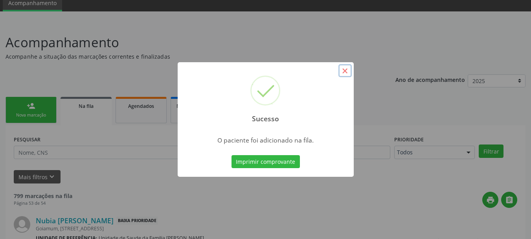
click at [344, 68] on button "×" at bounding box center [345, 70] width 13 height 13
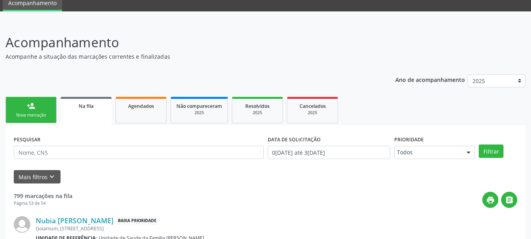
click at [43, 103] on link "person_add Nova marcação" at bounding box center [31, 110] width 51 height 26
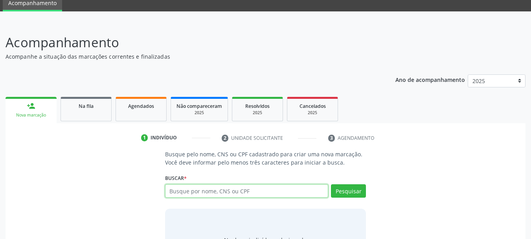
click at [187, 191] on input "text" at bounding box center [247, 190] width 164 height 13
paste input "706505375331399"
type input "706505375331399"
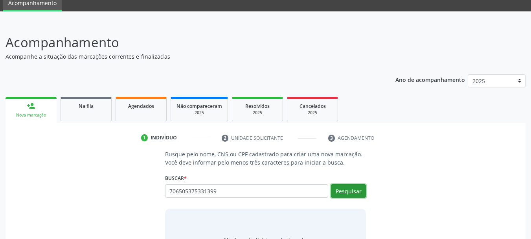
click at [347, 191] on button "Pesquisar" at bounding box center [348, 190] width 35 height 13
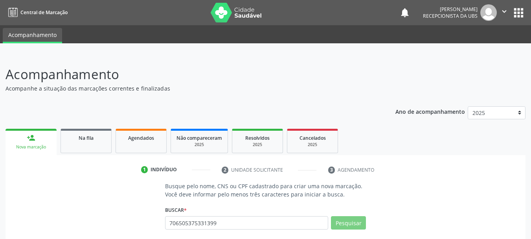
scroll to position [76, 0]
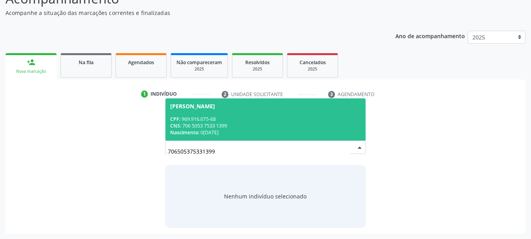
click at [227, 120] on div "CPF: 969.916.075-68" at bounding box center [265, 119] width 191 height 7
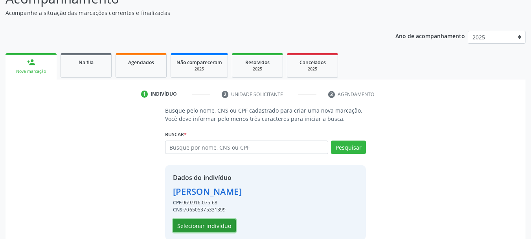
click at [184, 223] on button "Selecionar indivíduo" at bounding box center [204, 225] width 63 height 13
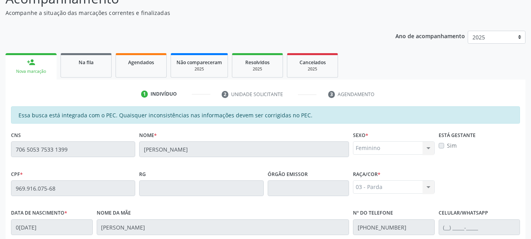
scroll to position [221, 0]
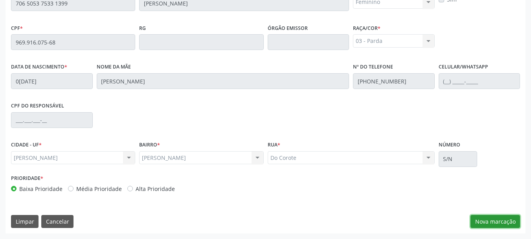
click at [493, 225] on button "Nova marcação" at bounding box center [496, 221] width 50 height 13
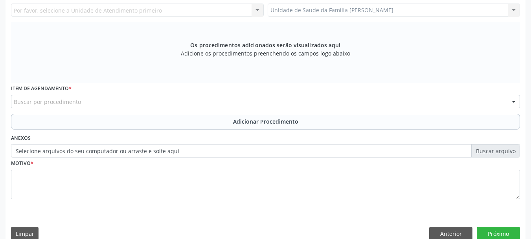
scroll to position [103, 0]
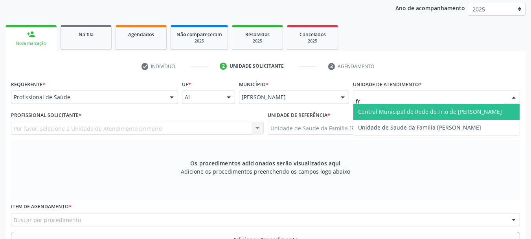
type input "fra"
click at [397, 107] on span "Unidade de Saude da Familia [PERSON_NAME]" at bounding box center [437, 112] width 166 height 16
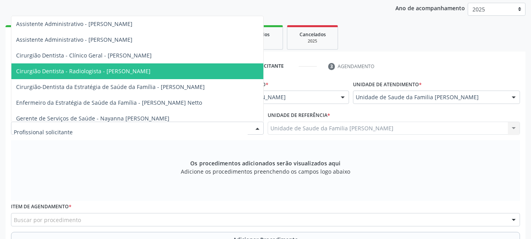
scroll to position [79, 0]
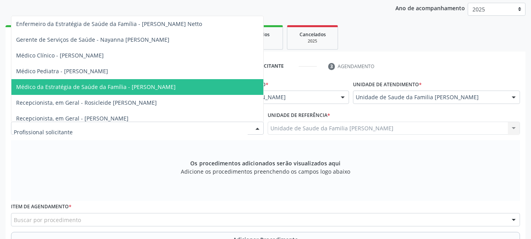
click at [139, 80] on span "Médico da Estratégia de Saúde da Família - [PERSON_NAME]" at bounding box center [137, 87] width 252 height 16
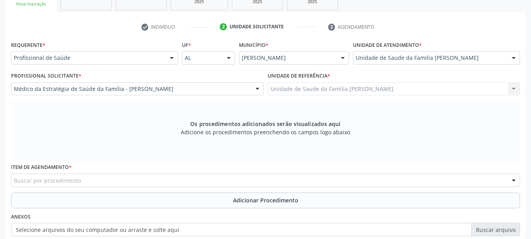
scroll to position [234, 0]
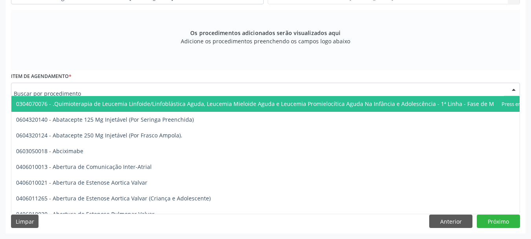
click at [85, 90] on div at bounding box center [265, 89] width 509 height 13
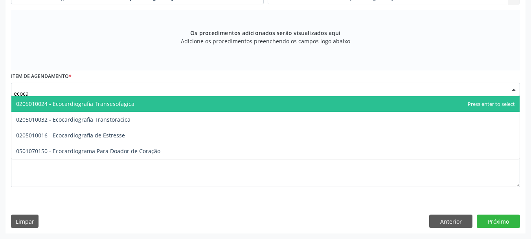
type input "ecocar"
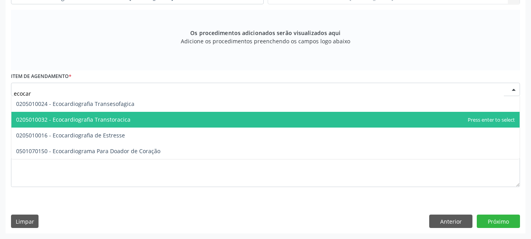
click at [107, 121] on span "0205010032 - Ecocardiografia Transtoracica" at bounding box center [73, 119] width 114 height 7
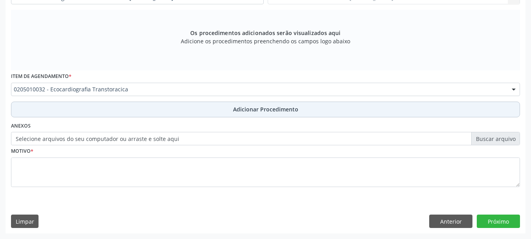
click at [247, 107] on span "Adicionar Procedimento" at bounding box center [265, 109] width 65 height 8
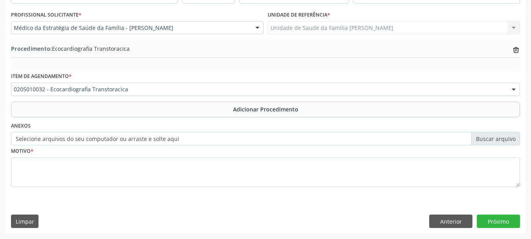
click at [185, 140] on label "Selecione arquivos do seu computador ou arraste e solte aqui" at bounding box center [265, 138] width 509 height 13
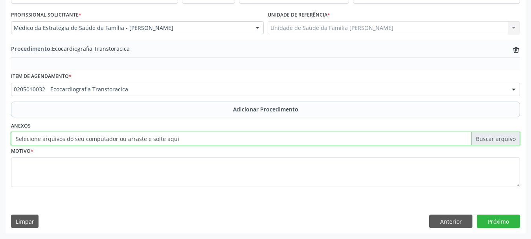
click at [185, 140] on input "Selecione arquivos do seu computador ou arraste e solte aqui" at bounding box center [265, 138] width 509 height 13
type input "C:\fakepath\railde.jpeg"
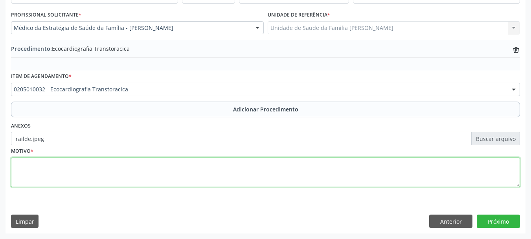
click at [26, 166] on textarea at bounding box center [265, 172] width 509 height 30
type textarea "Has, Dispneia aos medios esforcos"
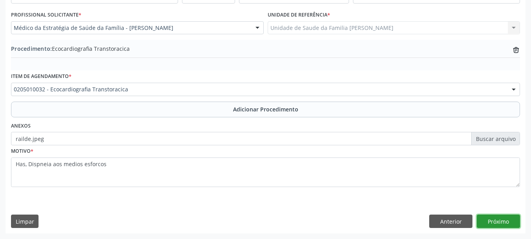
click at [504, 226] on button "Próximo" at bounding box center [498, 220] width 43 height 13
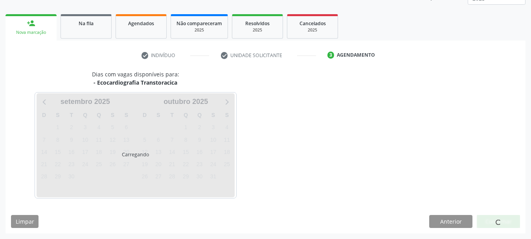
scroll to position [138, 0]
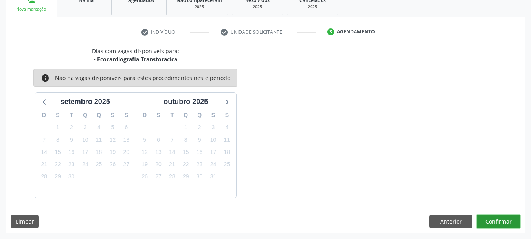
click at [502, 224] on button "Confirmar" at bounding box center [498, 221] width 43 height 13
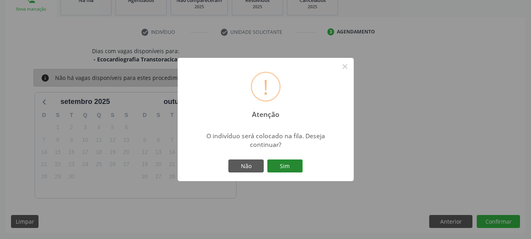
click at [284, 166] on button "Sim" at bounding box center [285, 165] width 35 height 13
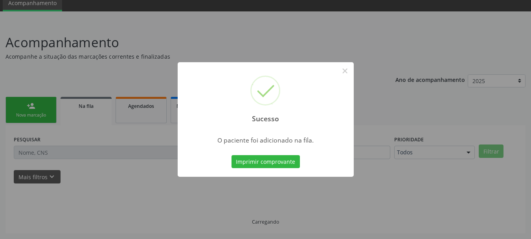
scroll to position [32, 0]
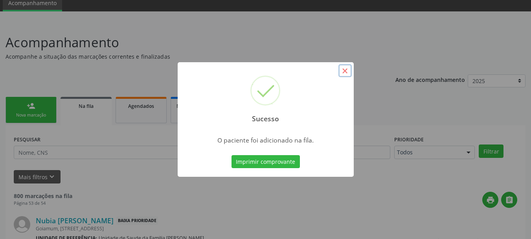
click at [347, 73] on button "×" at bounding box center [345, 70] width 13 height 13
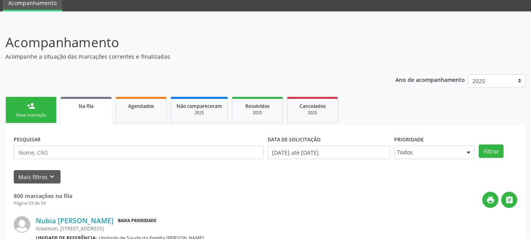
click at [36, 107] on link "person_add Nova marcação" at bounding box center [31, 110] width 51 height 26
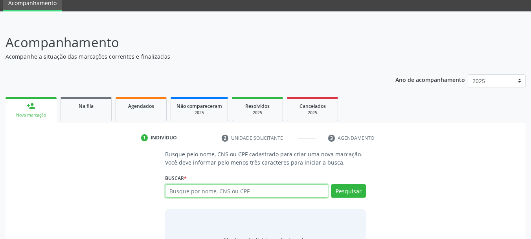
click at [216, 191] on input "text" at bounding box center [247, 190] width 164 height 13
paste input "706505375331399"
type input "706505375331399"
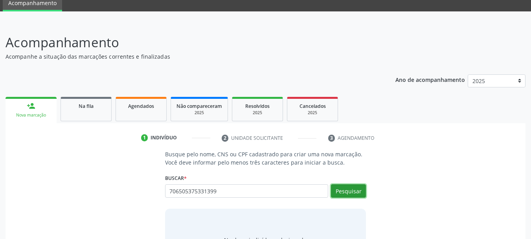
click at [339, 186] on button "Pesquisar" at bounding box center [348, 190] width 35 height 13
type input "706505375331399"
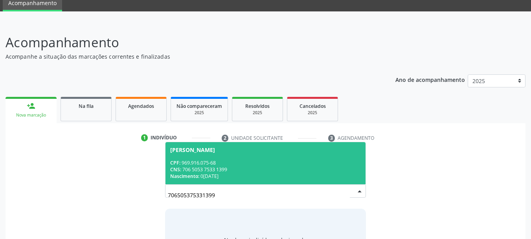
click at [250, 166] on div "CNS: 706 5053 7533 1399" at bounding box center [265, 169] width 191 height 7
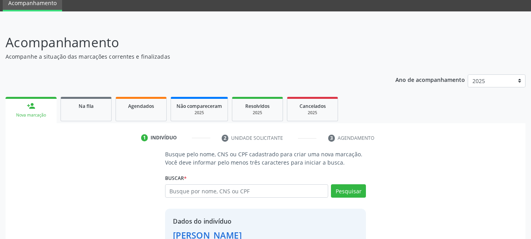
scroll to position [88, 0]
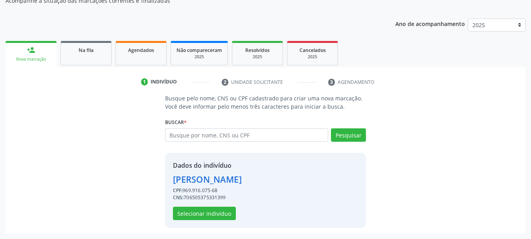
click at [198, 220] on div "Dados do indivíduo Railde dos Santos Figueiredo CPF: 969.916.075-68 CNS: 706505…" at bounding box center [265, 190] width 201 height 75
click at [200, 213] on button "Selecionar indivíduo" at bounding box center [204, 213] width 63 height 13
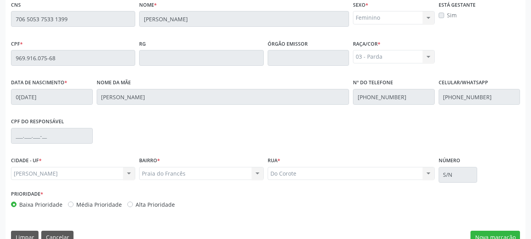
scroll to position [221, 0]
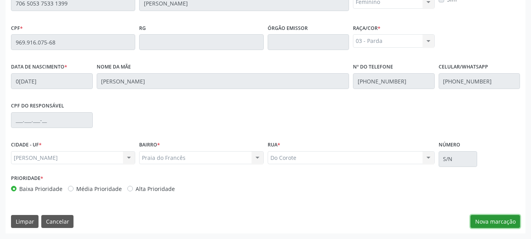
drag, startPoint x: 496, startPoint y: 220, endPoint x: 450, endPoint y: 214, distance: 46.4
click at [496, 220] on button "Nova marcação" at bounding box center [496, 221] width 50 height 13
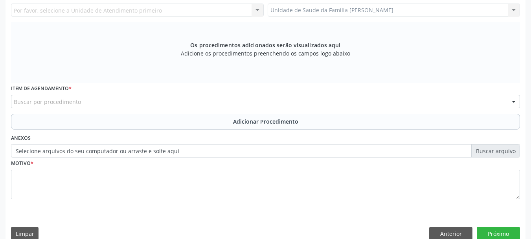
scroll to position [103, 0]
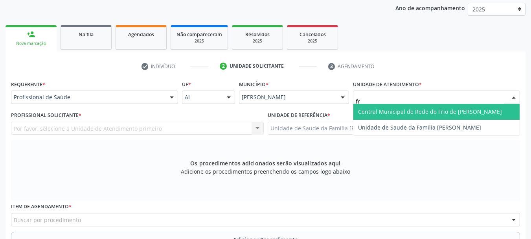
type input "fra"
click at [390, 109] on span "Unidade de Saude da Familia [PERSON_NAME]" at bounding box center [419, 111] width 123 height 7
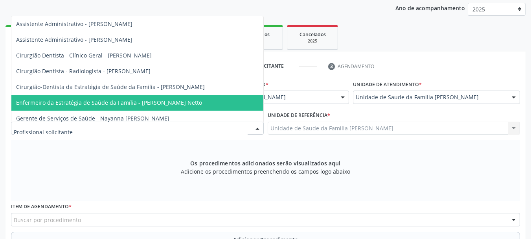
scroll to position [79, 0]
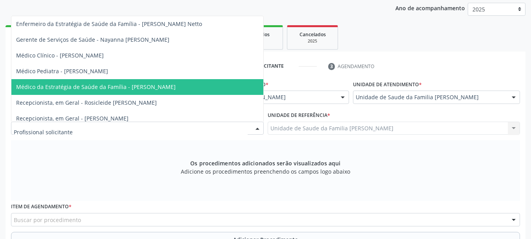
click at [114, 92] on span "Médico da Estratégia de Saúde da Família - [PERSON_NAME]" at bounding box center [137, 87] width 252 height 16
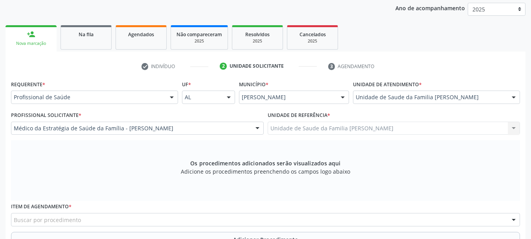
scroll to position [234, 0]
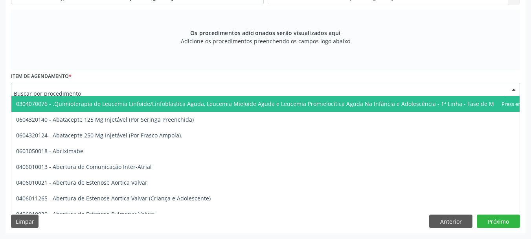
click at [114, 92] on div at bounding box center [265, 89] width 509 height 13
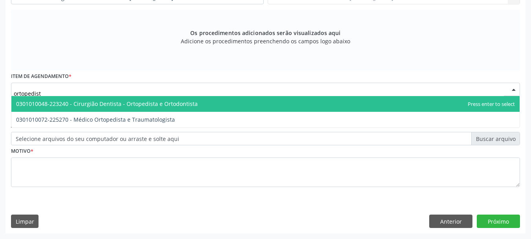
type input "ortopedista"
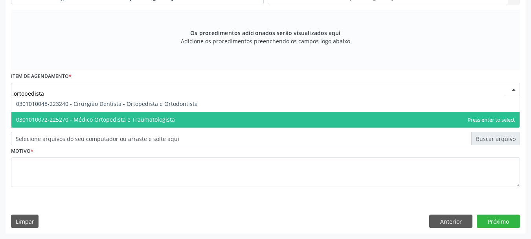
click at [129, 114] on span "0301010072-225270 - Médico Ortopedista e Traumatologista" at bounding box center [265, 120] width 509 height 16
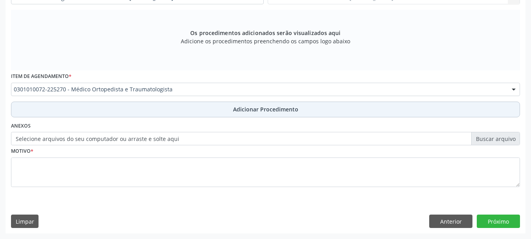
click at [240, 111] on span "Adicionar Procedimento" at bounding box center [265, 109] width 65 height 8
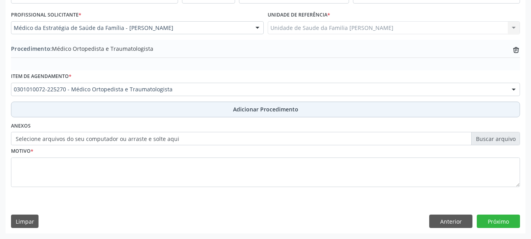
scroll to position [204, 0]
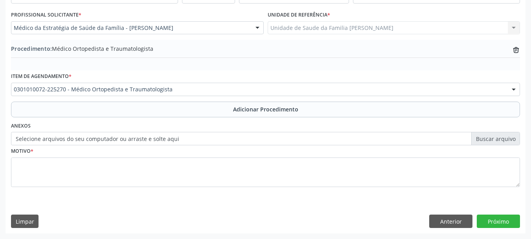
click at [178, 140] on label "Selecione arquivos do seu computador ou arraste e solte aqui" at bounding box center [265, 138] width 509 height 13
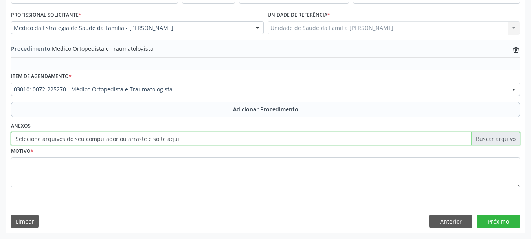
click at [178, 140] on input "Selecione arquivos do seu computador ou arraste e solte aqui" at bounding box center [265, 138] width 509 height 13
type input "C:\fakepath\railde.jpeg"
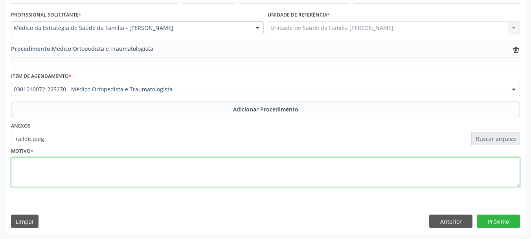
click at [33, 175] on textarea at bounding box center [265, 172] width 509 height 30
type textarea "Dor em articulacao coxo femural e em femur esquerdo"
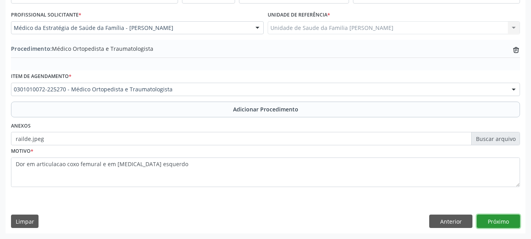
click at [498, 221] on button "Próximo" at bounding box center [498, 220] width 43 height 13
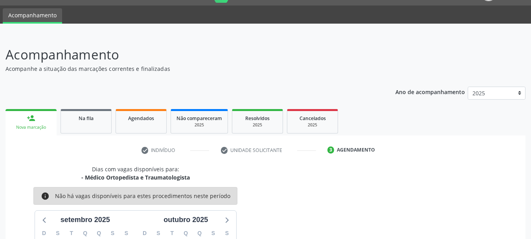
scroll to position [0, 0]
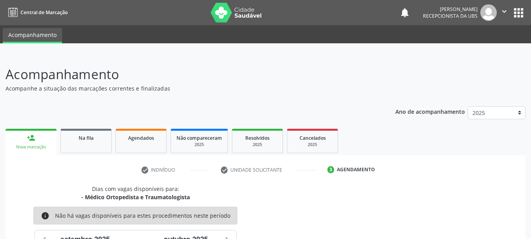
click at [497, 11] on button "" at bounding box center [504, 12] width 15 height 17
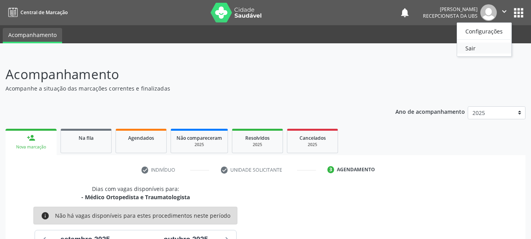
click at [479, 49] on link "Sair" at bounding box center [485, 47] width 54 height 11
